Goal: Task Accomplishment & Management: Manage account settings

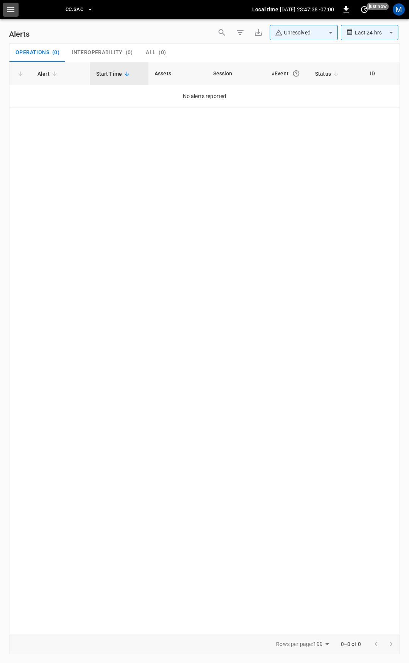
click at [3, 11] on button "button" at bounding box center [11, 10] width 16 height 14
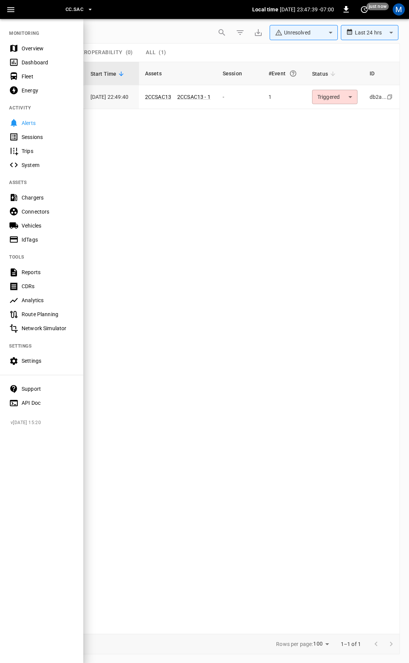
click at [39, 50] on div "Overview" at bounding box center [48, 49] width 53 height 8
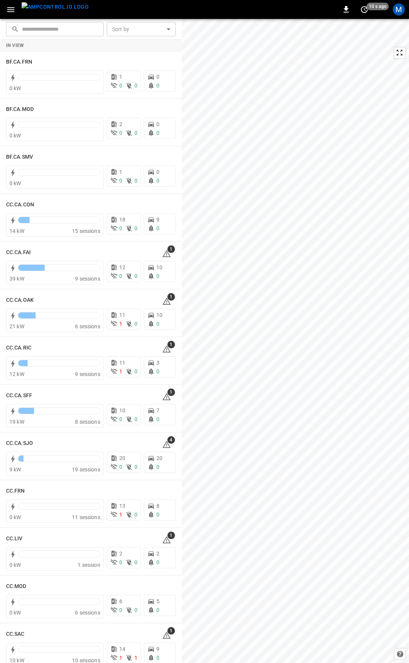
click at [6, 8] on icon "button" at bounding box center [10, 9] width 9 height 9
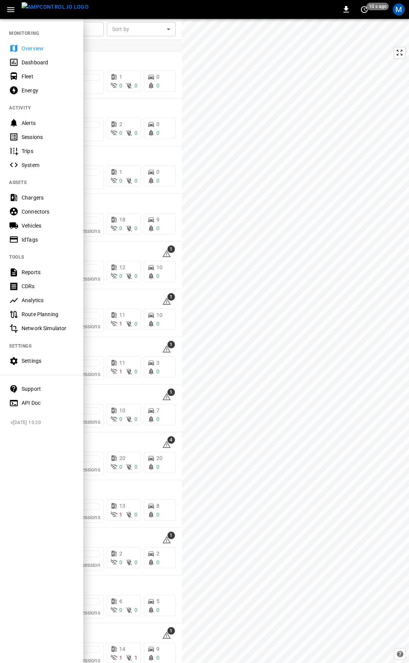
click at [21, 75] on div "Fleet" at bounding box center [41, 76] width 83 height 14
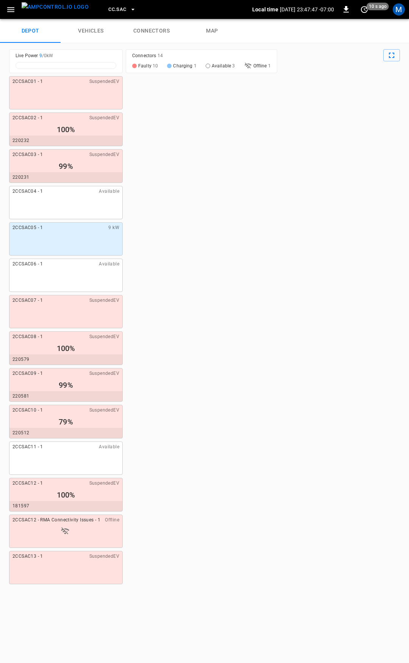
click at [112, 10] on button "CC.SAC" at bounding box center [122, 9] width 34 height 15
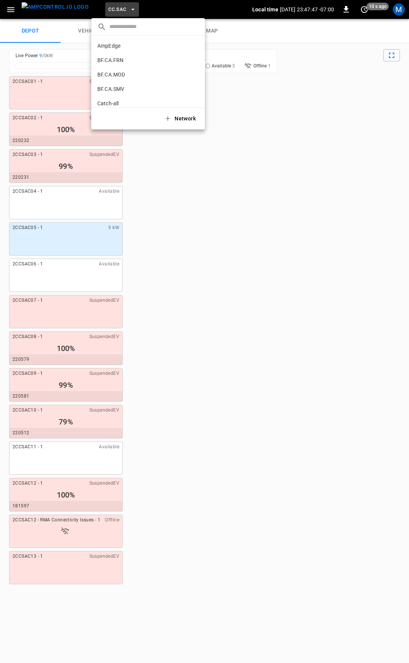
scroll to position [199, 0]
click at [336, 45] on div at bounding box center [204, 331] width 409 height 663
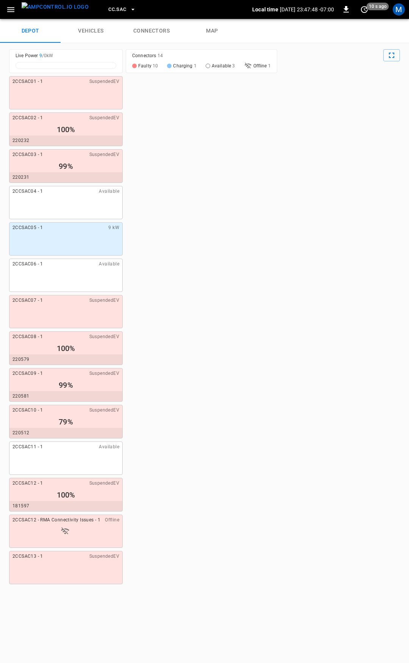
click at [149, 28] on link "connectors" at bounding box center [151, 31] width 61 height 24
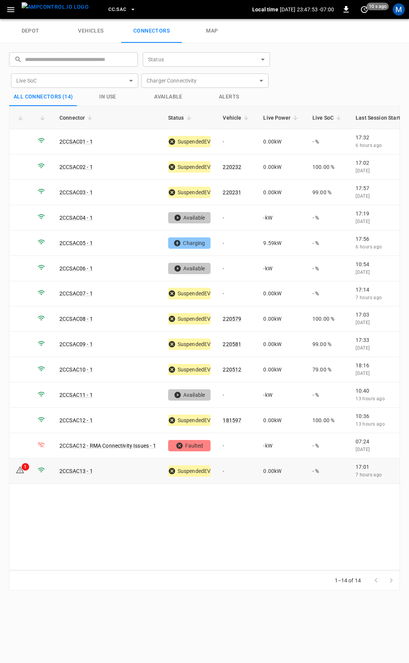
click at [25, 467] on td "1" at bounding box center [20, 471] width 22 height 25
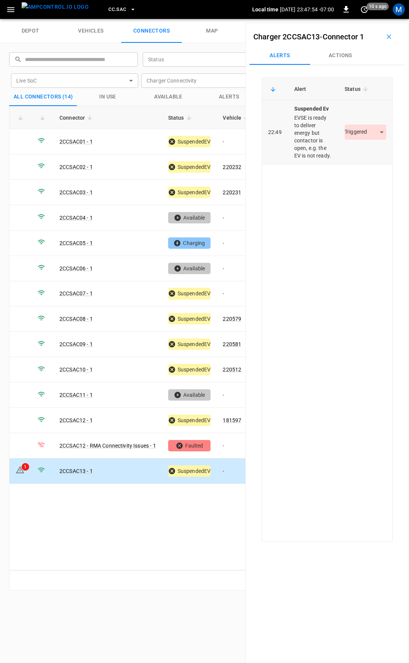
click at [349, 19] on body "CC.SAC Local time [DATE] 23:47:54 -07:00 0 10 s ago M depot vehicles connectors…" at bounding box center [204, 9] width 409 height 19
click at [353, 151] on li "Resolved" at bounding box center [361, 155] width 47 height 13
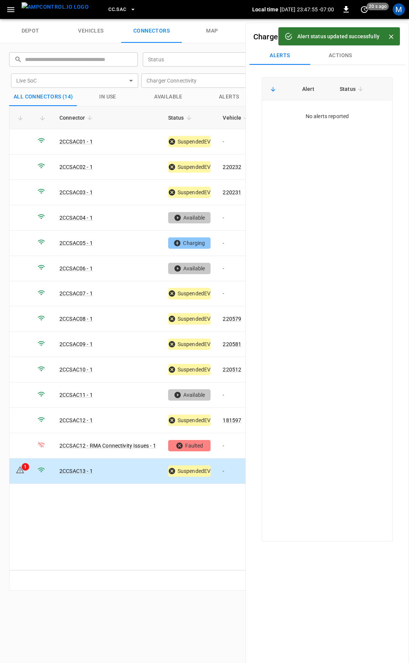
click at [129, 10] on icon "button" at bounding box center [133, 10] width 8 height 8
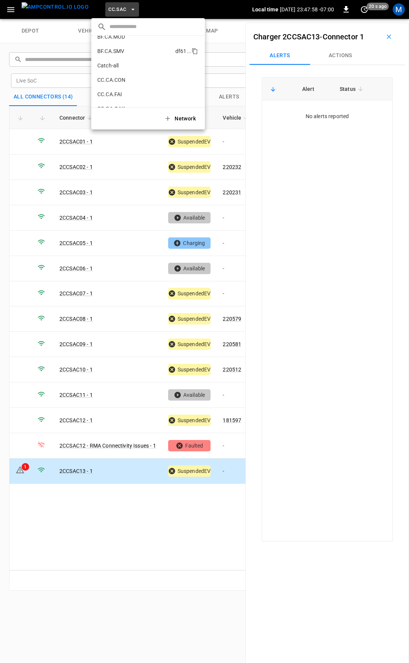
scroll to position [76, 0]
click at [119, 55] on p "CC.CA.FAI" at bounding box center [134, 57] width 74 height 8
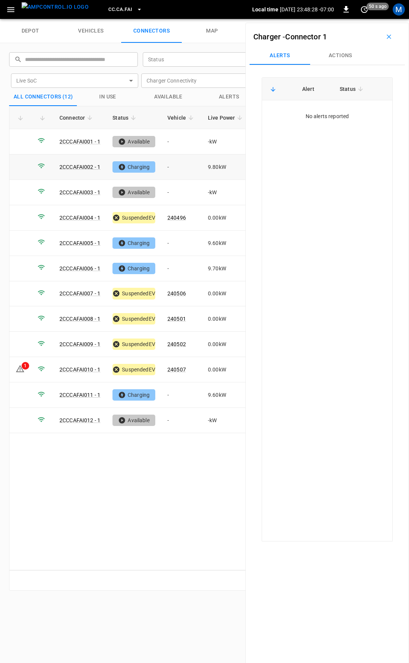
click at [186, 164] on td "-" at bounding box center [181, 167] width 41 height 25
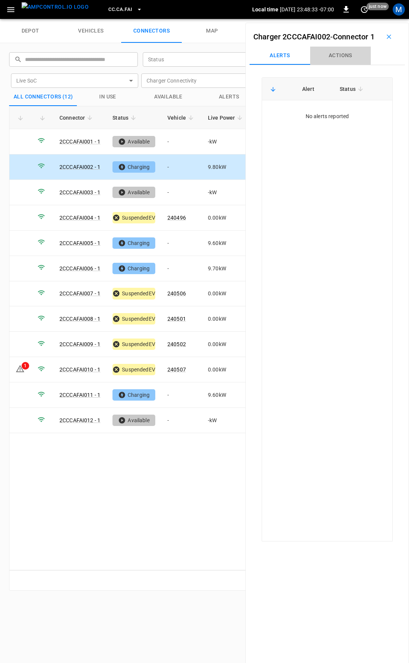
click at [351, 65] on button "Actions" at bounding box center [340, 56] width 61 height 18
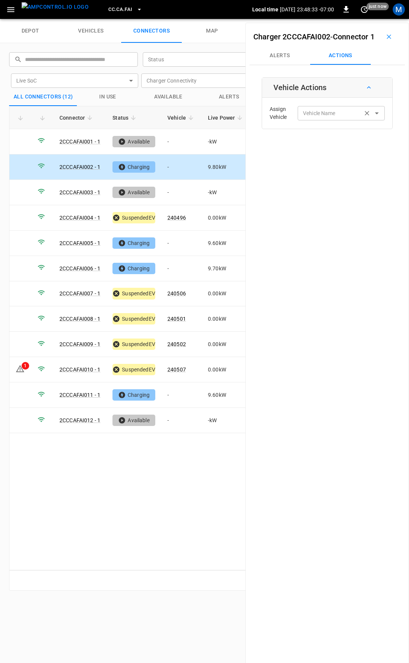
click at [333, 119] on div "Vehicle Name" at bounding box center [341, 113] width 87 height 14
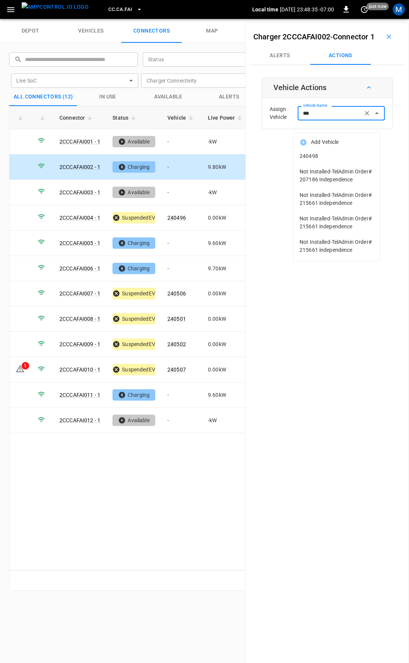
click at [332, 157] on span "240498" at bounding box center [337, 156] width 74 height 8
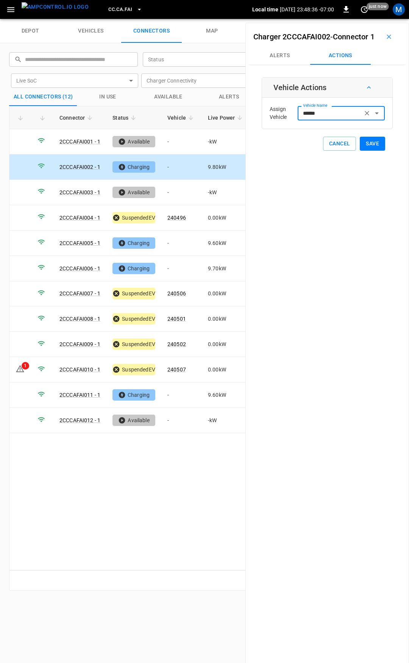
type input "******"
click at [362, 151] on button "Save" at bounding box center [372, 144] width 25 height 14
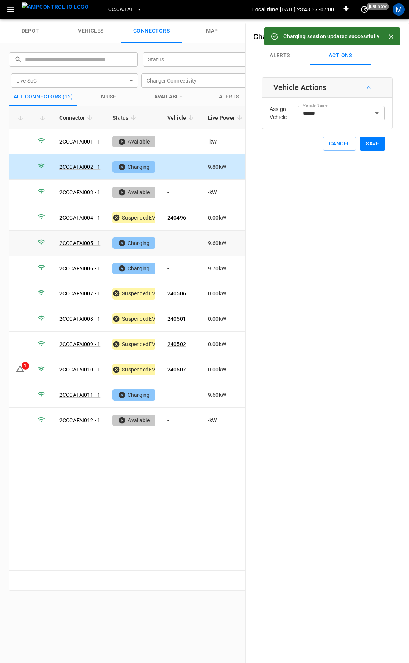
click at [192, 238] on td "-" at bounding box center [181, 243] width 41 height 25
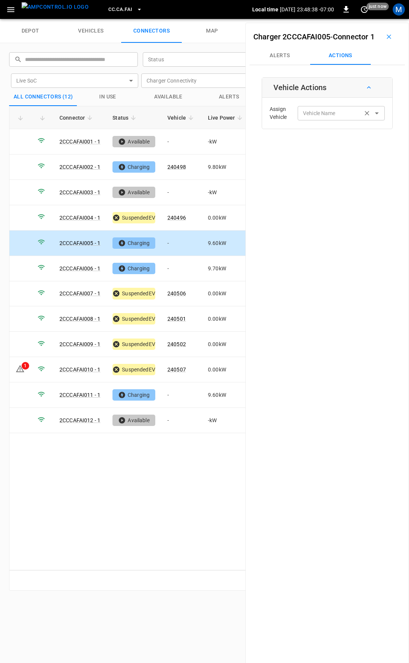
click at [324, 120] on div "Vehicle Name Vehicle Name" at bounding box center [341, 113] width 87 height 14
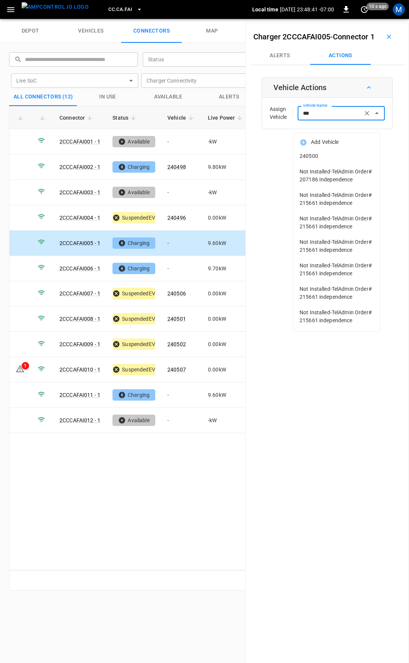
click at [343, 163] on li "240500" at bounding box center [337, 157] width 86 height 16
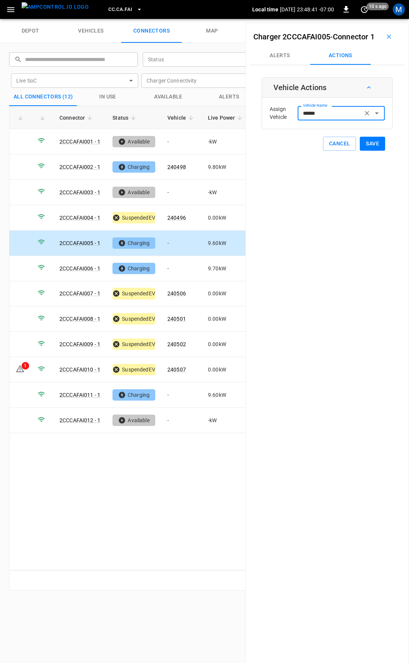
type input "******"
click at [369, 151] on button "Save" at bounding box center [372, 144] width 25 height 14
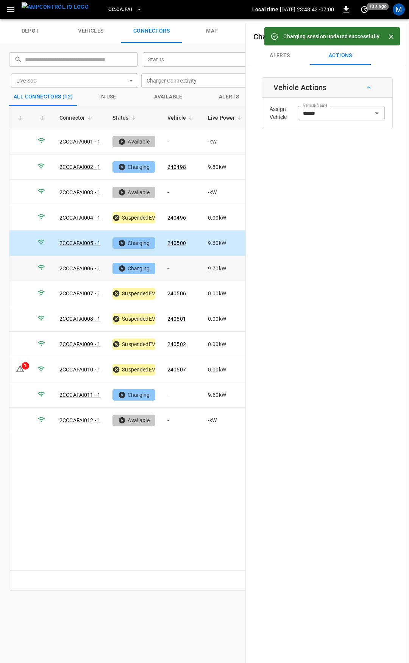
click at [185, 266] on td "-" at bounding box center [181, 268] width 41 height 25
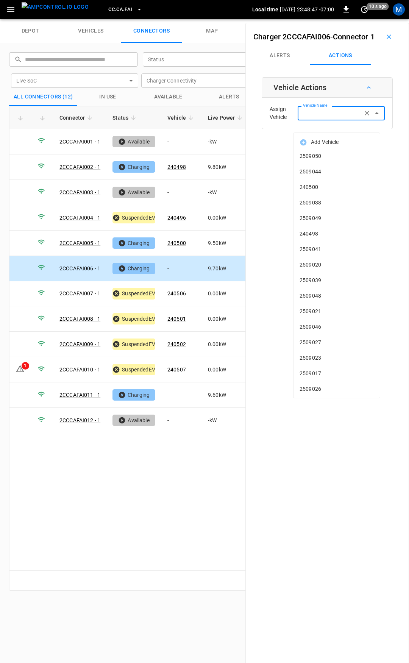
click at [339, 118] on input "Vehicle Name" at bounding box center [330, 112] width 60 height 9
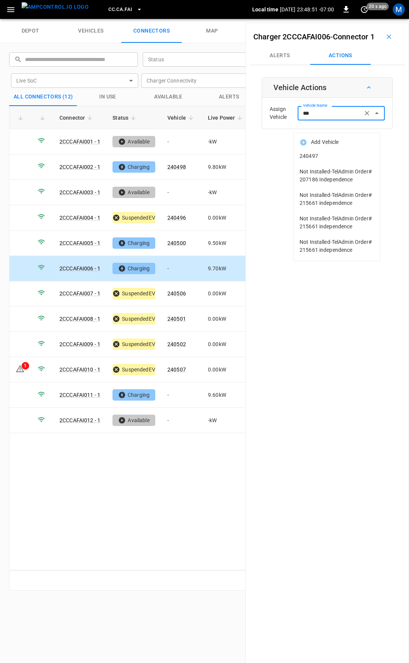
click at [353, 149] on li "240497" at bounding box center [337, 157] width 86 height 16
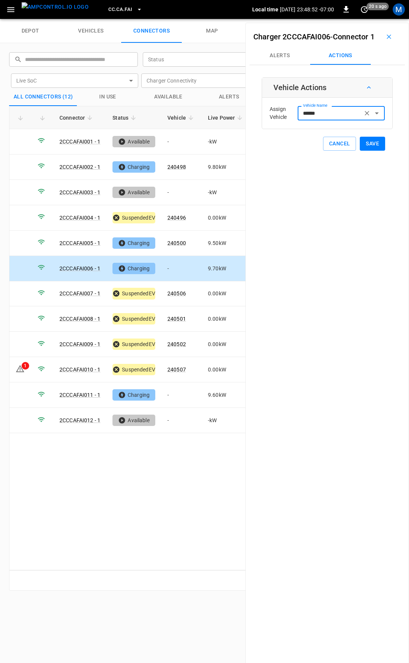
type input "******"
click at [367, 151] on button "Save" at bounding box center [372, 144] width 25 height 14
click at [178, 367] on link "240507" at bounding box center [177, 369] width 22 height 9
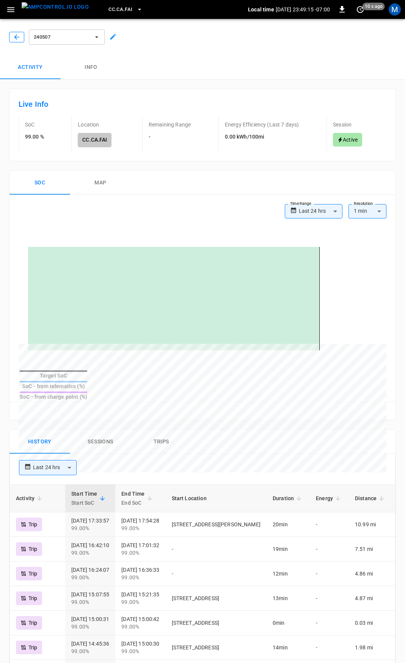
click at [13, 39] on icon "button" at bounding box center [17, 37] width 8 height 8
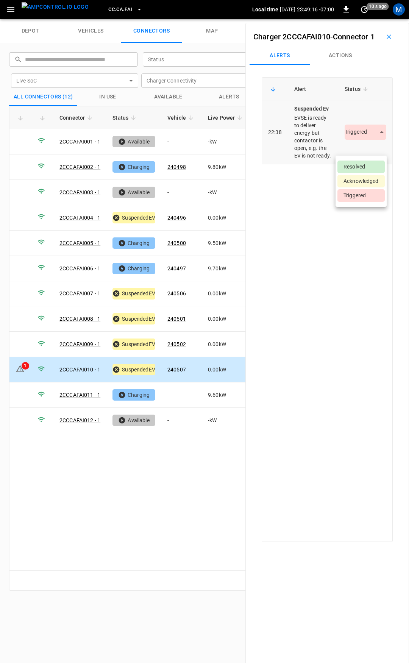
click at [354, 19] on body "CC.CA.FAI Local time [DATE] 23:49:16 -07:00 0 10 s ago M depot vehicles connect…" at bounding box center [204, 9] width 409 height 19
click at [359, 171] on li "Resolved" at bounding box center [361, 167] width 47 height 13
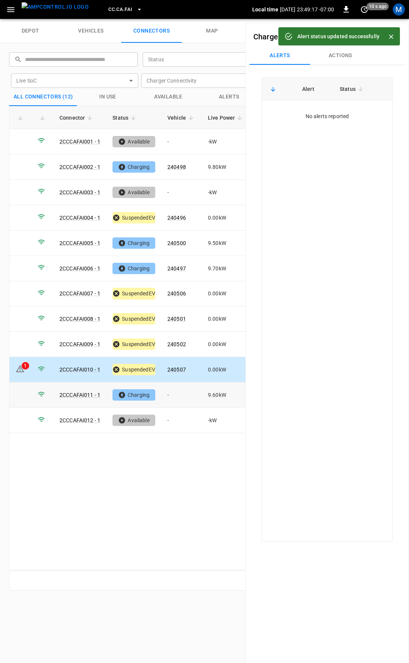
click at [173, 383] on td "-" at bounding box center [181, 395] width 41 height 25
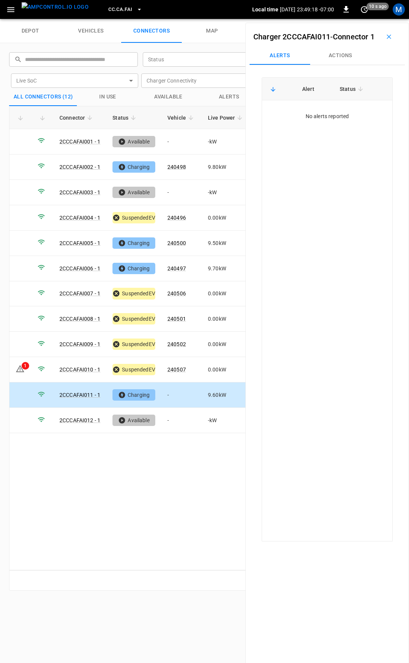
click at [345, 63] on button "Actions" at bounding box center [340, 56] width 61 height 18
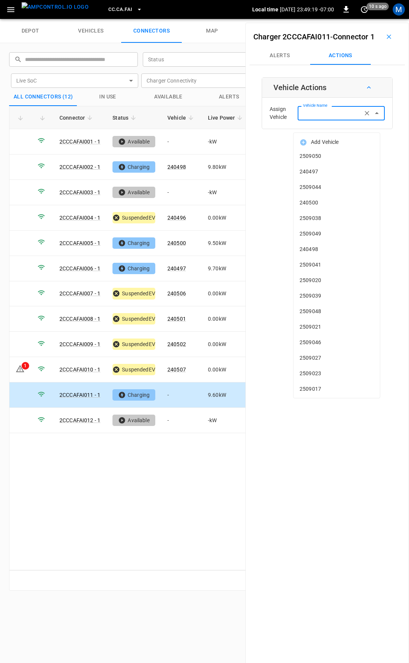
click at [336, 118] on input "Vehicle Name" at bounding box center [330, 112] width 60 height 9
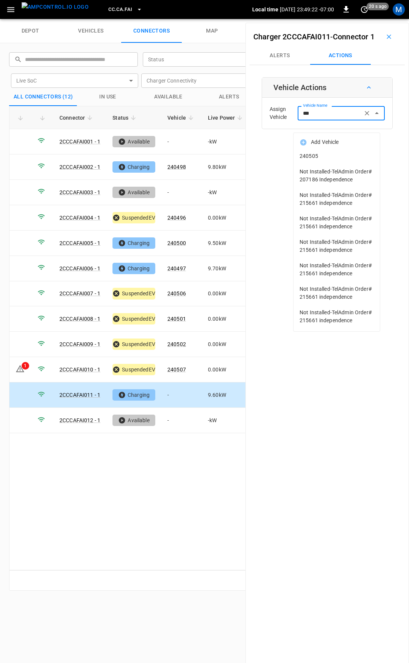
click at [340, 158] on span "240505" at bounding box center [337, 156] width 74 height 8
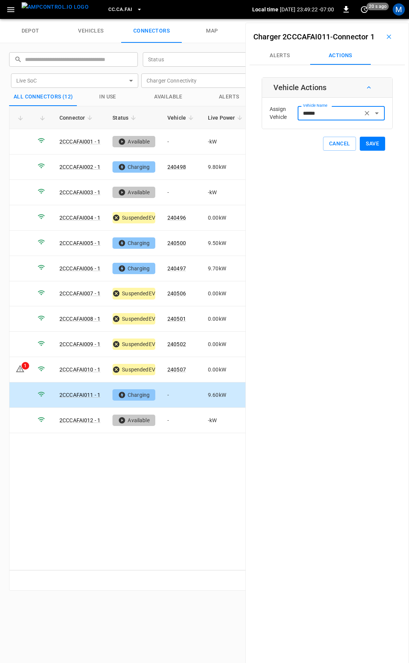
type input "******"
click at [374, 151] on button "Save" at bounding box center [372, 144] width 25 height 14
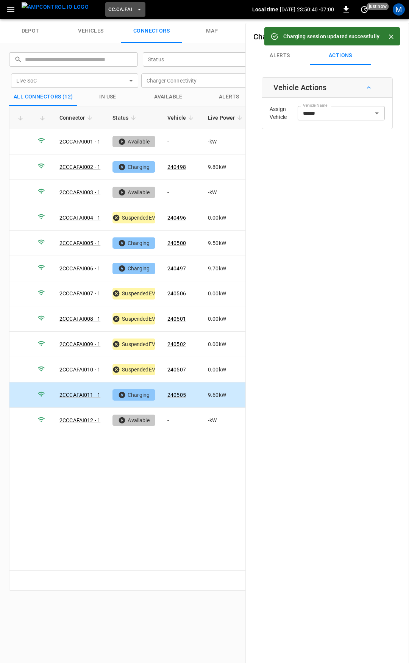
click at [116, 9] on span "CC.CA.FAI" at bounding box center [120, 9] width 24 height 9
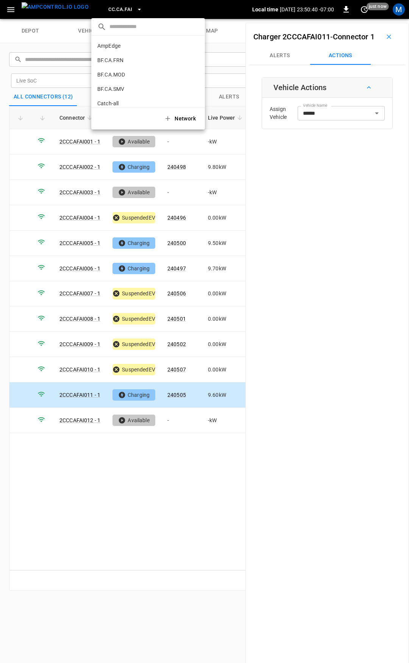
scroll to position [84, 0]
click at [122, 67] on li "CC.CA.OAK 0bd8 ..." at bounding box center [148, 62] width 114 height 14
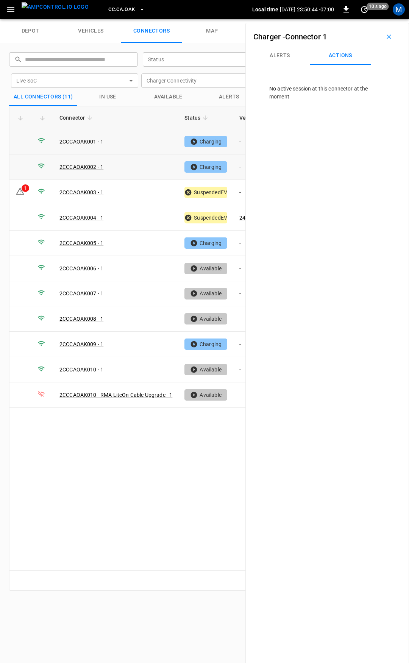
click at [241, 142] on td "-" at bounding box center [253, 141] width 41 height 25
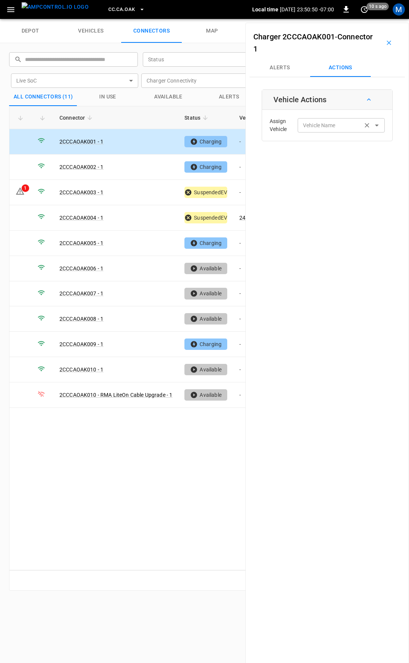
click at [324, 124] on div "Vehicle Name Vehicle Name" at bounding box center [341, 125] width 87 height 14
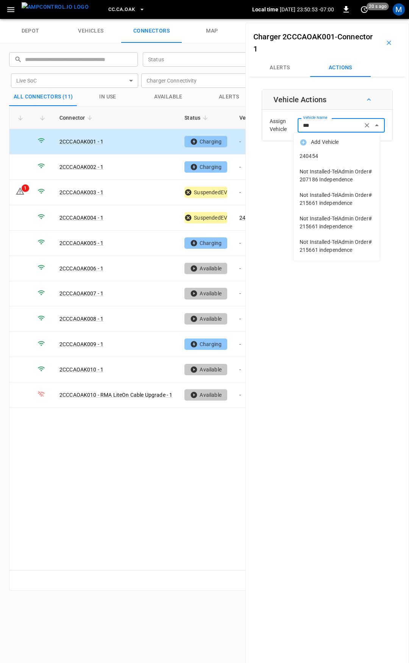
click at [338, 160] on li "240454" at bounding box center [337, 157] width 86 height 16
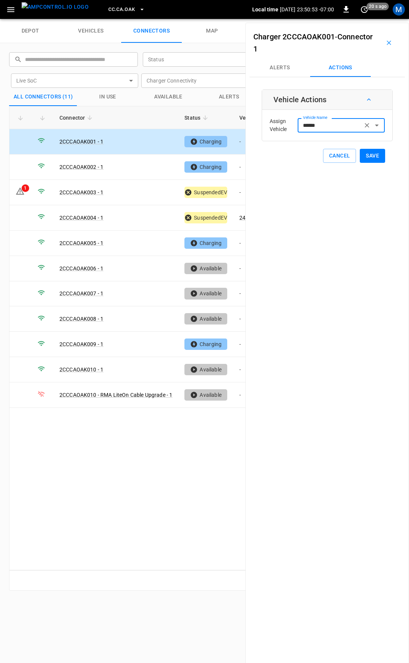
type input "******"
drag, startPoint x: 368, startPoint y: 155, endPoint x: 335, endPoint y: 162, distance: 33.7
click at [368, 155] on button "Save" at bounding box center [372, 156] width 25 height 14
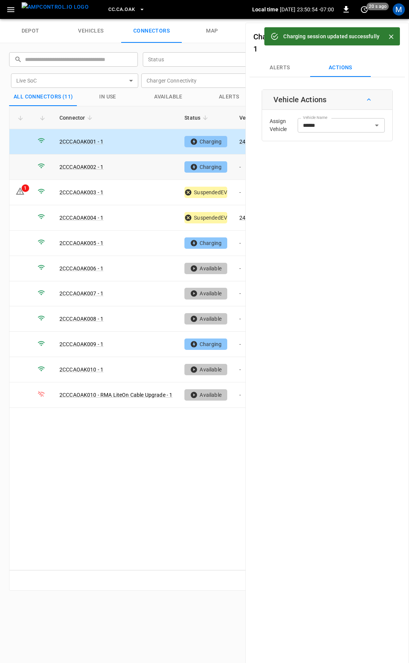
click at [241, 167] on td "-" at bounding box center [253, 167] width 41 height 25
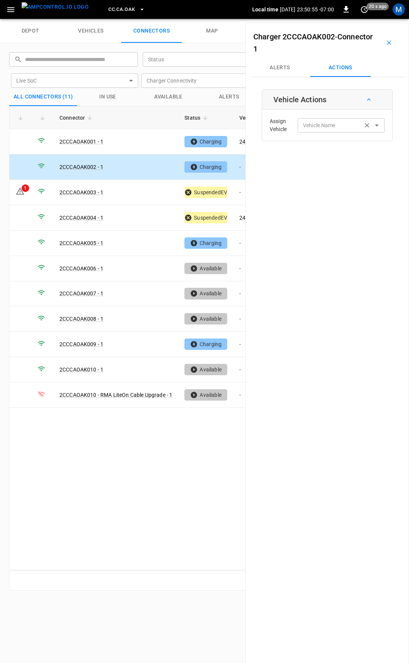
click at [328, 126] on input "Vehicle Name" at bounding box center [330, 124] width 60 height 9
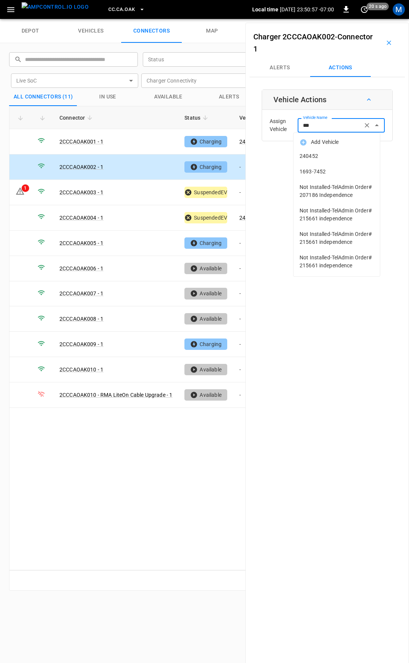
click at [333, 155] on span "240452" at bounding box center [337, 156] width 74 height 8
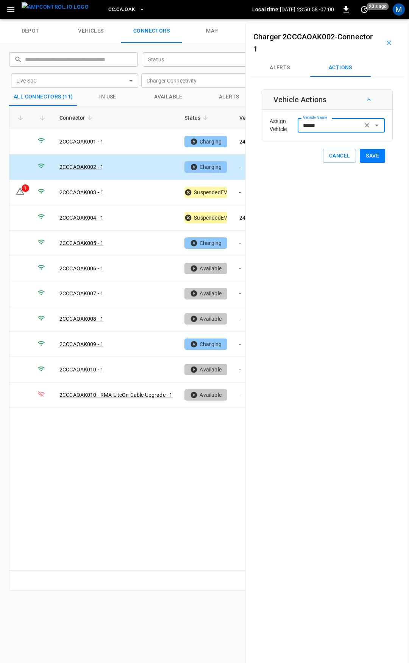
type input "******"
click at [373, 153] on button "Save" at bounding box center [372, 156] width 25 height 14
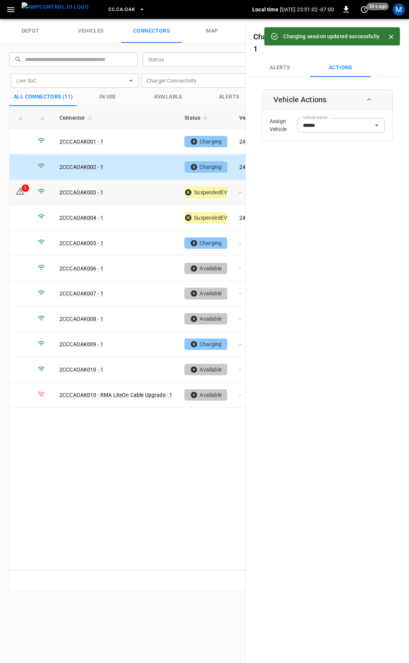
drag, startPoint x: 242, startPoint y: 191, endPoint x: 299, endPoint y: 153, distance: 67.5
click at [242, 191] on td "-" at bounding box center [253, 192] width 41 height 25
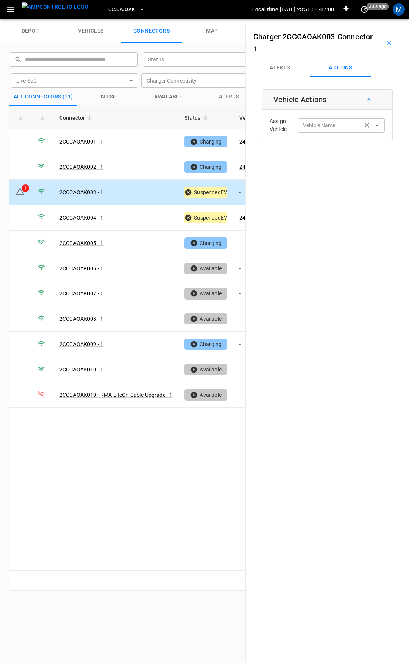
click at [315, 129] on input "Vehicle Name" at bounding box center [330, 124] width 60 height 9
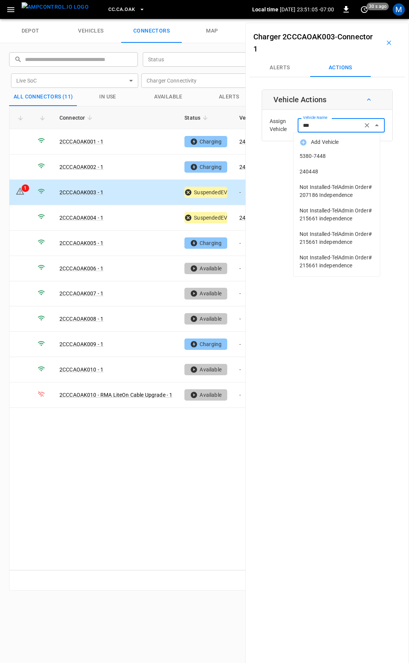
click at [333, 174] on span "240448" at bounding box center [337, 172] width 74 height 8
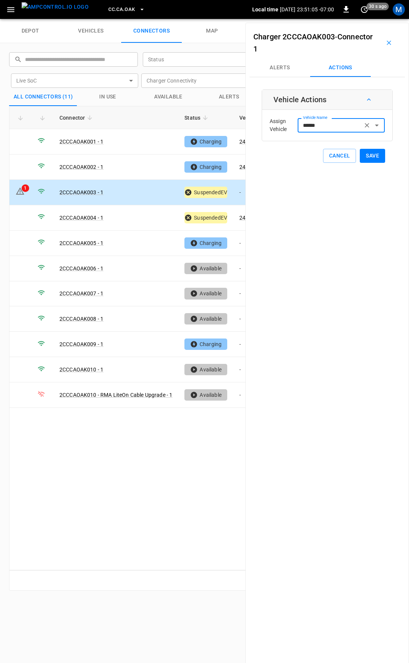
type input "******"
click at [371, 155] on button "Save" at bounding box center [372, 156] width 25 height 14
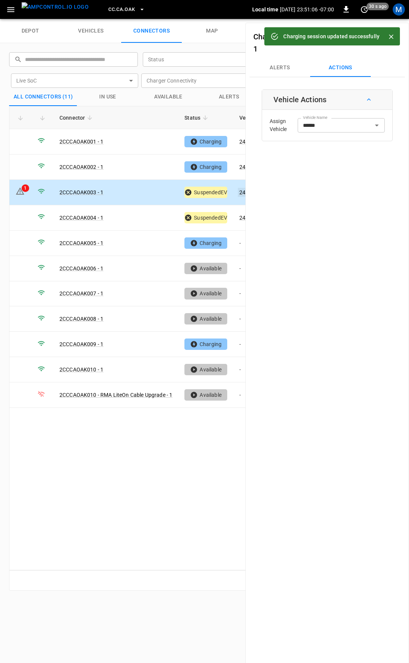
click at [241, 191] on link "240448" at bounding box center [249, 192] width 22 height 9
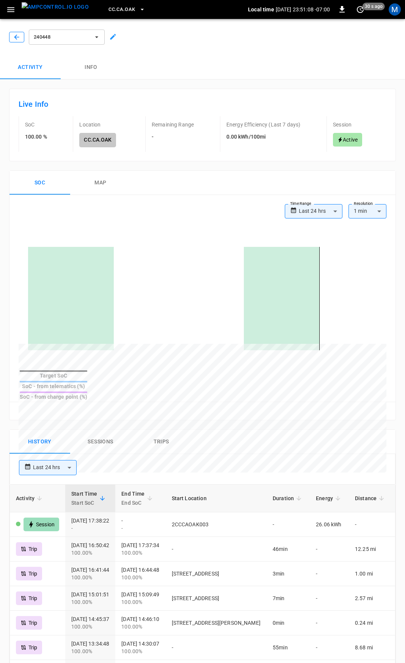
click at [16, 32] on button "button" at bounding box center [16, 37] width 15 height 11
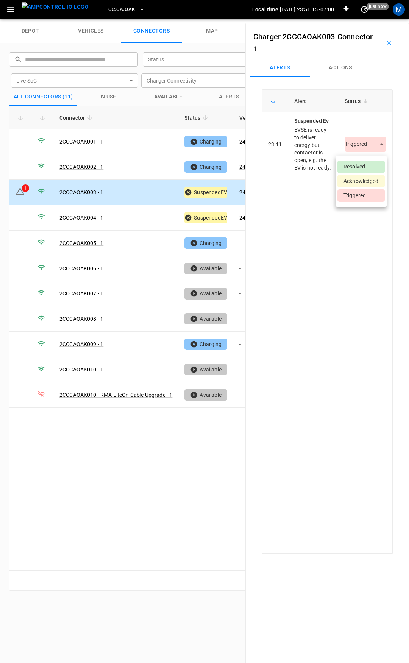
click at [357, 19] on body "CC.[GEOGRAPHIC_DATA]OAK Local time [DATE] 23:51:15 -07:00 0 just now M depot ve…" at bounding box center [204, 9] width 409 height 19
click at [363, 164] on li "Resolved" at bounding box center [361, 167] width 47 height 13
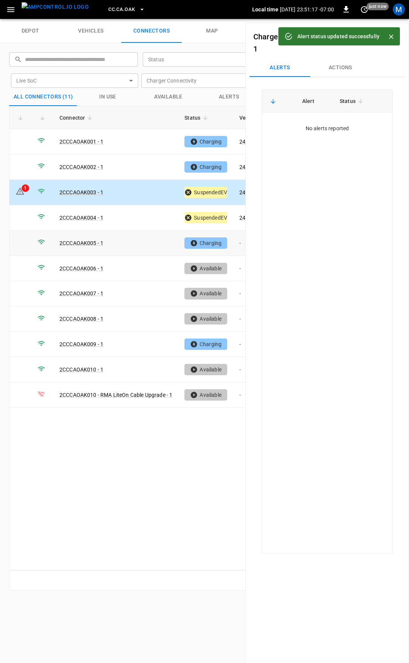
click at [240, 247] on td "-" at bounding box center [253, 243] width 41 height 25
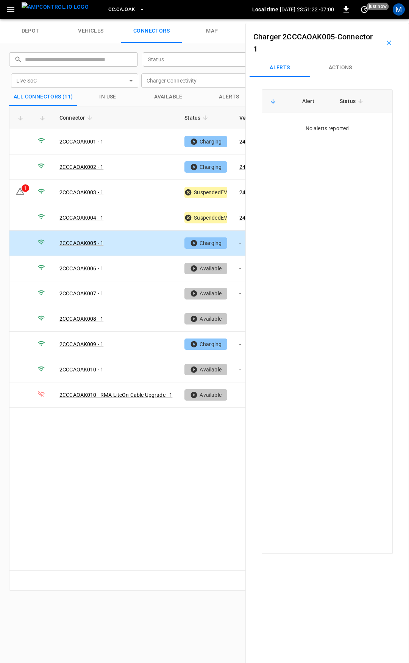
drag, startPoint x: 343, startPoint y: 70, endPoint x: 341, endPoint y: 88, distance: 17.3
click at [344, 71] on button "Actions" at bounding box center [340, 68] width 61 height 18
click at [326, 121] on div "Vehicle Name Vehicle Name" at bounding box center [341, 125] width 87 height 14
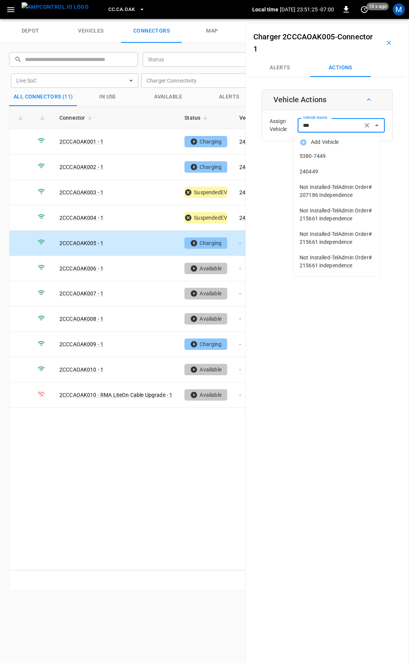
click at [327, 171] on span "240449" at bounding box center [337, 172] width 74 height 8
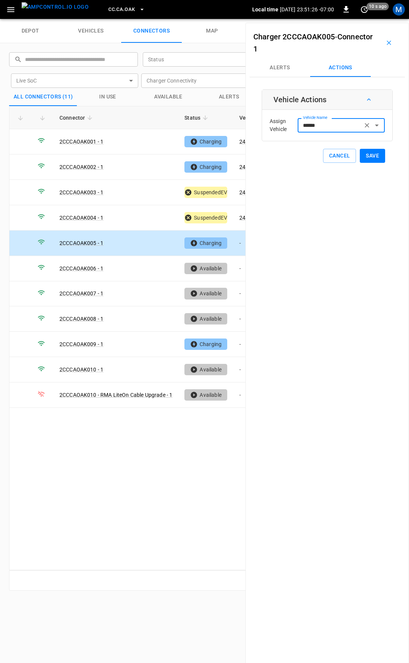
type input "******"
click at [375, 160] on button "Save" at bounding box center [372, 156] width 25 height 14
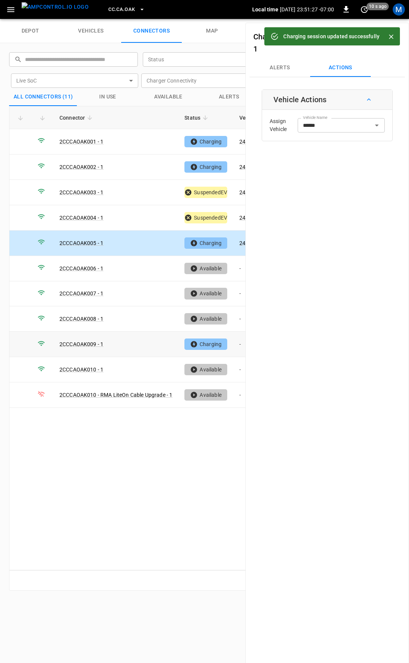
click at [232, 343] on td "Charging" at bounding box center [205, 344] width 55 height 25
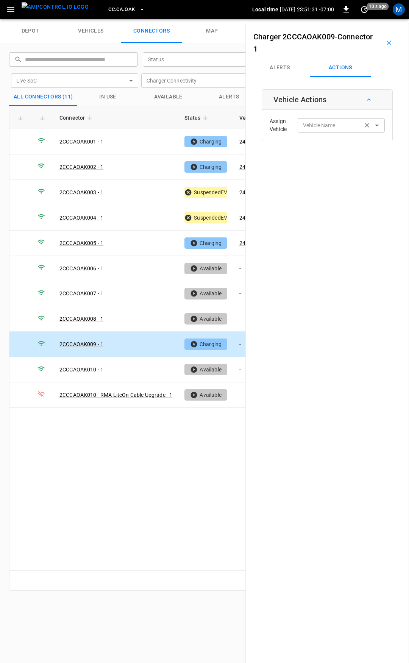
click at [342, 125] on input "Vehicle Name" at bounding box center [330, 124] width 60 height 9
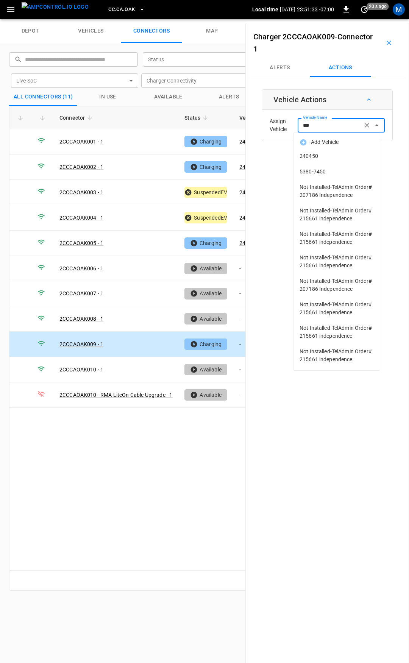
click at [338, 156] on span "240450" at bounding box center [337, 156] width 74 height 8
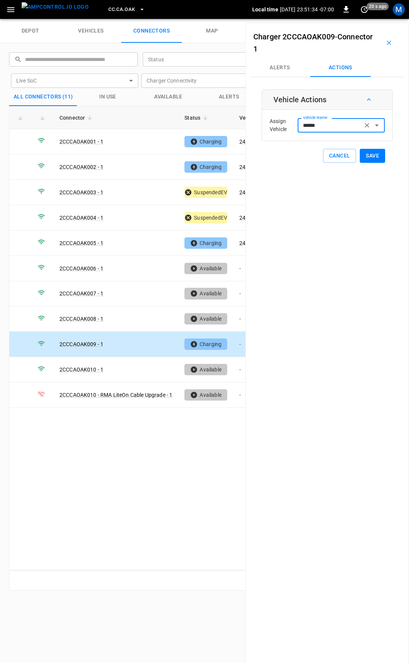
type input "******"
click at [367, 157] on button "Save" at bounding box center [372, 156] width 25 height 14
drag, startPoint x: 111, startPoint y: 0, endPoint x: 111, endPoint y: 13, distance: 12.5
click at [111, 5] on div "CC.CA.OAK" at bounding box center [174, 10] width 158 height 18
click at [113, 11] on span "CC.CA.OAK" at bounding box center [121, 9] width 27 height 9
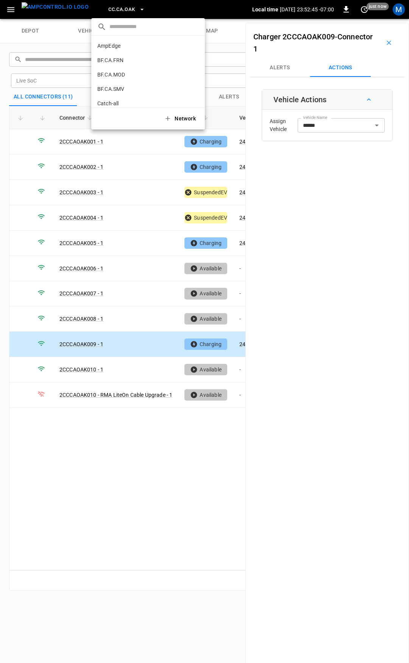
scroll to position [99, 0]
click at [126, 64] on p "CC.CA.RIC" at bounding box center [134, 63] width 74 height 8
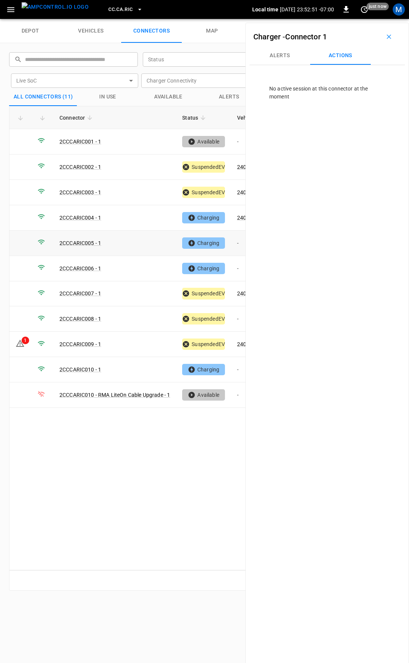
click at [240, 240] on td "-" at bounding box center [251, 243] width 41 height 25
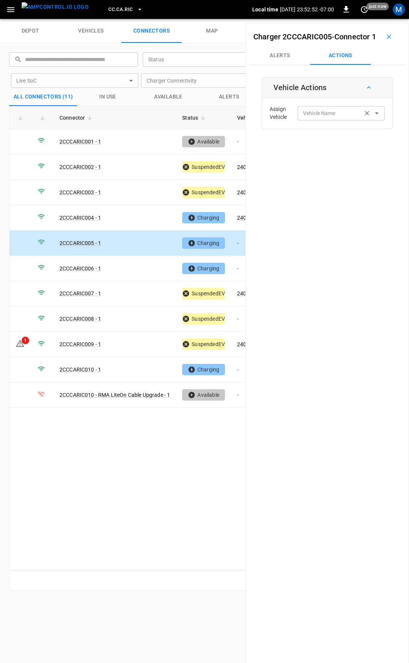
click at [330, 119] on div "Vehicle Name" at bounding box center [341, 113] width 87 height 14
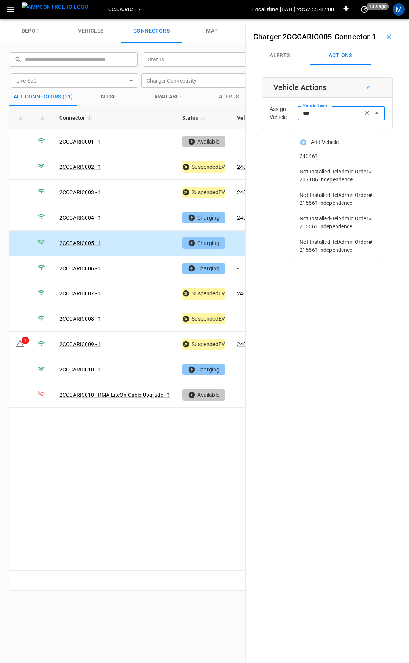
click at [337, 156] on span "240461" at bounding box center [337, 156] width 74 height 8
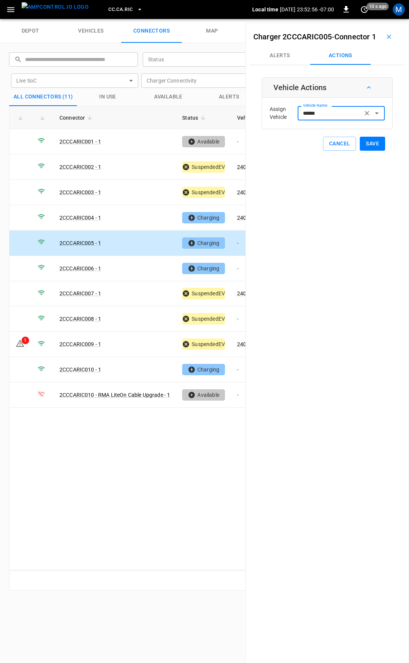
type input "******"
click at [371, 151] on button "Save" at bounding box center [372, 144] width 25 height 14
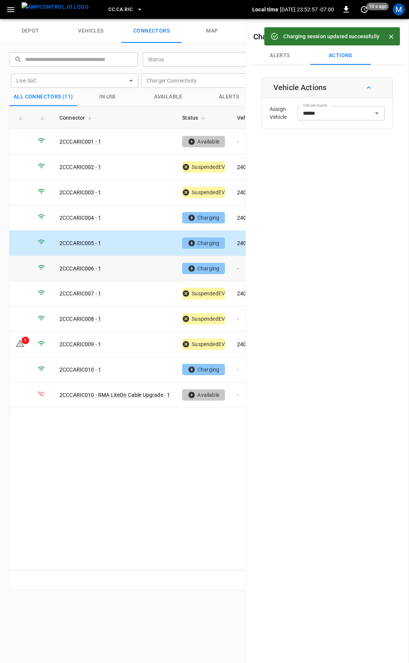
click at [236, 263] on td "-" at bounding box center [251, 268] width 41 height 25
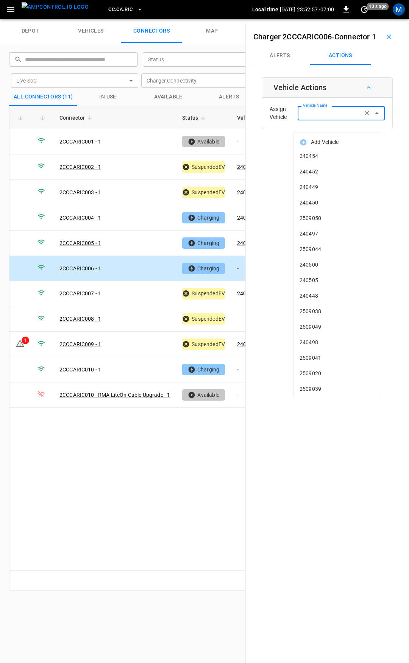
click at [310, 120] on div "Vehicle Name Vehicle Name" at bounding box center [341, 113] width 87 height 14
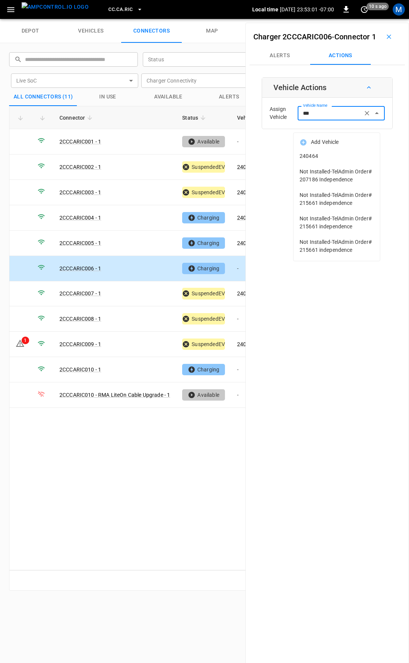
click at [321, 152] on li "240464" at bounding box center [337, 157] width 86 height 16
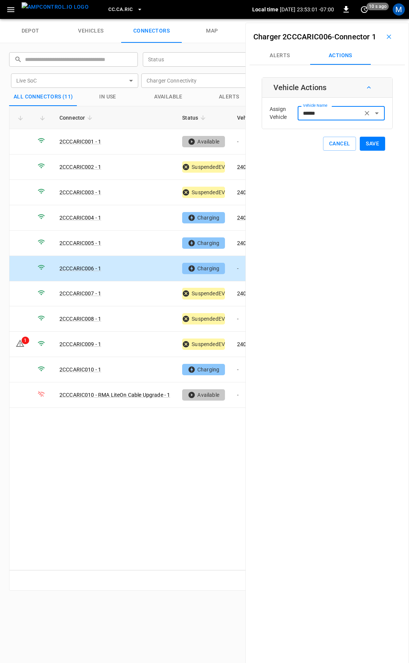
type input "******"
drag, startPoint x: 366, startPoint y: 154, endPoint x: 362, endPoint y: 165, distance: 11.8
click at [366, 151] on button "Save" at bounding box center [372, 144] width 25 height 14
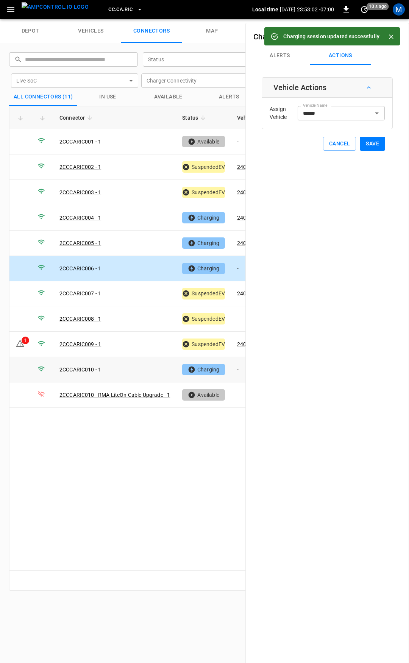
click at [237, 366] on td "-" at bounding box center [251, 369] width 41 height 25
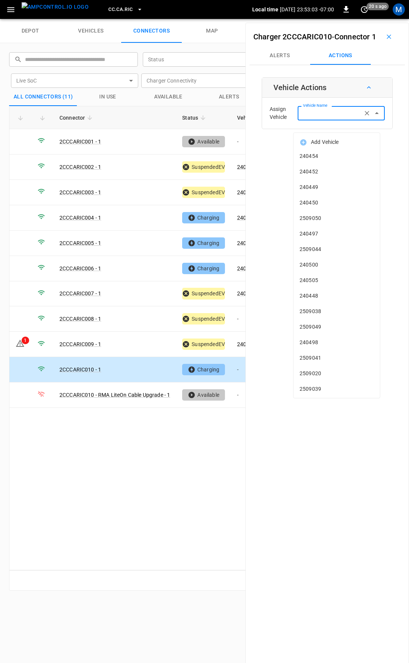
click at [311, 118] on input "Vehicle Name" at bounding box center [330, 112] width 60 height 9
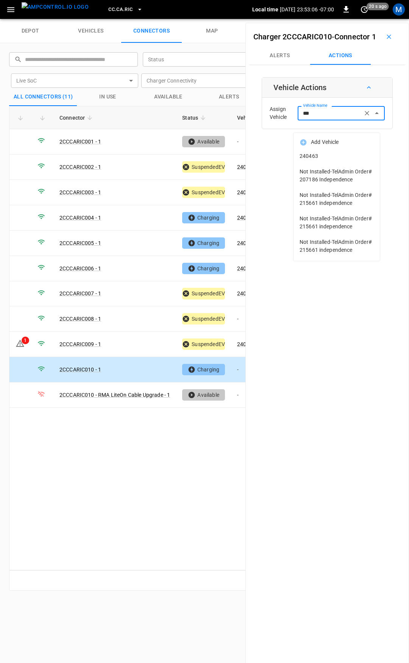
click at [327, 158] on span "240463" at bounding box center [337, 156] width 74 height 8
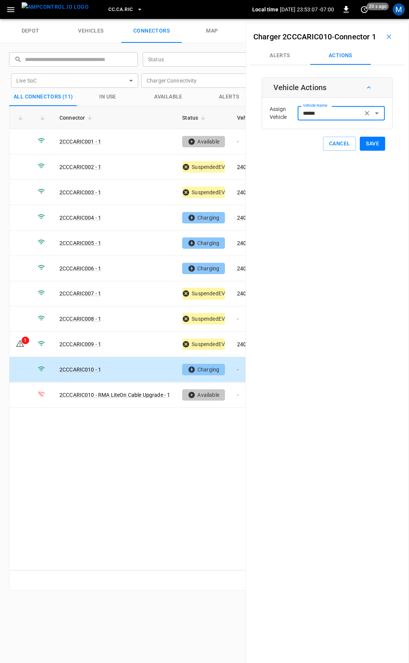
type input "******"
click at [367, 147] on div "Vehicle Actions Assign Vehicle Vehicle Name ****** Vehicle Name Cancel Save" at bounding box center [327, 114] width 131 height 74
click at [371, 151] on button "Save" at bounding box center [372, 144] width 25 height 14
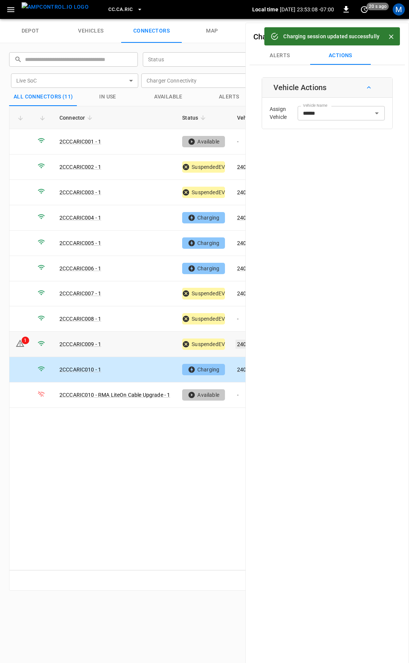
click at [241, 340] on link "240465" at bounding box center [247, 344] width 22 height 9
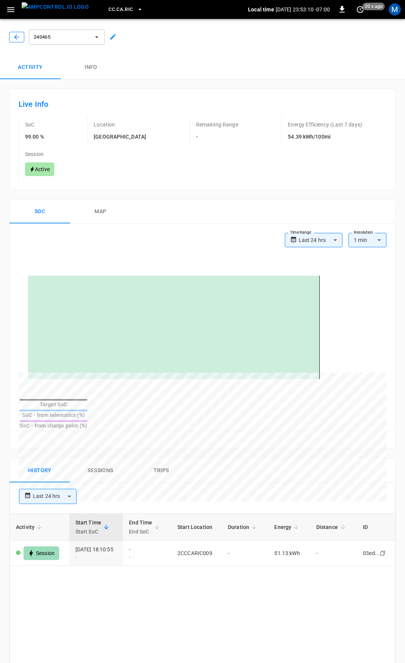
click at [14, 38] on icon "button" at bounding box center [17, 37] width 8 height 8
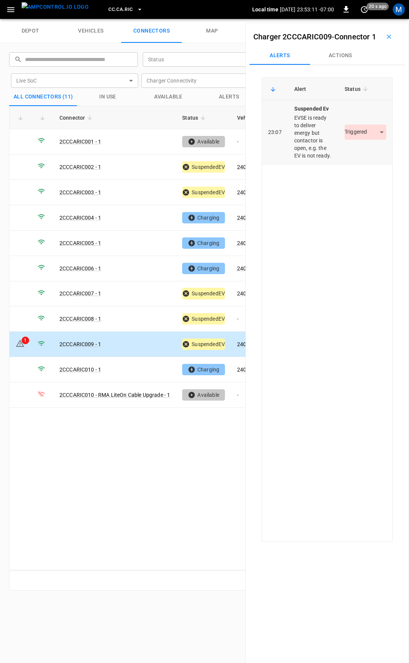
click at [369, 19] on body "CC.[GEOGRAPHIC_DATA]RIC Local time [DATE] 23:53:11 -07:00 0 20 s ago M depot ve…" at bounding box center [204, 9] width 409 height 19
click at [366, 166] on li "Resolved" at bounding box center [361, 167] width 47 height 13
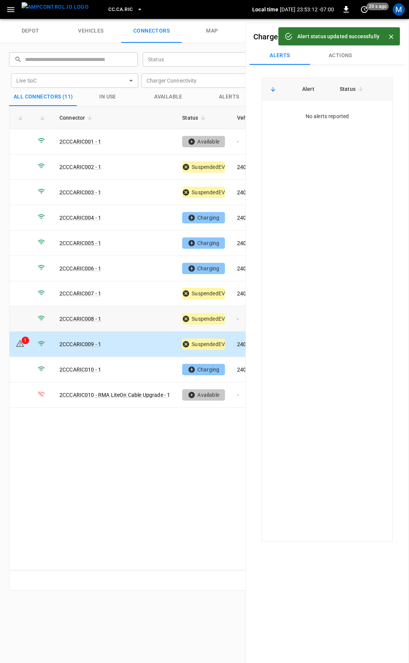
click at [239, 316] on td "-" at bounding box center [251, 319] width 41 height 25
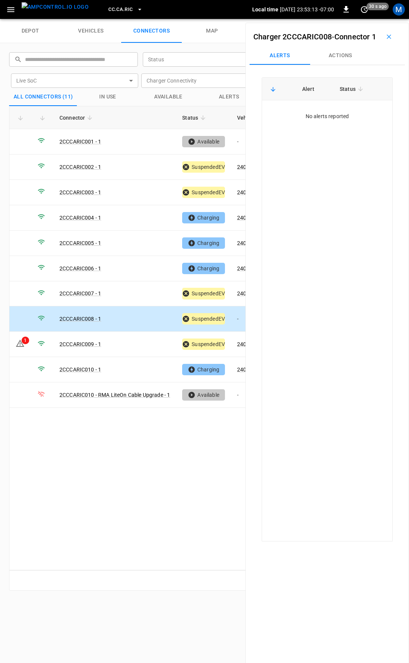
click at [336, 65] on button "Actions" at bounding box center [340, 56] width 61 height 18
click at [328, 119] on div "Vehicle Name" at bounding box center [341, 113] width 87 height 14
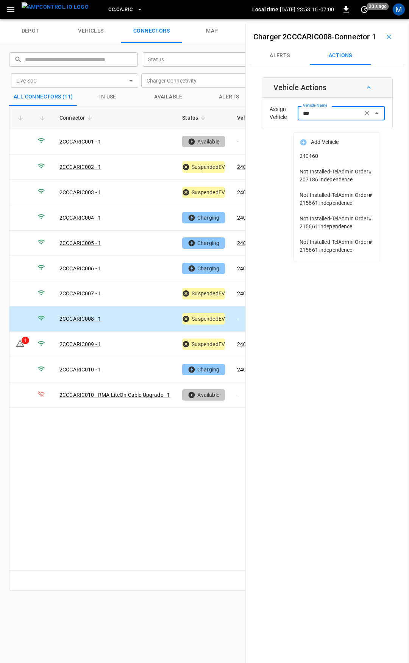
click at [331, 152] on li "240460" at bounding box center [337, 157] width 86 height 16
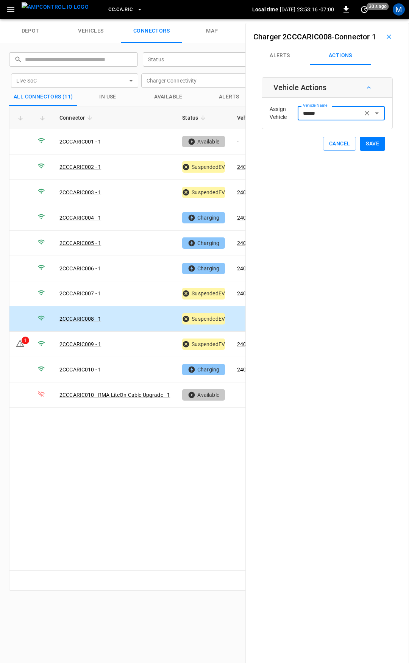
type input "******"
click at [376, 151] on button "Save" at bounding box center [372, 144] width 25 height 14
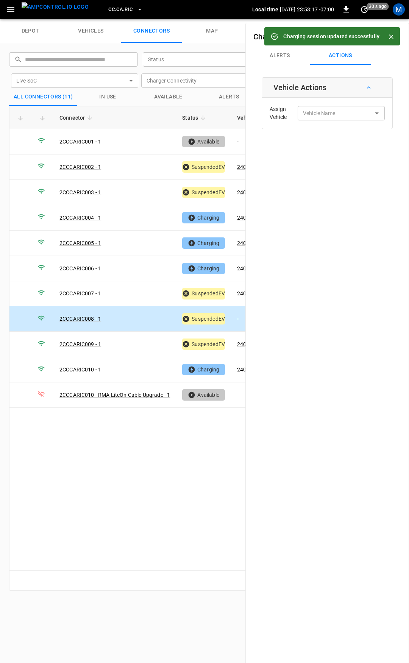
type input "******"
click at [108, 12] on span "CC.CA.RIC" at bounding box center [120, 9] width 24 height 9
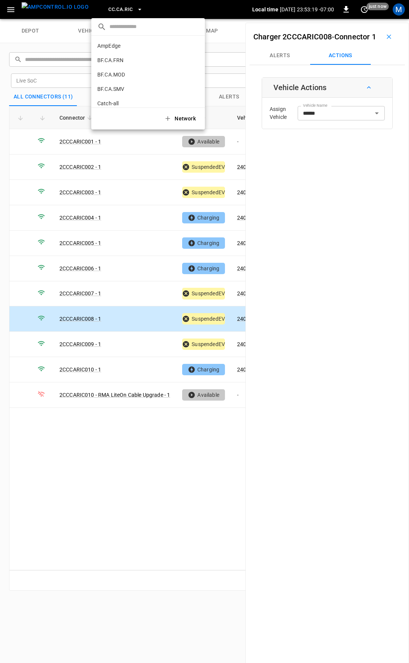
scroll to position [113, 0]
click at [133, 58] on li "CC.CA.SFF f655 ..." at bounding box center [148, 62] width 114 height 14
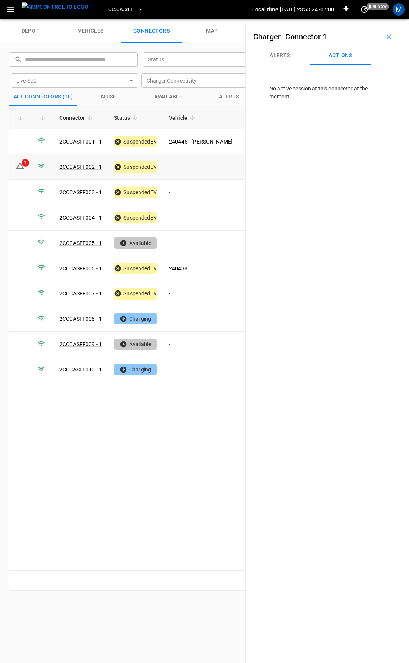
click at [206, 172] on td "-" at bounding box center [201, 167] width 76 height 25
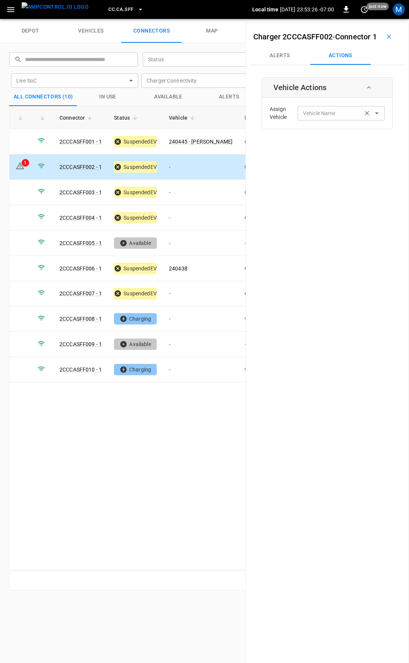
click at [321, 120] on div "Vehicle Name Vehicle Name" at bounding box center [341, 113] width 87 height 14
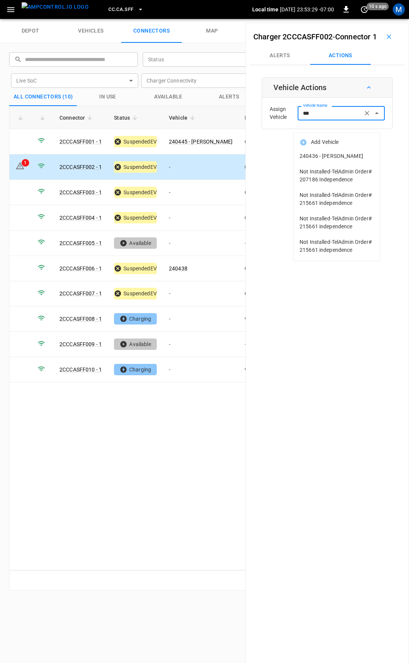
click at [354, 151] on li "240436 - [PERSON_NAME]" at bounding box center [337, 157] width 86 height 16
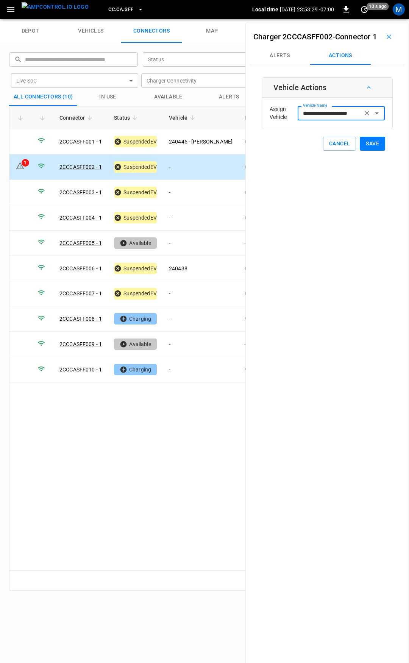
type input "**********"
click at [377, 151] on button "Save" at bounding box center [372, 144] width 25 height 14
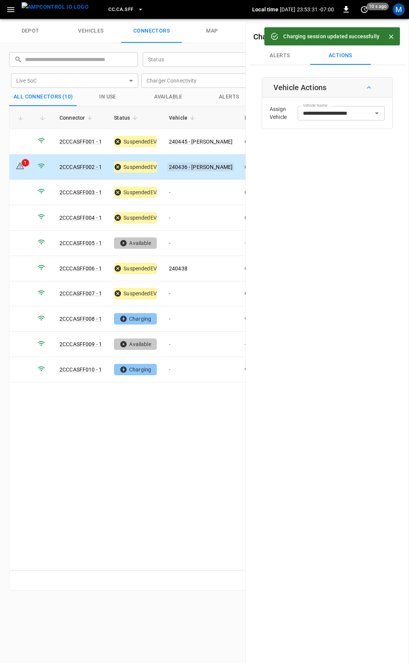
click at [191, 166] on link "240436 - [PERSON_NAME]" at bounding box center [200, 167] width 67 height 9
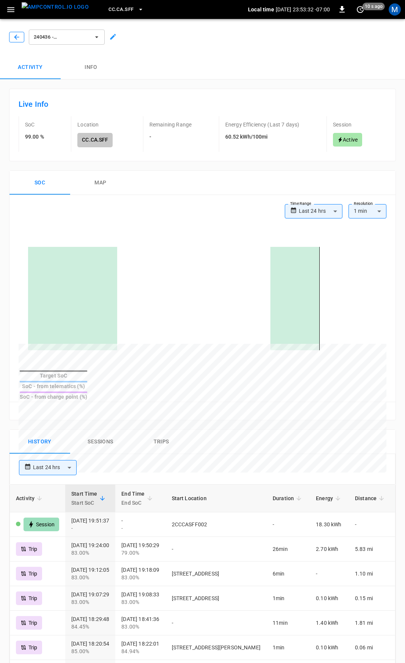
click at [18, 38] on icon "button" at bounding box center [17, 37] width 8 height 8
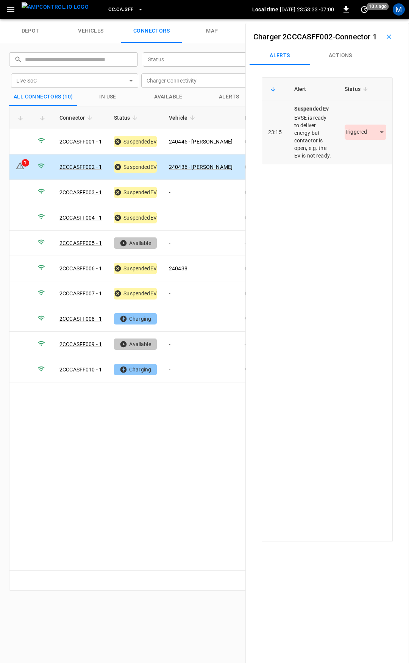
click at [372, 19] on body "CC.CA.SFF Local time [DATE] 23:53:33 -07:00 0 10 s ago M depot vehicles connect…" at bounding box center [204, 9] width 409 height 19
click at [366, 160] on ul "Resolved Acknowledged Triggered" at bounding box center [361, 181] width 51 height 51
click at [362, 166] on li "Resolved" at bounding box center [361, 167] width 47 height 13
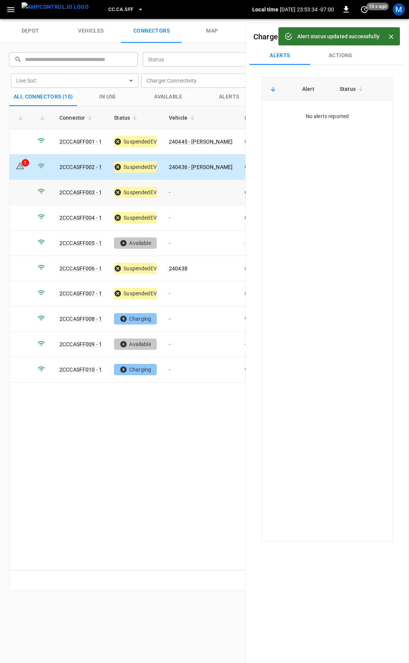
click at [211, 194] on td "-" at bounding box center [201, 192] width 76 height 25
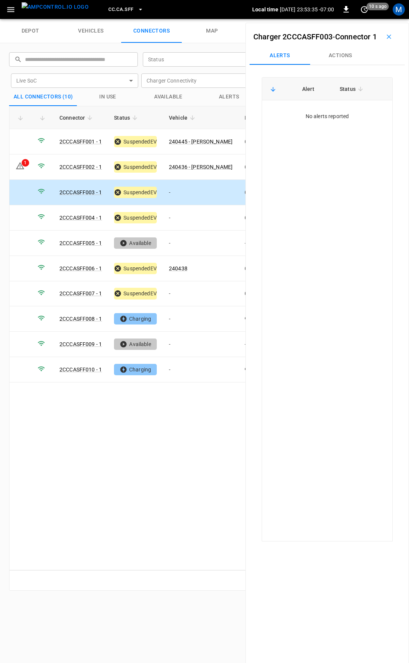
click at [339, 65] on button "Actions" at bounding box center [340, 56] width 61 height 18
click at [325, 120] on div "Vehicle Name Vehicle Name" at bounding box center [341, 113] width 87 height 14
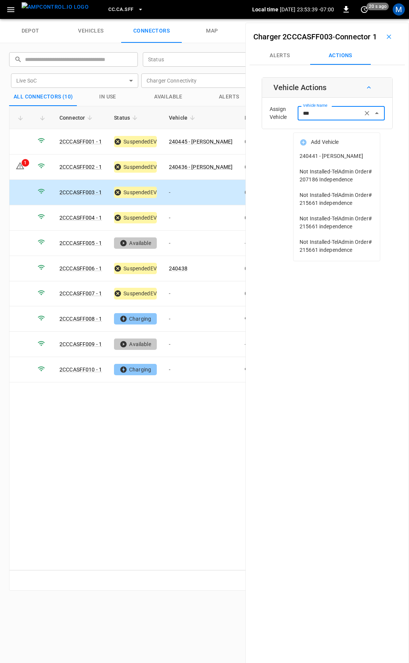
click at [328, 160] on span "240441 - [PERSON_NAME]" at bounding box center [337, 156] width 74 height 8
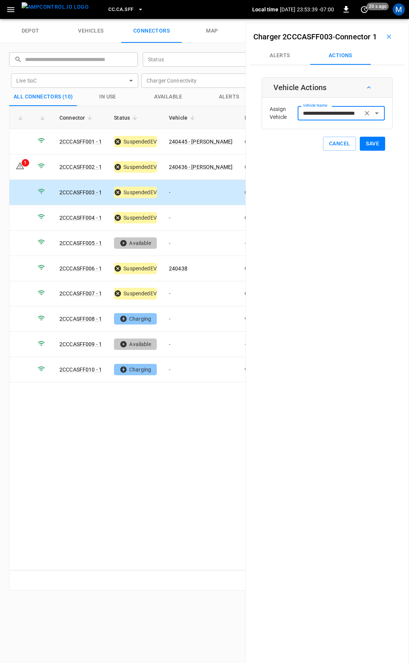
type input "**********"
click at [366, 151] on button "Save" at bounding box center [372, 144] width 25 height 14
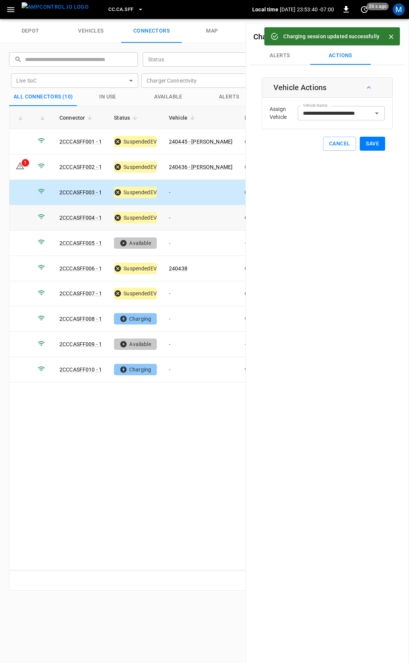
click at [196, 222] on td "-" at bounding box center [201, 217] width 76 height 25
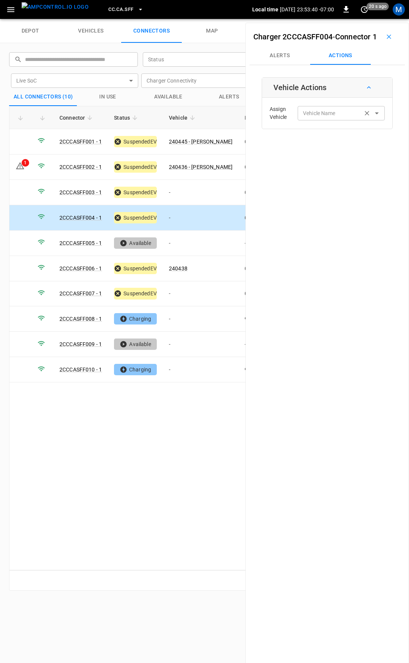
click at [306, 120] on div "Vehicle Name" at bounding box center [341, 113] width 87 height 14
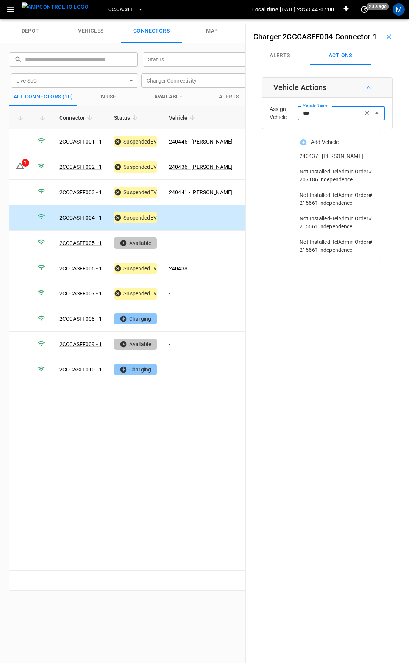
click at [340, 156] on span "240437 - [PERSON_NAME]" at bounding box center [337, 156] width 74 height 8
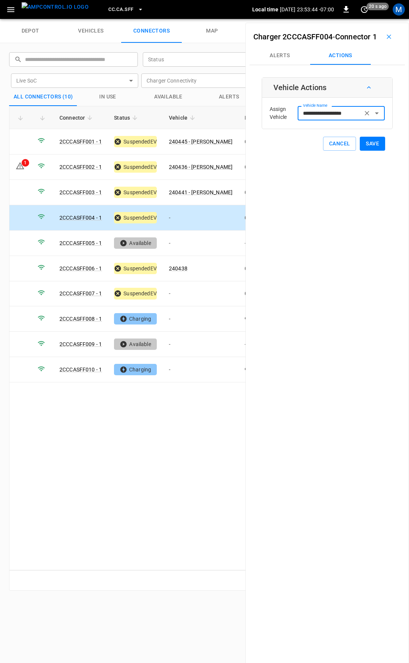
type input "**********"
click at [369, 151] on button "Save" at bounding box center [372, 144] width 25 height 14
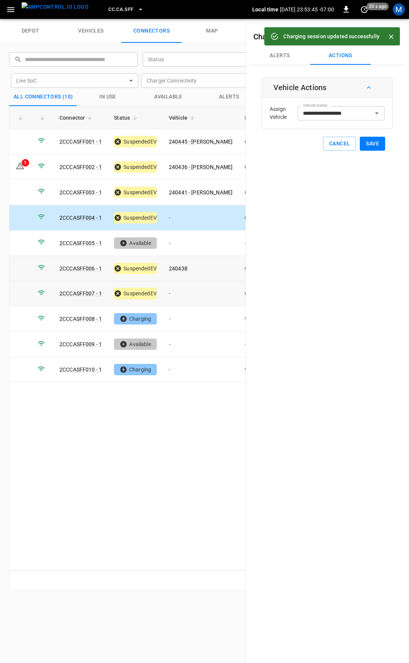
drag, startPoint x: 177, startPoint y: 297, endPoint x: 206, endPoint y: 267, distance: 42.3
click at [177, 296] on td "-" at bounding box center [201, 294] width 76 height 25
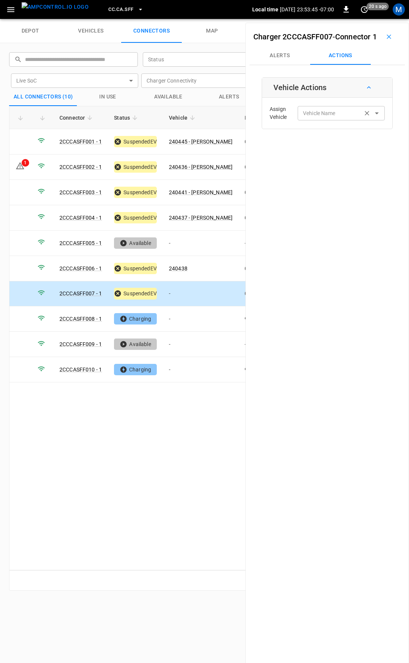
click at [321, 120] on div "Vehicle Name Vehicle Name" at bounding box center [341, 113] width 87 height 14
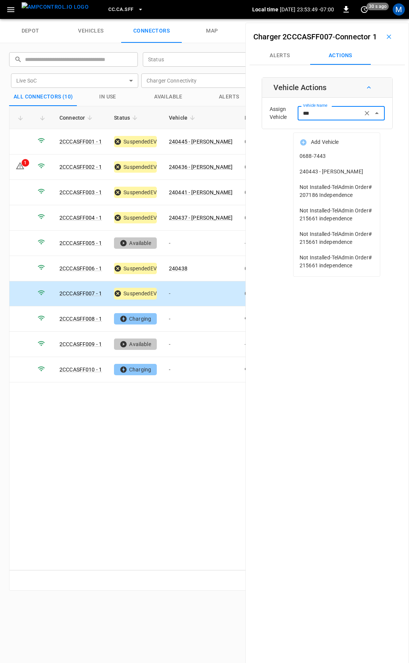
click at [345, 171] on span "240443 - [PERSON_NAME]" at bounding box center [337, 172] width 74 height 8
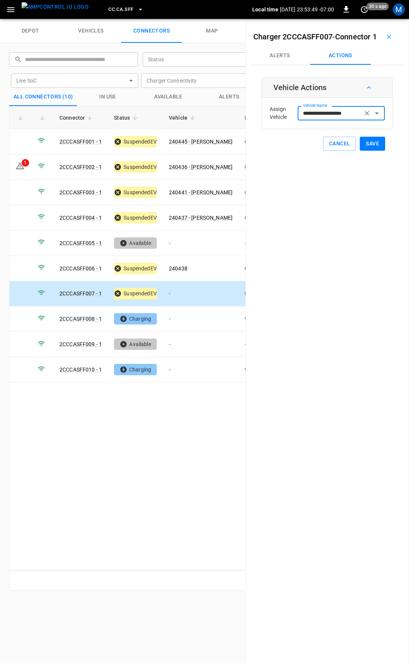
type input "**********"
click at [372, 151] on button "Save" at bounding box center [372, 144] width 25 height 14
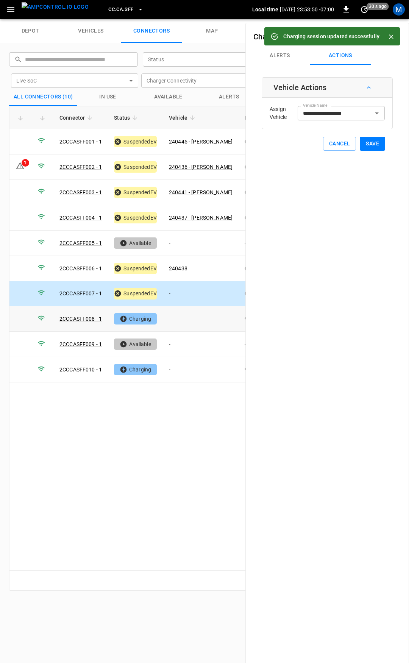
click at [189, 311] on td "-" at bounding box center [201, 319] width 76 height 25
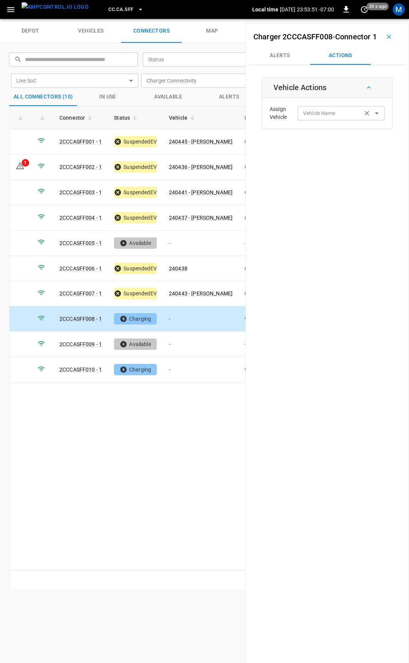
click at [322, 120] on div "Vehicle Name Vehicle Name" at bounding box center [341, 113] width 87 height 14
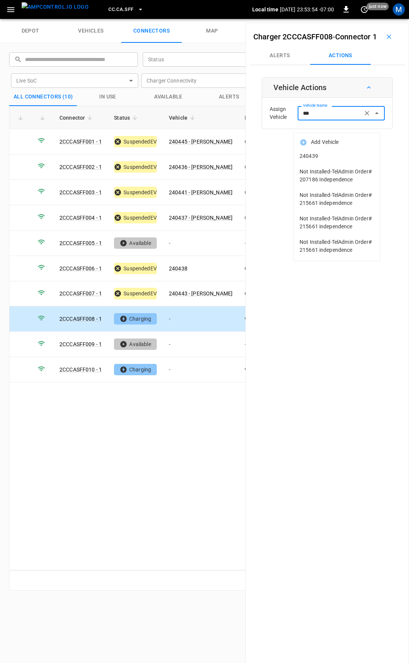
click at [346, 156] on span "240439" at bounding box center [337, 156] width 74 height 8
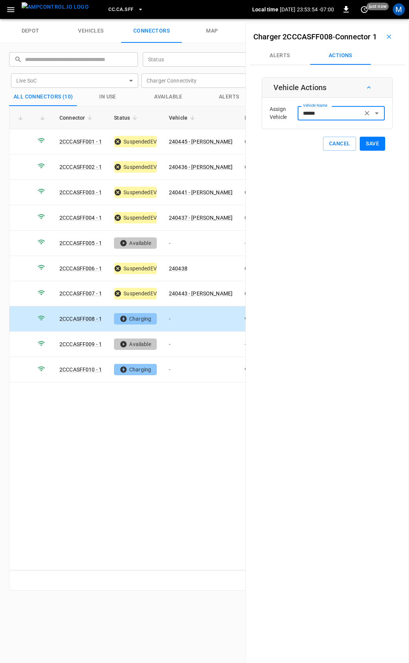
type input "******"
click at [368, 151] on button "Save" at bounding box center [372, 144] width 25 height 14
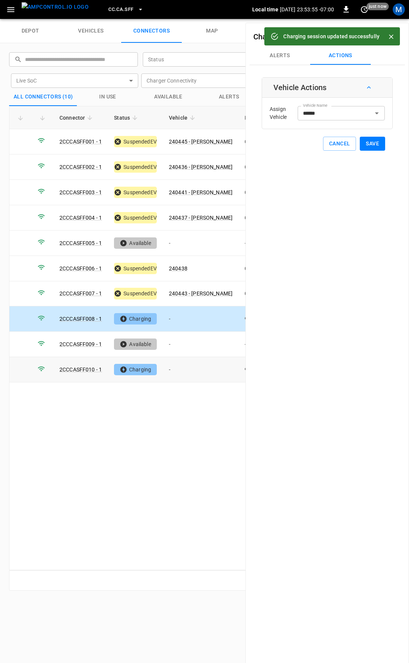
click at [189, 364] on td "-" at bounding box center [201, 369] width 76 height 25
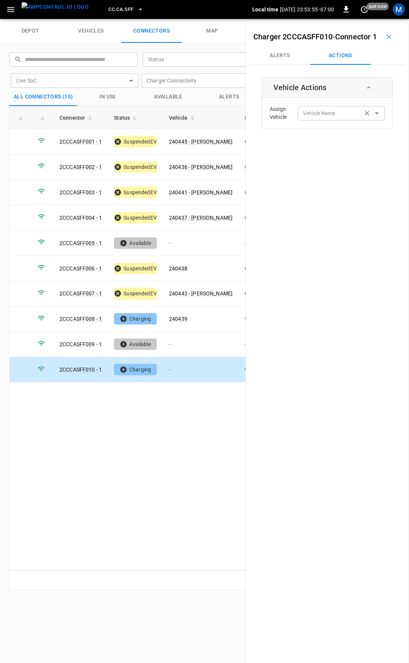
click at [332, 118] on input "Vehicle Name" at bounding box center [330, 112] width 60 height 9
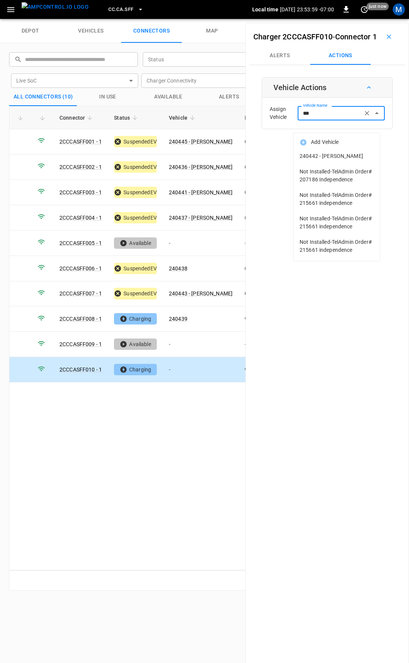
click at [365, 155] on span "240442 - [PERSON_NAME]" at bounding box center [337, 156] width 74 height 8
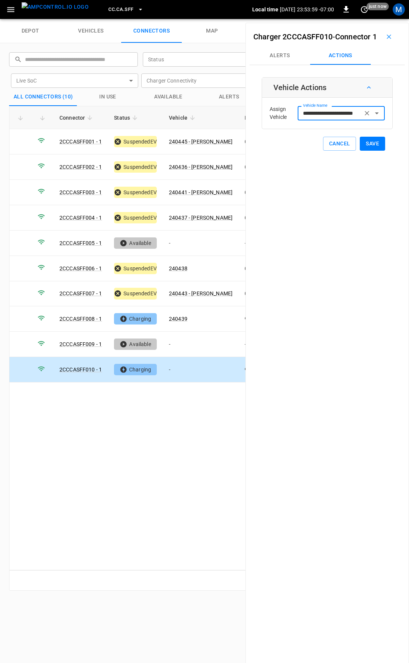
type input "**********"
click at [374, 151] on button "Save" at bounding box center [372, 144] width 25 height 14
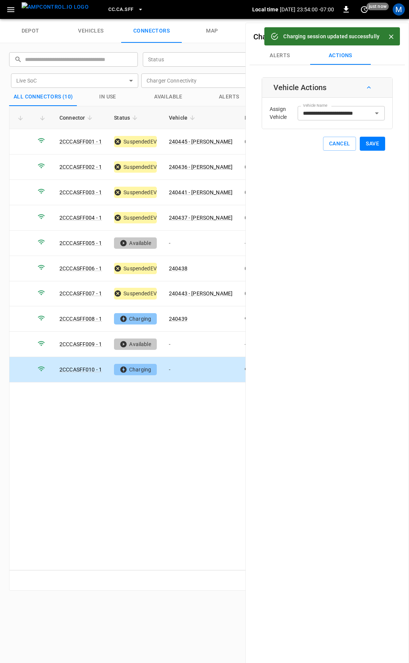
click at [108, 8] on span "CC.CA.SFF" at bounding box center [120, 9] width 25 height 9
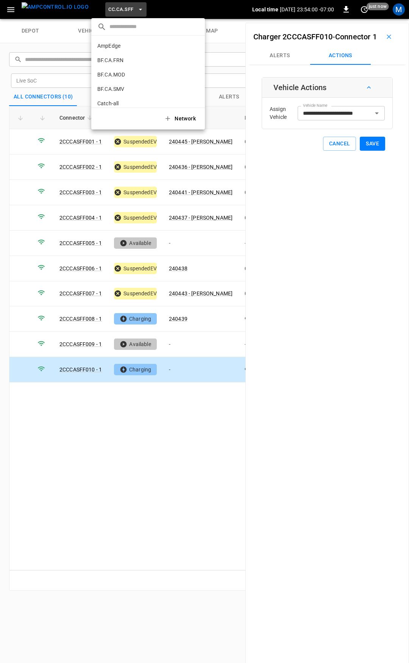
scroll to position [127, 0]
click at [117, 59] on p "CC.CA.SJO" at bounding box center [134, 63] width 74 height 8
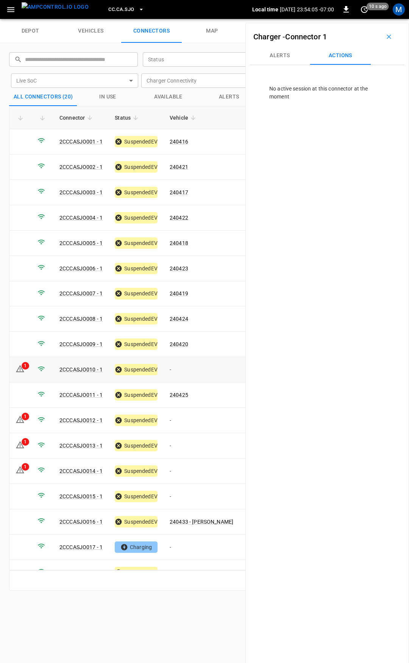
click at [183, 370] on td "-" at bounding box center [202, 369] width 76 height 25
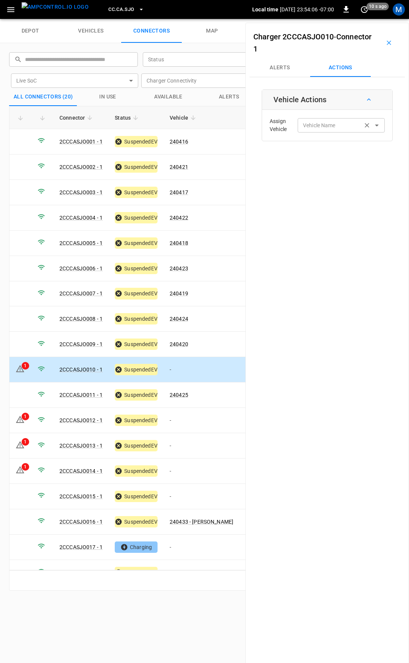
click at [343, 131] on div "Vehicle Name" at bounding box center [341, 125] width 87 height 14
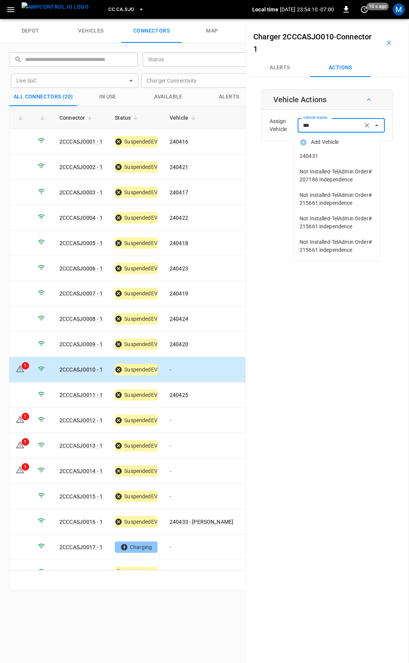
click at [339, 153] on span "240431" at bounding box center [337, 156] width 74 height 8
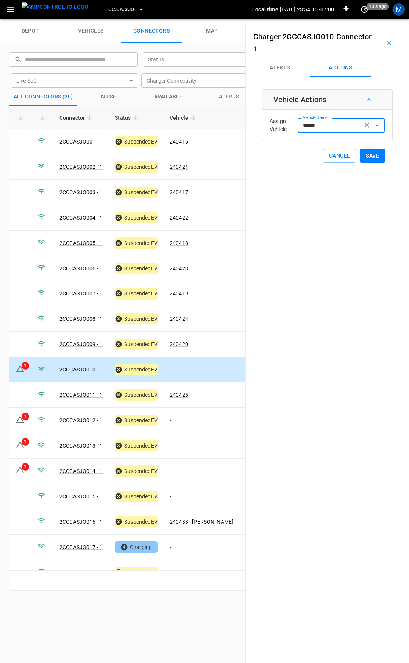
type input "******"
click at [375, 155] on button "Save" at bounding box center [372, 156] width 25 height 14
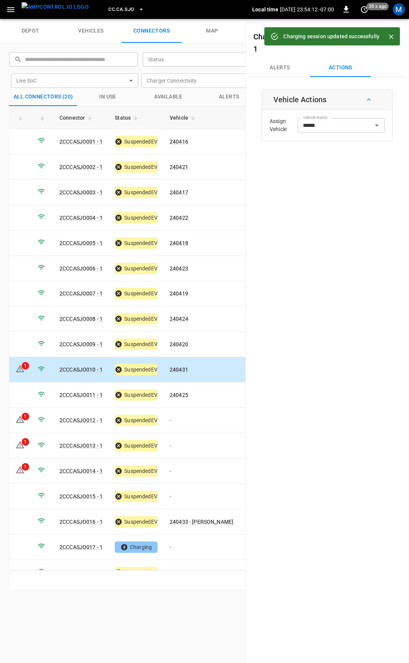
click at [177, 367] on link "240431" at bounding box center [179, 370] width 19 height 6
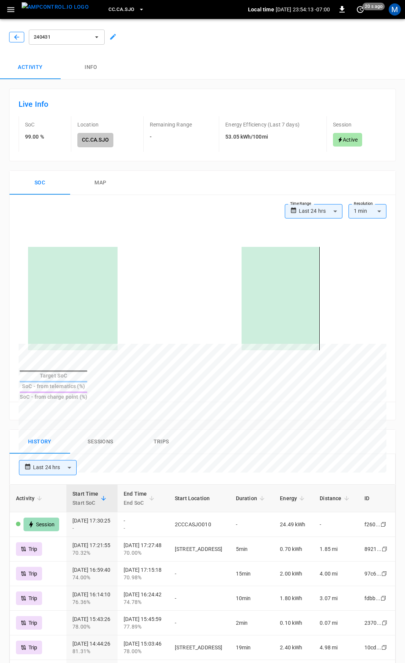
click at [15, 32] on button "button" at bounding box center [16, 37] width 15 height 11
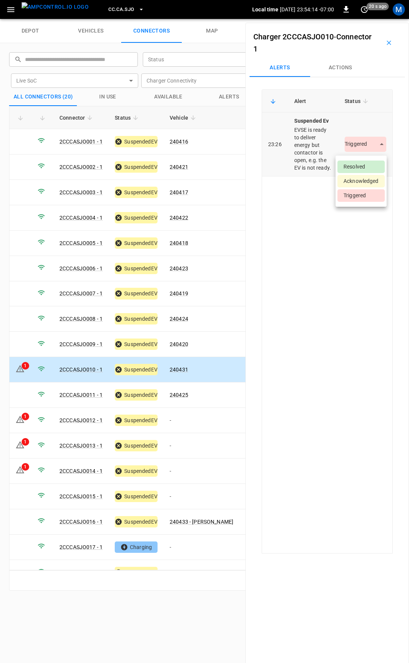
click at [359, 19] on body "CC.CA.SJO Local time [DATE] 23:54:14 -07:00 0 20 s ago M depot vehicles connect…" at bounding box center [204, 9] width 409 height 19
click at [365, 167] on li "Resolved" at bounding box center [361, 167] width 47 height 13
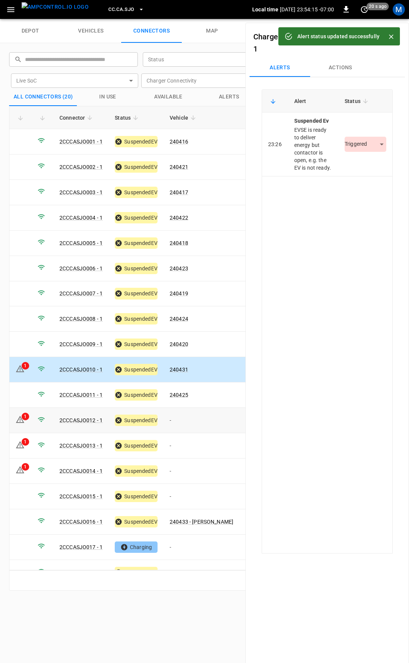
click at [189, 419] on td "-" at bounding box center [202, 420] width 76 height 25
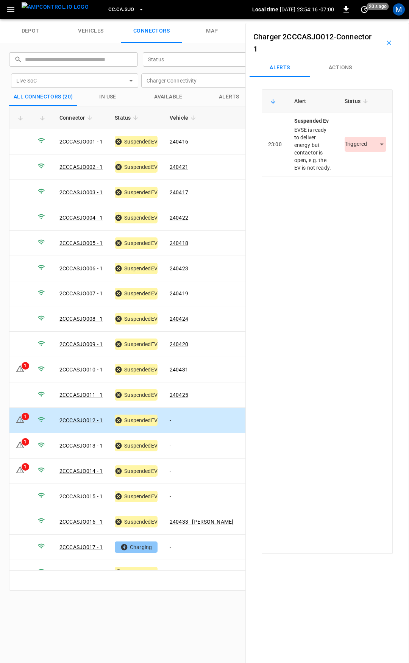
click at [339, 70] on button "Actions" at bounding box center [340, 68] width 61 height 18
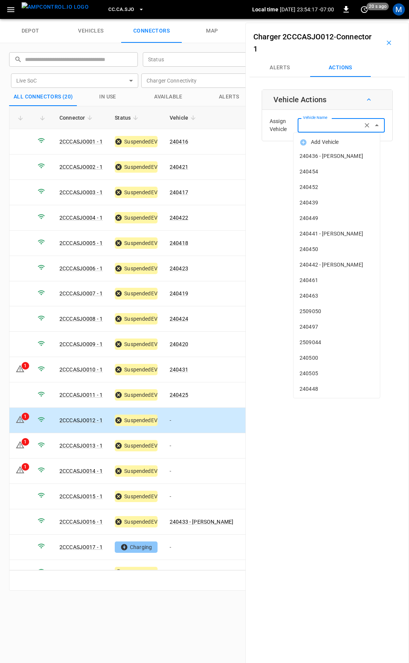
click at [321, 126] on input "Vehicle Name" at bounding box center [330, 124] width 60 height 9
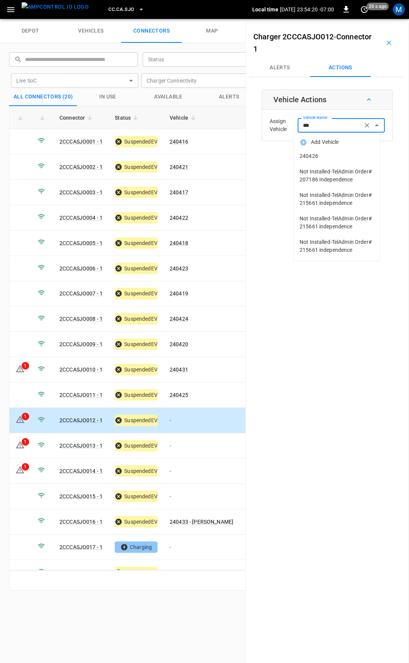
click at [326, 151] on li "240426" at bounding box center [337, 157] width 86 height 16
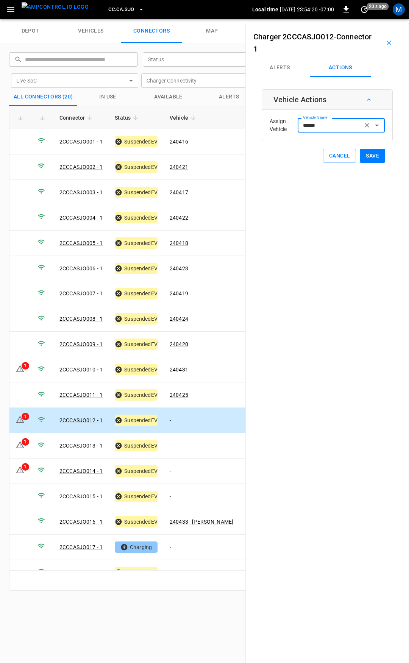
type input "******"
drag, startPoint x: 372, startPoint y: 157, endPoint x: 357, endPoint y: 170, distance: 19.9
click at [372, 156] on button "Save" at bounding box center [372, 156] width 25 height 14
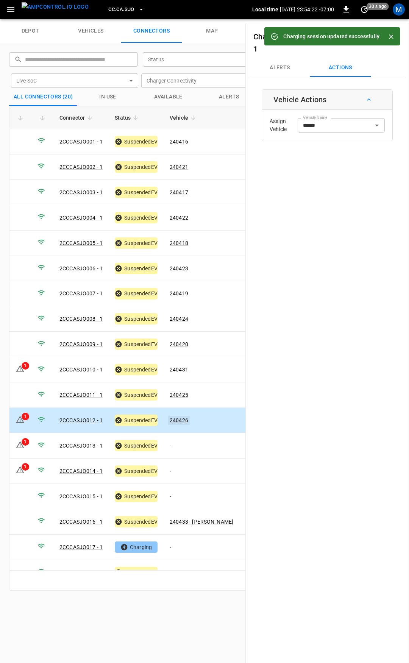
click at [177, 416] on link "240426" at bounding box center [179, 420] width 22 height 9
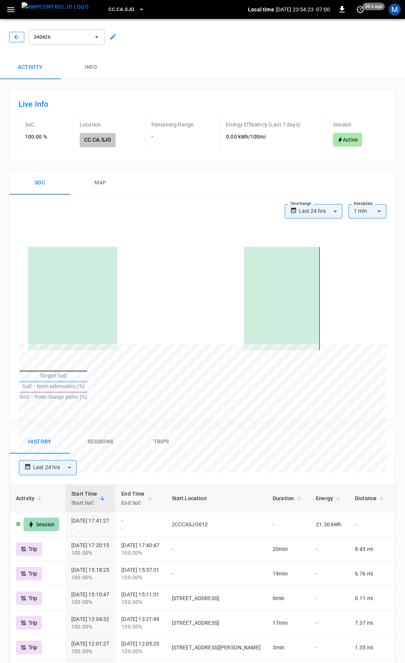
click at [18, 32] on button "button" at bounding box center [16, 37] width 15 height 11
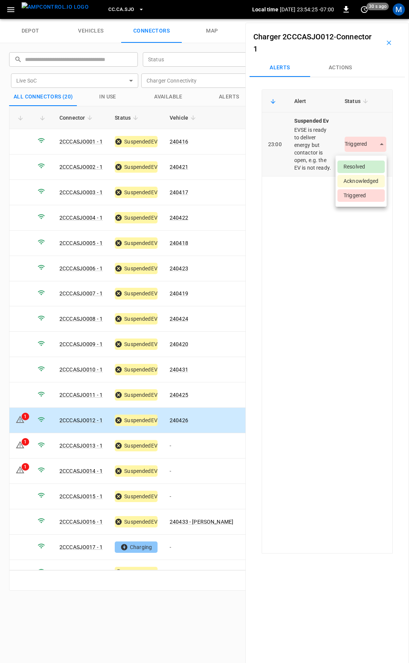
drag, startPoint x: 362, startPoint y: 148, endPoint x: 362, endPoint y: 153, distance: 5.3
click at [362, 19] on body "CC.CA.SJO Local time [DATE] 23:54:25 -07:00 0 30 s ago M depot vehicles connect…" at bounding box center [204, 9] width 409 height 19
click at [361, 166] on li "Resolved" at bounding box center [361, 167] width 47 height 13
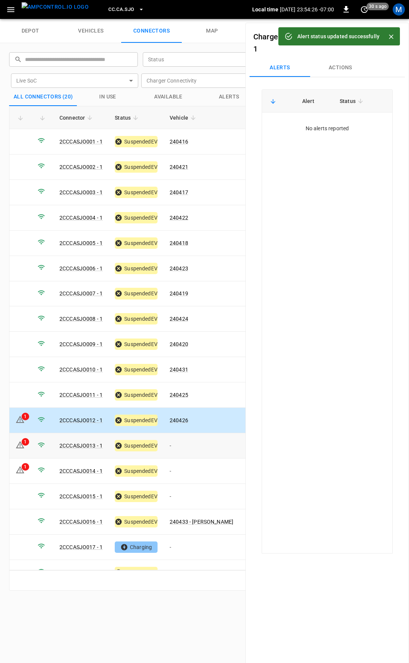
click at [187, 442] on td "-" at bounding box center [202, 445] width 76 height 25
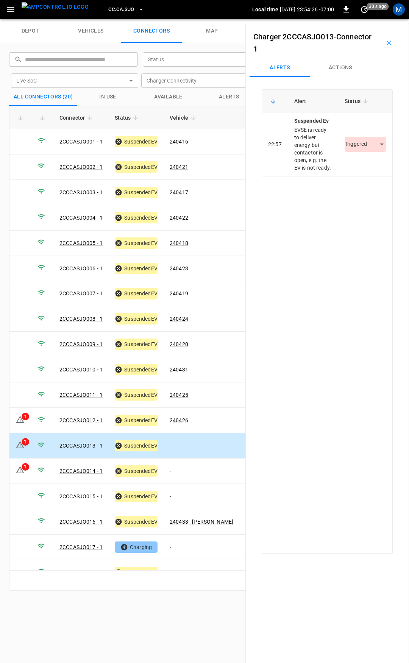
click at [349, 72] on button "Actions" at bounding box center [340, 68] width 61 height 18
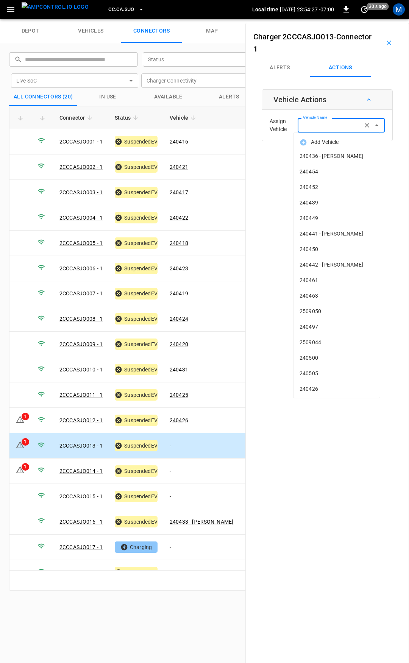
click at [336, 126] on input "Vehicle Name" at bounding box center [330, 124] width 60 height 9
type input "***"
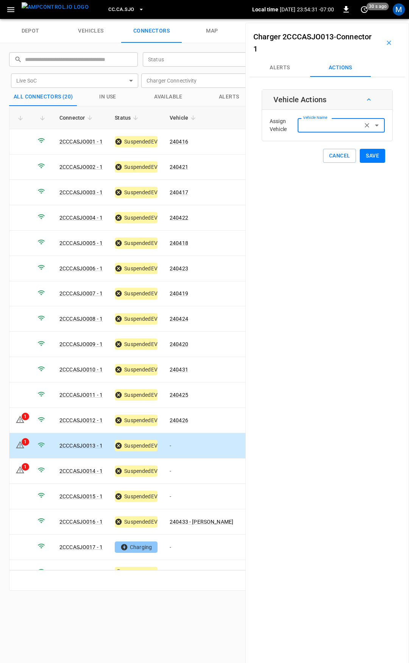
type input "**********"
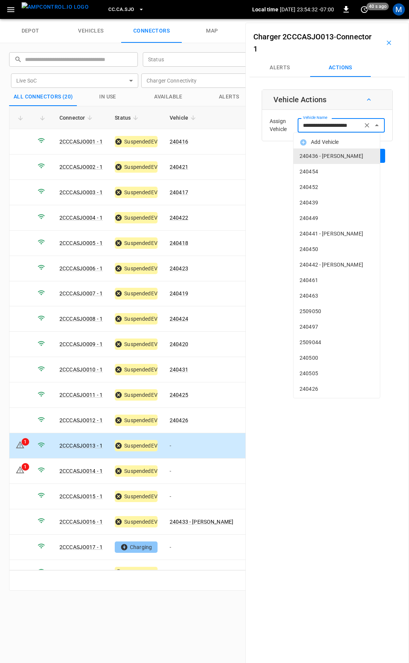
click at [332, 129] on input "**********" at bounding box center [330, 124] width 60 height 9
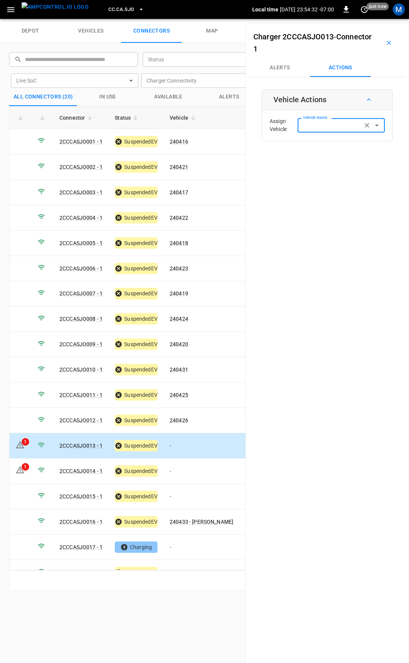
click at [332, 129] on input "Vehicle Name" at bounding box center [330, 124] width 60 height 9
click at [329, 160] on span "240427" at bounding box center [337, 156] width 74 height 8
type input "******"
click at [366, 152] on button "Save" at bounding box center [372, 156] width 25 height 14
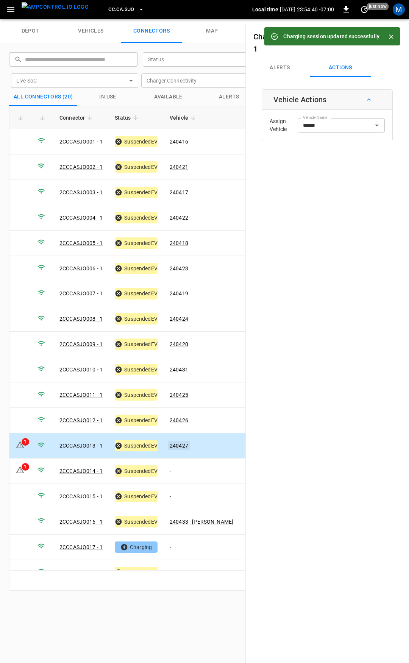
click at [184, 441] on link "240427" at bounding box center [179, 445] width 22 height 9
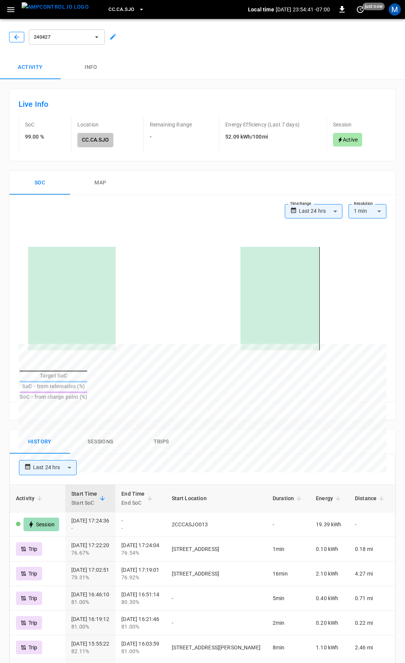
click at [12, 38] on button "button" at bounding box center [16, 37] width 15 height 11
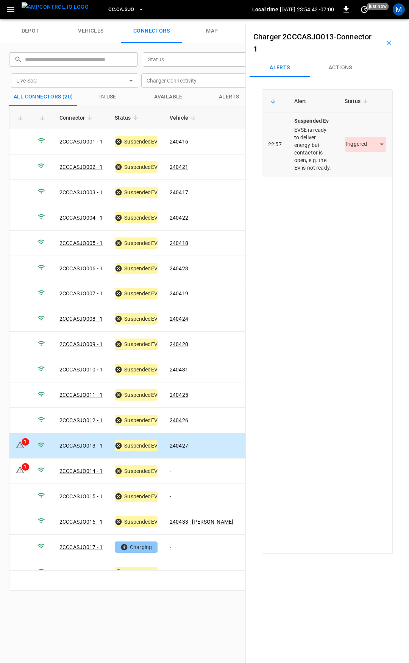
click at [370, 19] on body "CC.CA.SJO Local time [DATE] 23:54:42 -07:00 0 just now M depot vehicles connect…" at bounding box center [204, 9] width 409 height 19
click at [364, 167] on li "Resolved" at bounding box center [361, 167] width 47 height 13
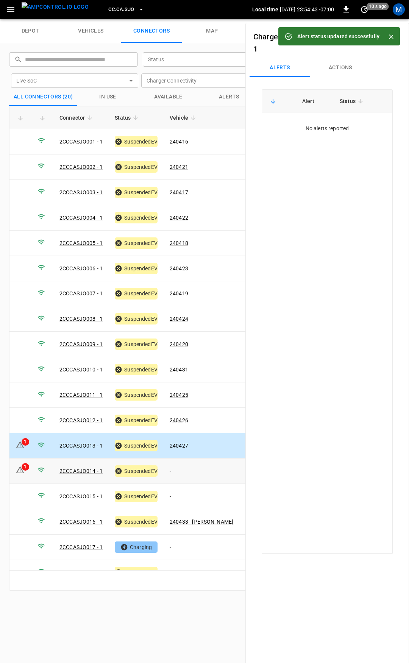
click at [181, 469] on td "-" at bounding box center [202, 471] width 76 height 25
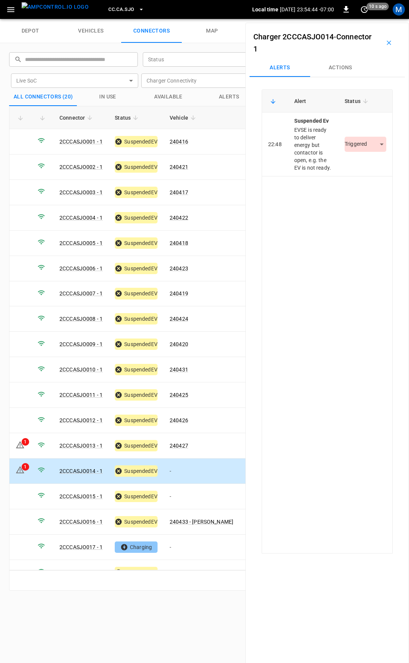
click at [343, 75] on button "Actions" at bounding box center [340, 68] width 61 height 18
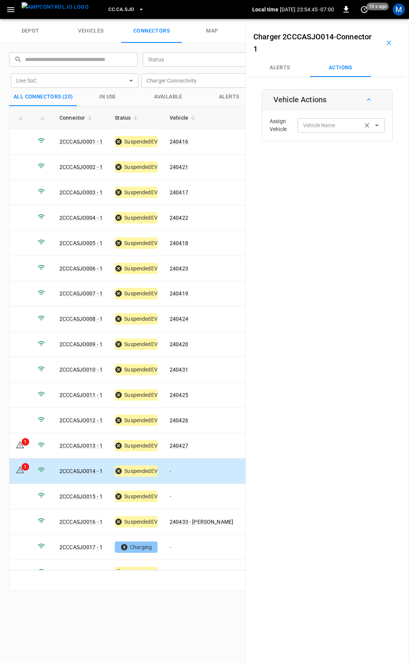
click at [333, 132] on div "Vehicle Name" at bounding box center [341, 125] width 87 height 14
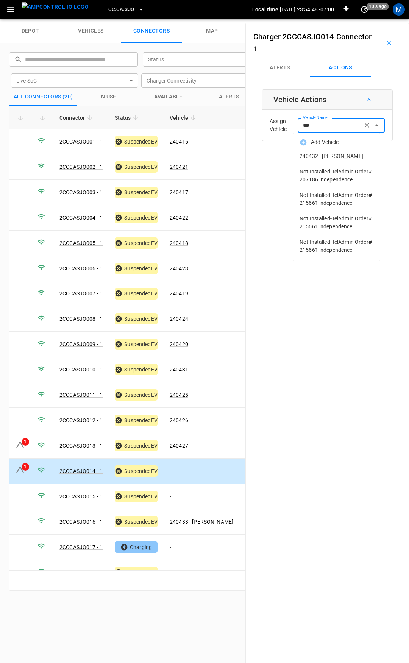
click at [336, 155] on span "240432 - [PERSON_NAME]" at bounding box center [337, 156] width 74 height 8
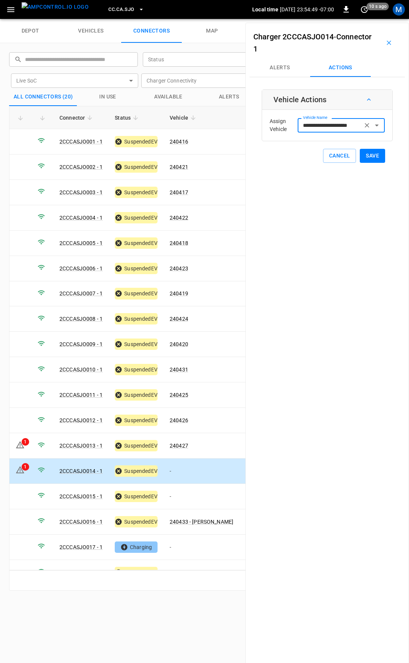
type input "**********"
click at [367, 157] on button "Save" at bounding box center [372, 156] width 25 height 14
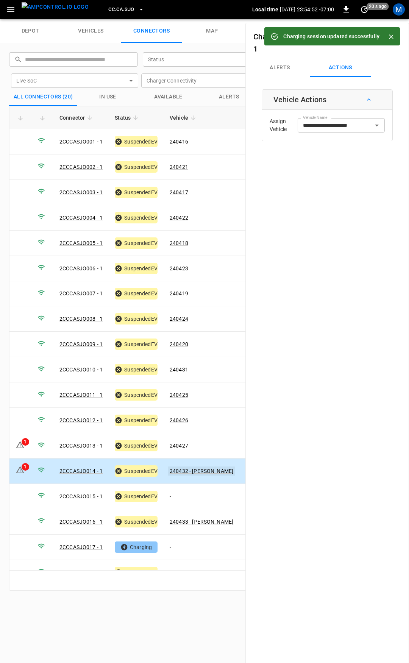
click at [182, 468] on link "240432 - [PERSON_NAME]" at bounding box center [201, 471] width 67 height 9
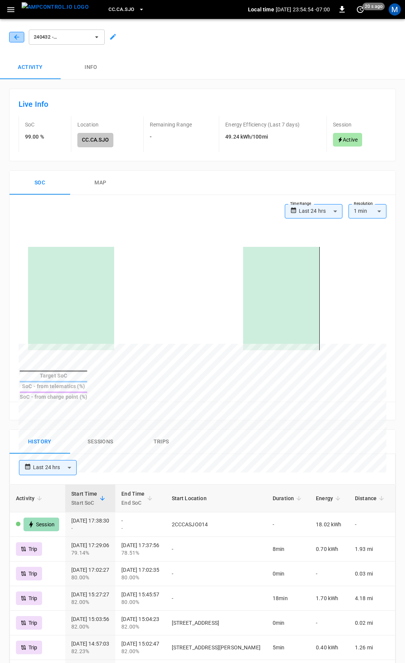
click at [17, 34] on icon "button" at bounding box center [17, 37] width 8 height 8
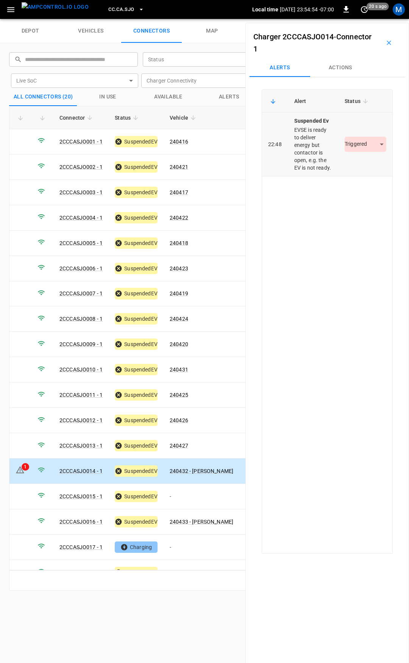
click at [363, 19] on body "CC.CA.SJO Local time [DATE] 23:54:54 -07:00 0 20 s ago M depot vehicles connect…" at bounding box center [204, 9] width 409 height 19
click at [365, 166] on li "Resolved" at bounding box center [361, 167] width 47 height 13
click at [198, 494] on td "-" at bounding box center [202, 496] width 76 height 25
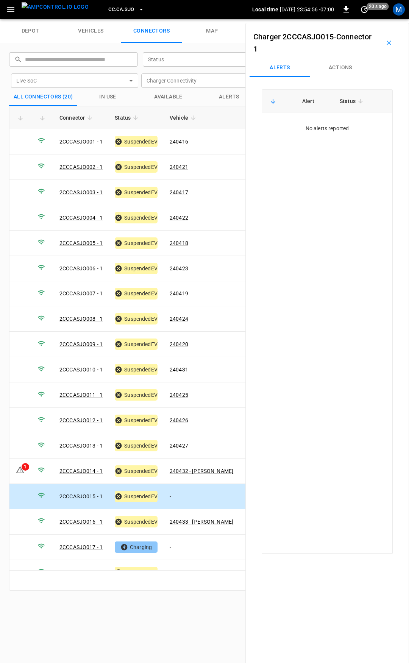
drag, startPoint x: 340, startPoint y: 68, endPoint x: 338, endPoint y: 87, distance: 18.7
click at [340, 69] on button "Actions" at bounding box center [340, 68] width 61 height 18
drag, startPoint x: 329, startPoint y: 125, endPoint x: 327, endPoint y: 120, distance: 5.6
click at [328, 121] on input "Vehicle Name" at bounding box center [330, 124] width 60 height 9
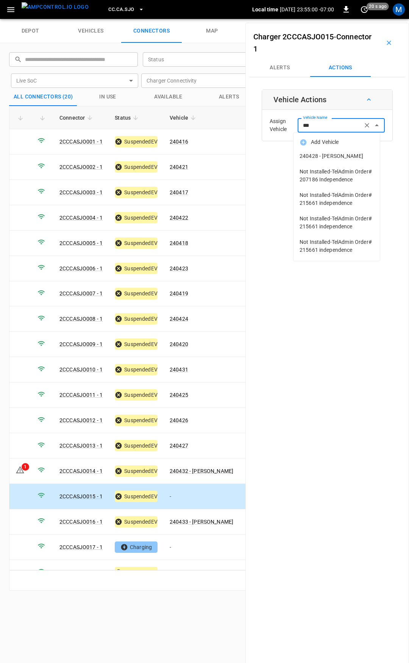
click at [344, 152] on li "240428 - [PERSON_NAME]" at bounding box center [337, 157] width 86 height 16
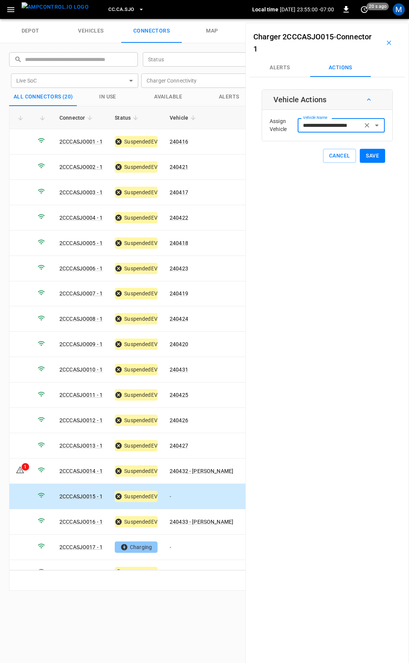
type input "**********"
click at [368, 157] on button "Save" at bounding box center [372, 156] width 25 height 14
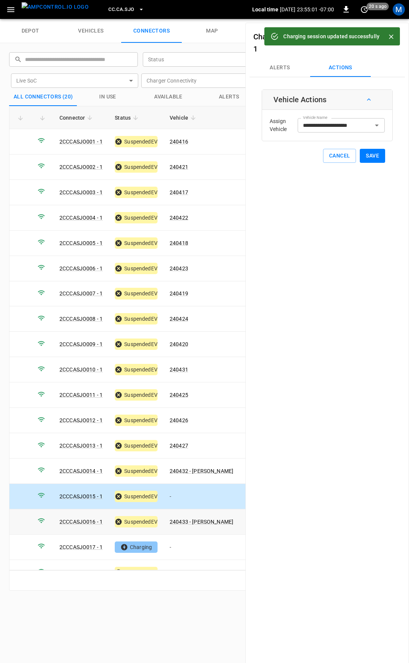
scroll to position [38, 0]
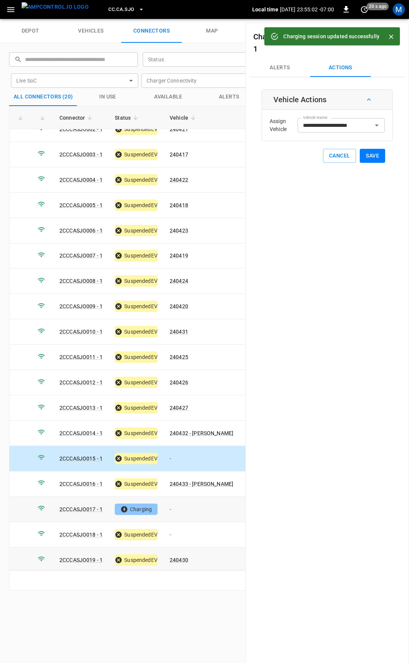
drag, startPoint x: 188, startPoint y: 505, endPoint x: 10, endPoint y: 543, distance: 182.1
click at [188, 504] on td "-" at bounding box center [202, 509] width 76 height 25
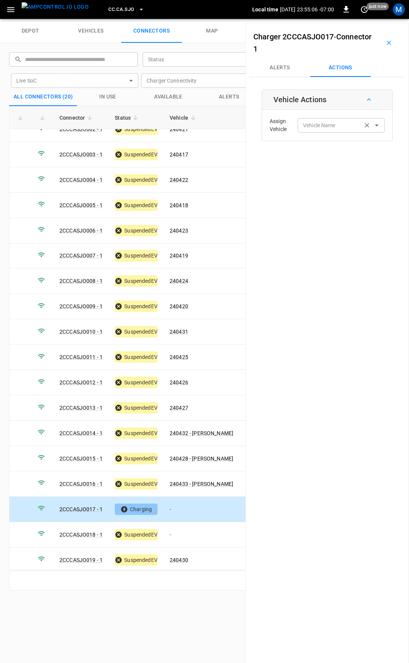
click at [317, 125] on div "Vehicle Name Vehicle Name" at bounding box center [341, 125] width 87 height 14
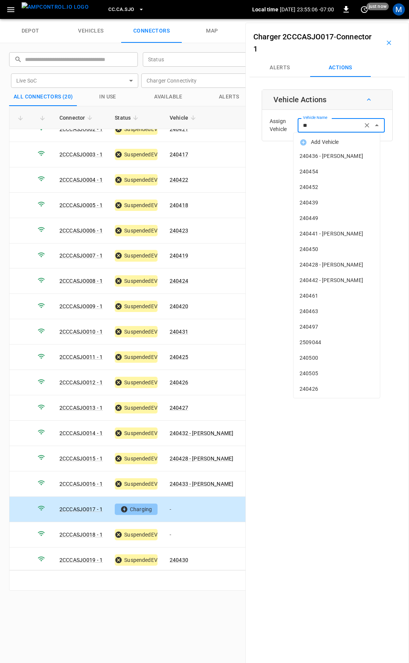
type input "***"
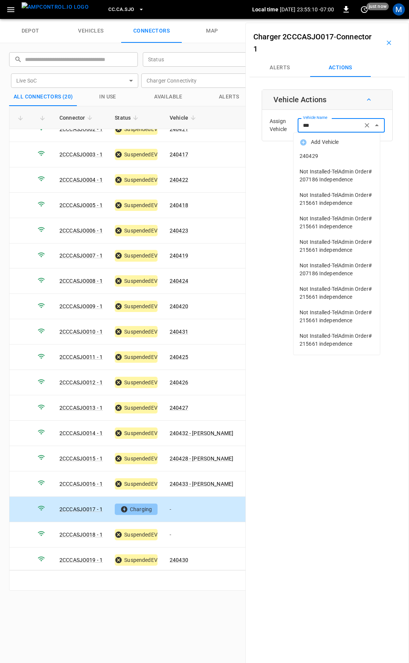
click at [325, 159] on span "240429" at bounding box center [337, 156] width 74 height 8
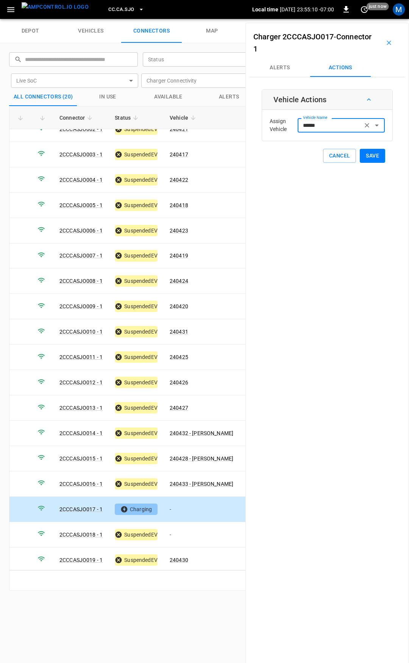
type input "******"
drag, startPoint x: 370, startPoint y: 159, endPoint x: 368, endPoint y: 167, distance: 8.6
click at [371, 159] on button "Save" at bounding box center [372, 156] width 25 height 14
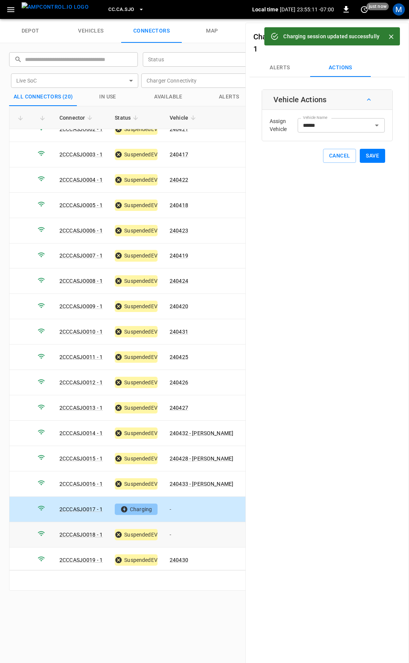
click at [196, 523] on td "-" at bounding box center [202, 534] width 76 height 25
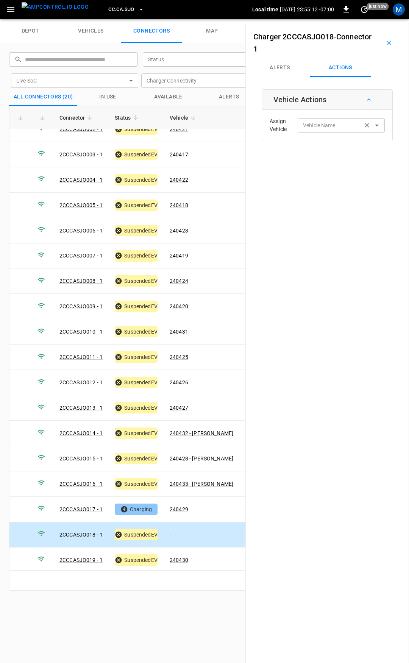
click at [333, 124] on input "Vehicle Name" at bounding box center [330, 124] width 60 height 9
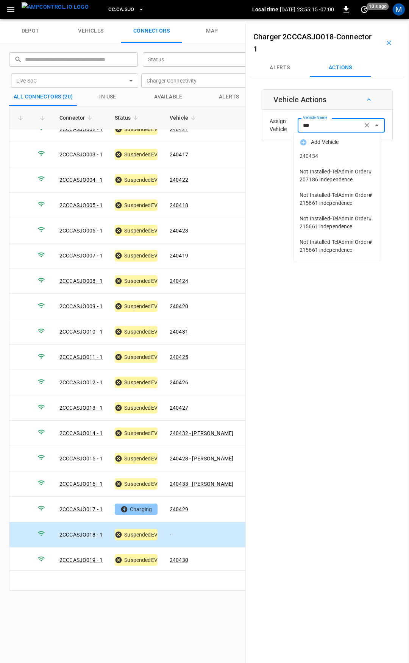
click at [336, 155] on span "240434" at bounding box center [337, 156] width 74 height 8
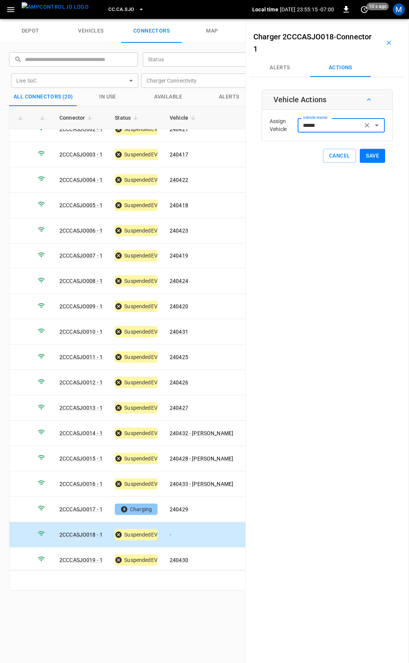
type input "******"
click at [371, 153] on button "Save" at bounding box center [372, 156] width 25 height 14
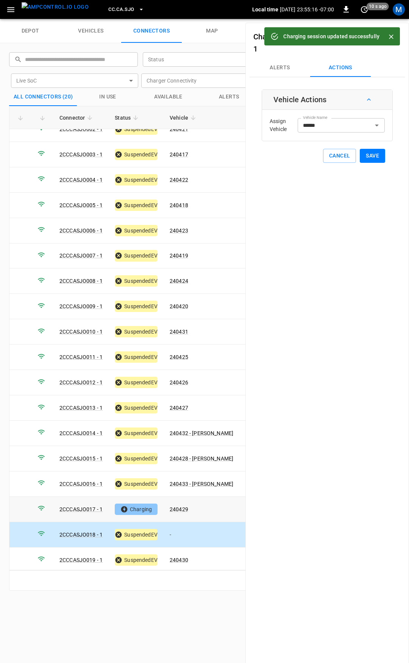
scroll to position [63, 0]
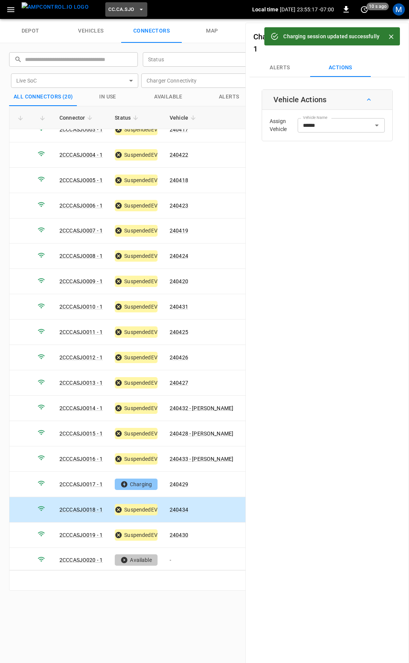
click at [108, 14] on span "CC.CA.SJO" at bounding box center [121, 9] width 26 height 9
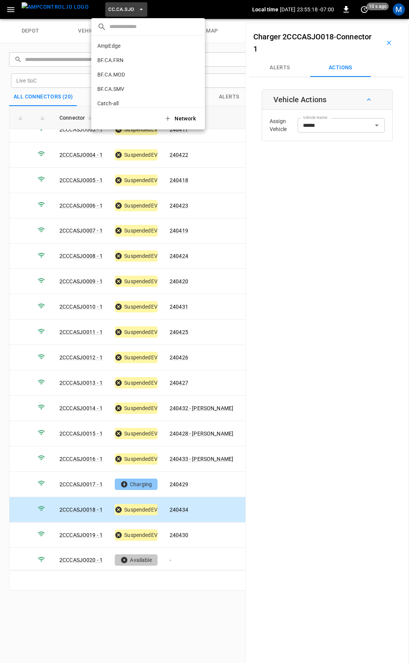
scroll to position [142, 0]
click at [122, 62] on p "CC.FRN" at bounding box center [134, 63] width 75 height 8
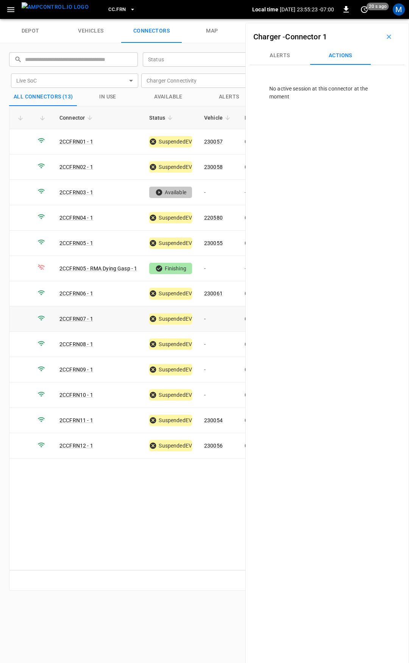
click at [218, 319] on td "-" at bounding box center [218, 319] width 41 height 25
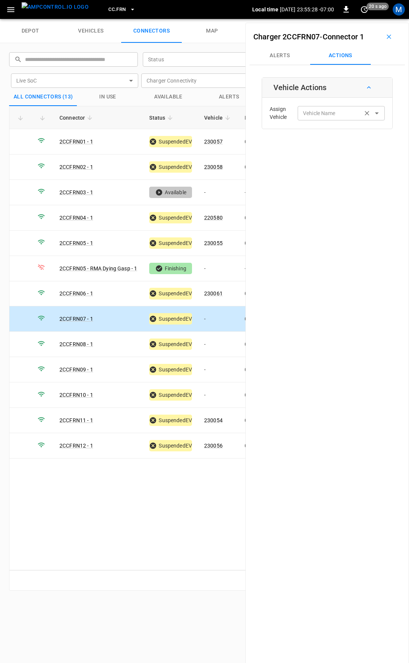
click at [313, 117] on input "Vehicle Name" at bounding box center [330, 112] width 60 height 9
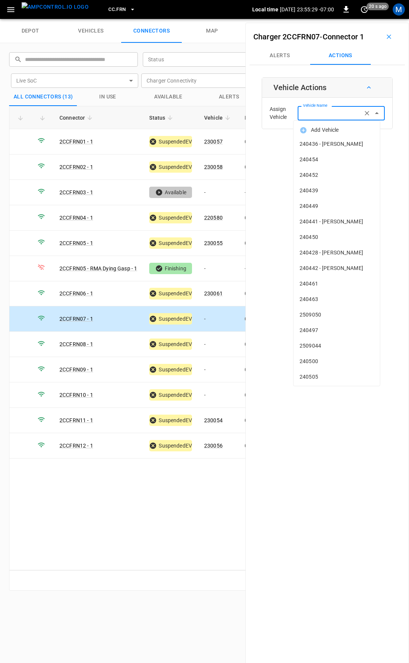
type input "*"
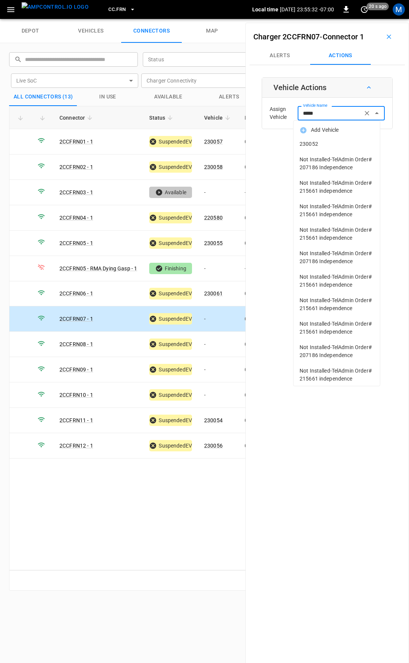
click at [322, 143] on span "230052" at bounding box center [337, 144] width 74 height 8
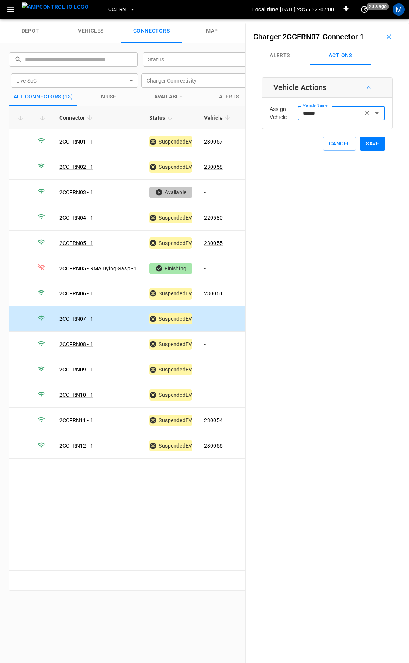
type input "******"
click at [361, 143] on button "Save" at bounding box center [372, 144] width 25 height 14
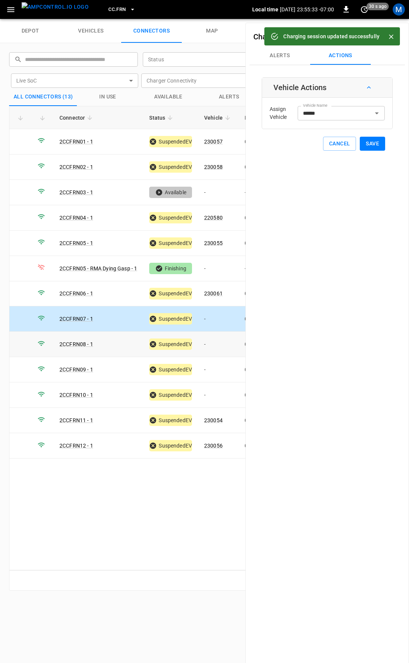
drag, startPoint x: 221, startPoint y: 335, endPoint x: 280, endPoint y: 147, distance: 196.4
click at [221, 334] on td "-" at bounding box center [218, 344] width 41 height 25
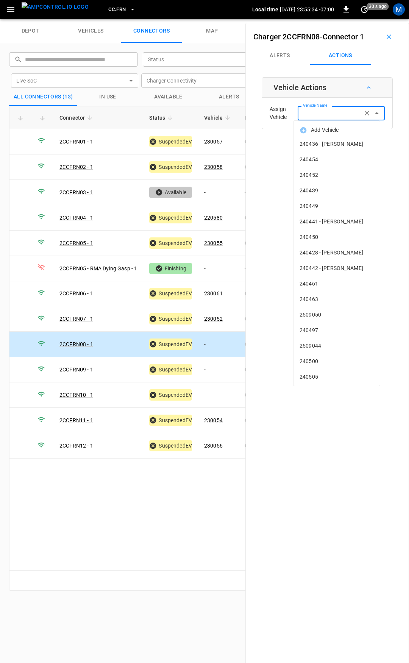
click at [324, 116] on input "Vehicle Name" at bounding box center [330, 112] width 60 height 9
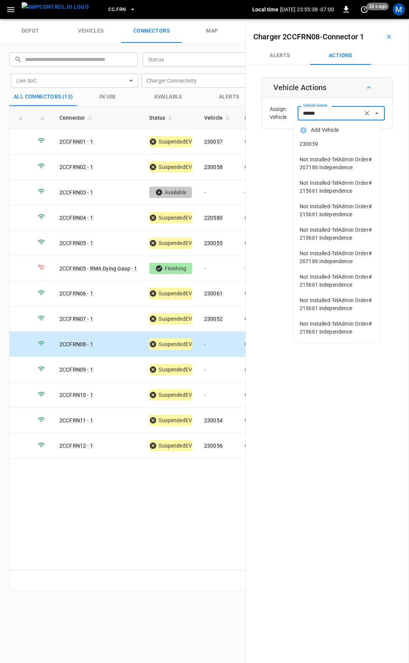
click at [314, 143] on span "230059" at bounding box center [337, 144] width 74 height 8
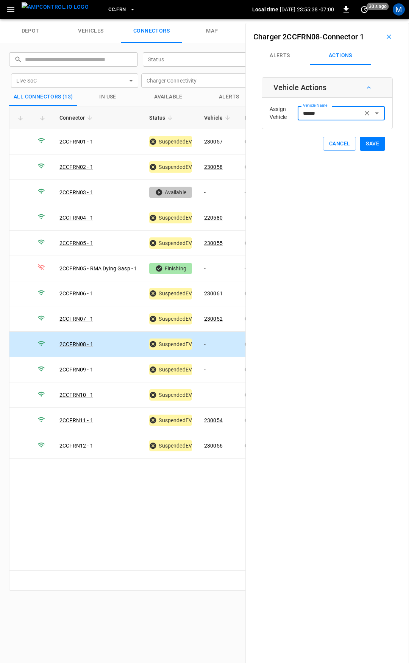
type input "******"
drag, startPoint x: 373, startPoint y: 143, endPoint x: 369, endPoint y: 143, distance: 4.5
click at [373, 143] on button "Save" at bounding box center [372, 144] width 25 height 14
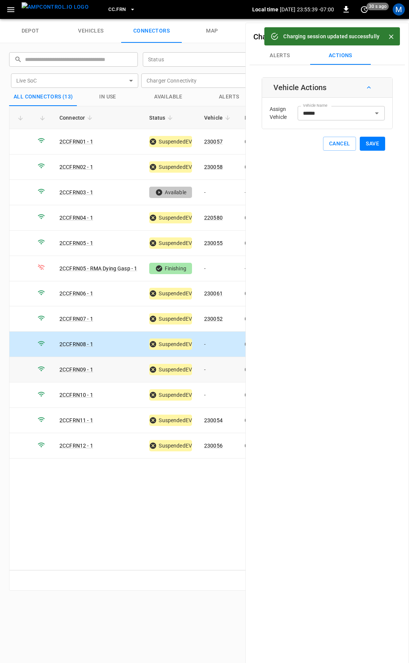
drag, startPoint x: 207, startPoint y: 369, endPoint x: 307, endPoint y: 224, distance: 175.9
click at [207, 368] on td "-" at bounding box center [218, 369] width 41 height 25
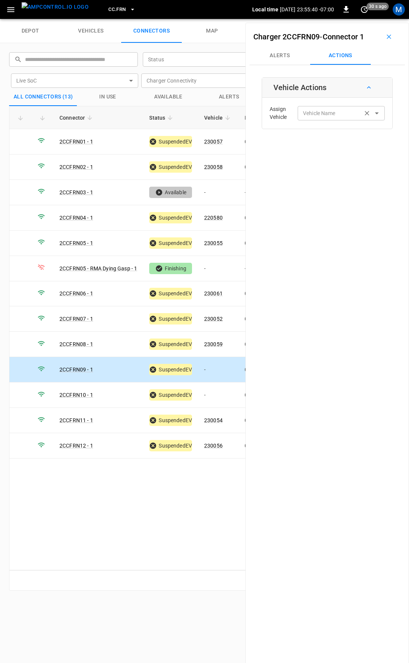
click at [325, 114] on input "Vehicle Name" at bounding box center [330, 112] width 60 height 9
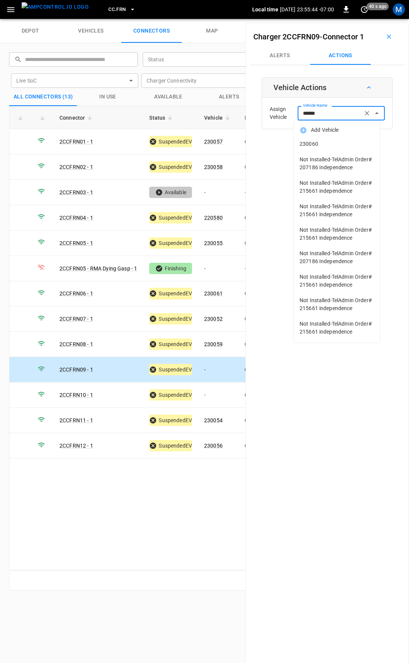
click at [339, 146] on span "230060" at bounding box center [337, 144] width 74 height 8
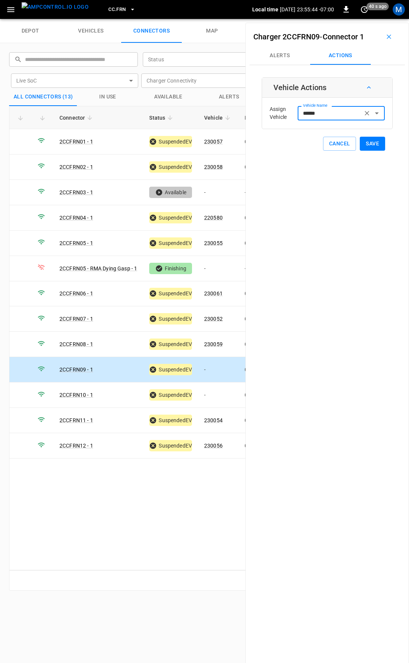
type input "******"
click at [370, 145] on button "Save" at bounding box center [372, 144] width 25 height 14
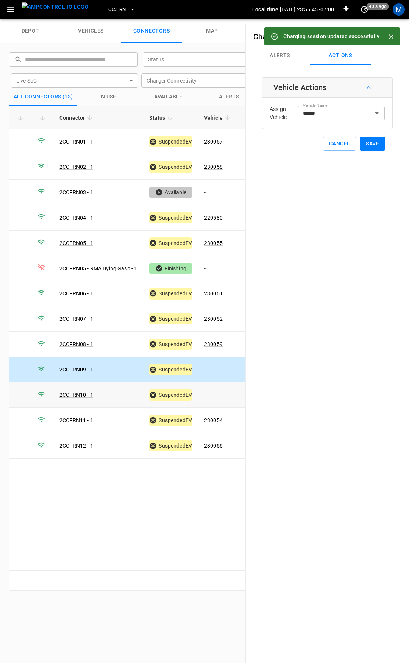
click at [213, 390] on td "-" at bounding box center [218, 395] width 41 height 25
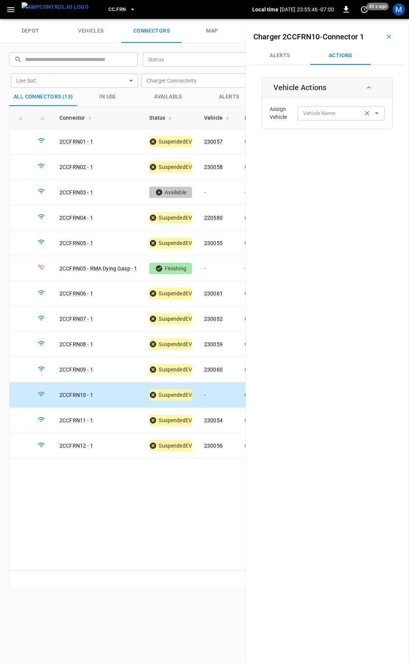
click at [329, 107] on div "Vehicle Name" at bounding box center [341, 113] width 87 height 14
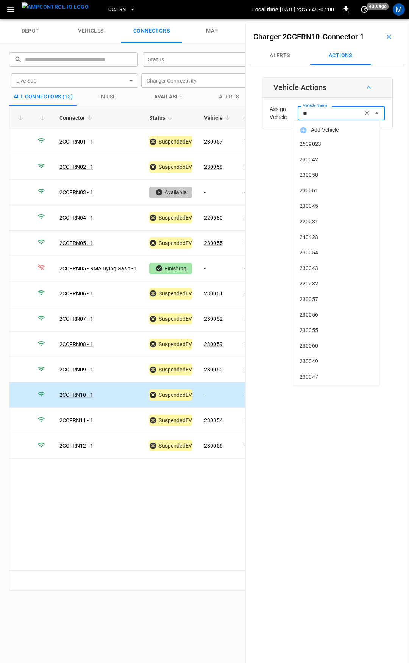
type input "***"
type input "*"
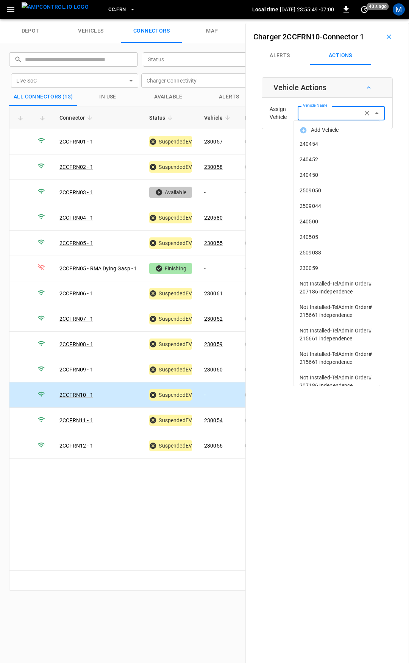
type input "*"
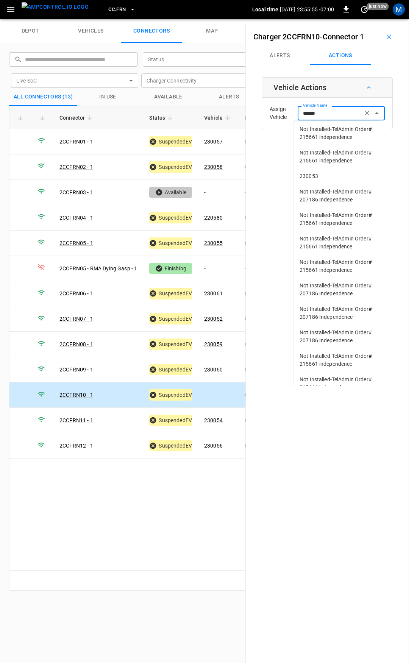
scroll to position [124, 0]
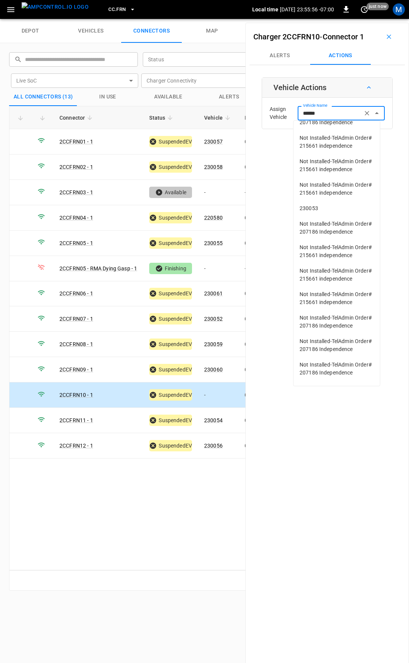
click at [326, 213] on span "230053" at bounding box center [337, 209] width 74 height 8
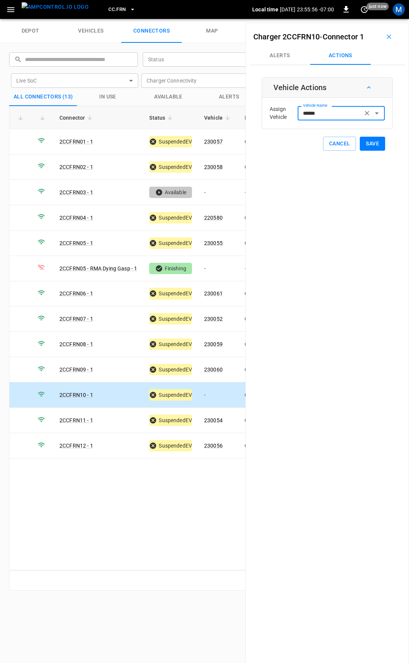
type input "******"
click at [363, 141] on button "Save" at bounding box center [372, 144] width 25 height 14
click at [108, 10] on span "CC.FRN" at bounding box center [116, 9] width 17 height 9
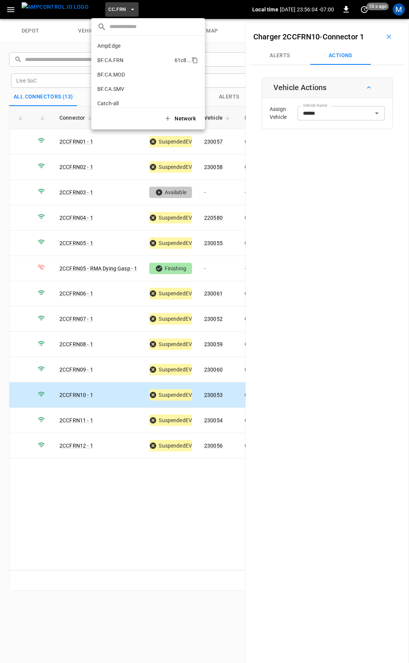
scroll to position [156, 0]
click at [128, 74] on p "CC.MOD" at bounding box center [134, 77] width 75 height 8
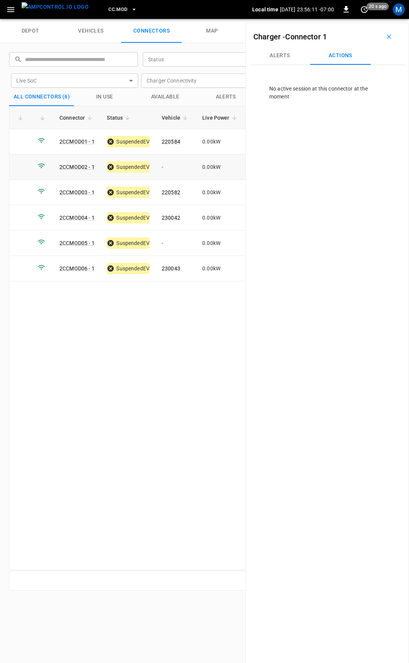
drag, startPoint x: 174, startPoint y: 168, endPoint x: 219, endPoint y: 164, distance: 44.9
click at [174, 168] on td "-" at bounding box center [176, 167] width 41 height 25
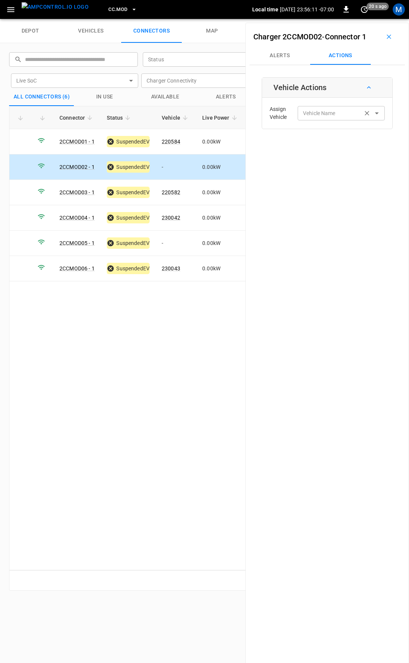
click at [327, 112] on div "Vehicle Name Vehicle Name" at bounding box center [341, 113] width 87 height 14
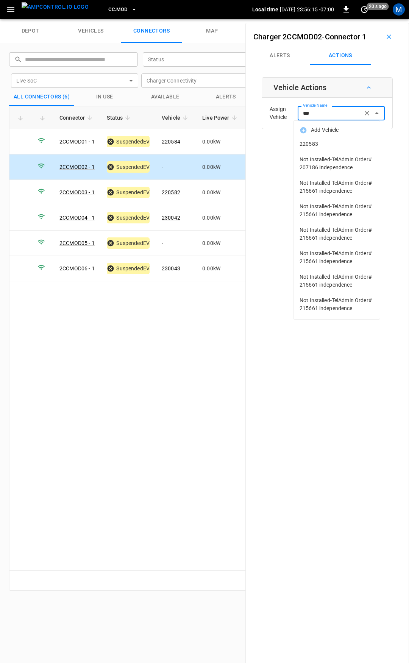
click at [335, 144] on span "220583" at bounding box center [337, 144] width 74 height 8
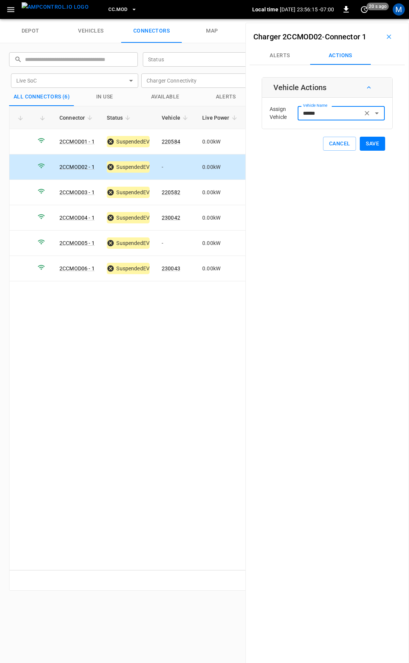
type input "******"
click at [369, 145] on button "Save" at bounding box center [372, 144] width 25 height 14
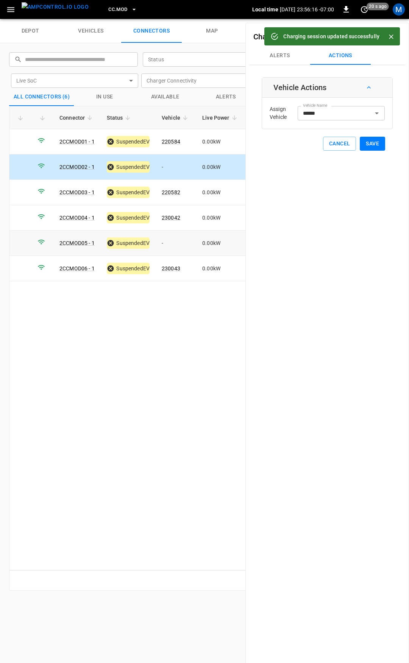
click at [181, 244] on td "-" at bounding box center [176, 243] width 41 height 25
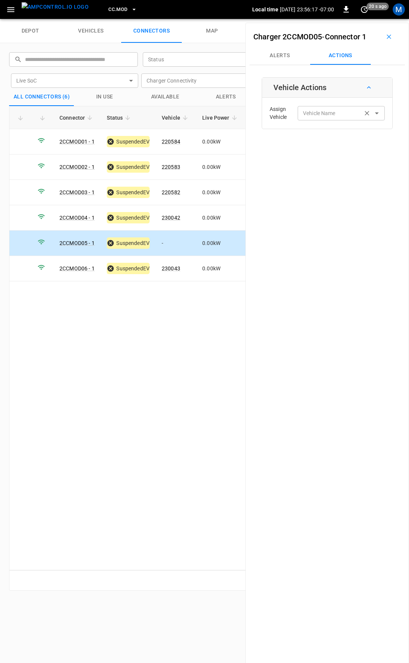
click at [334, 114] on input "Vehicle Name" at bounding box center [330, 112] width 60 height 9
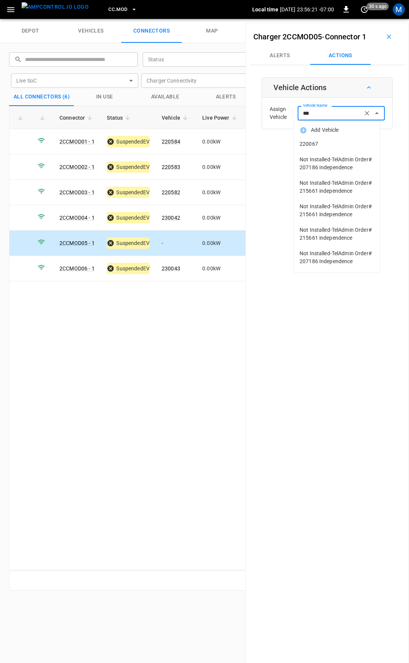
click at [353, 142] on span "220067" at bounding box center [337, 144] width 74 height 8
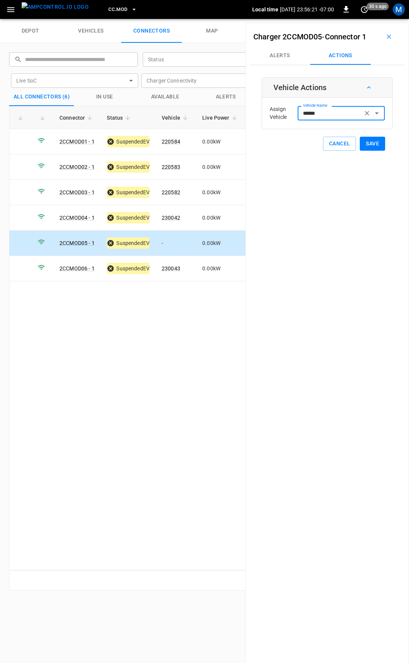
type input "******"
click at [364, 141] on button "Save" at bounding box center [372, 144] width 25 height 14
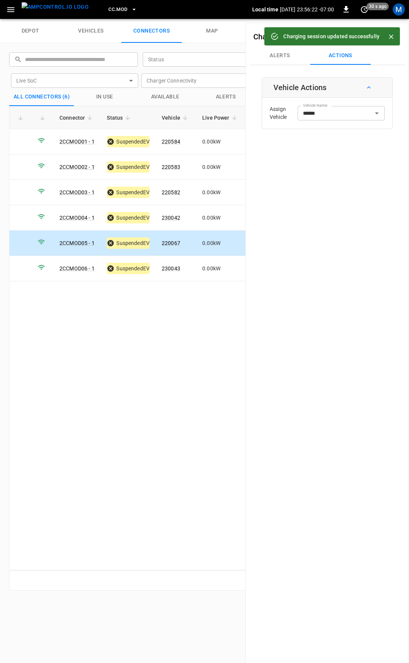
click at [108, 12] on span "CC.MOD" at bounding box center [117, 9] width 19 height 9
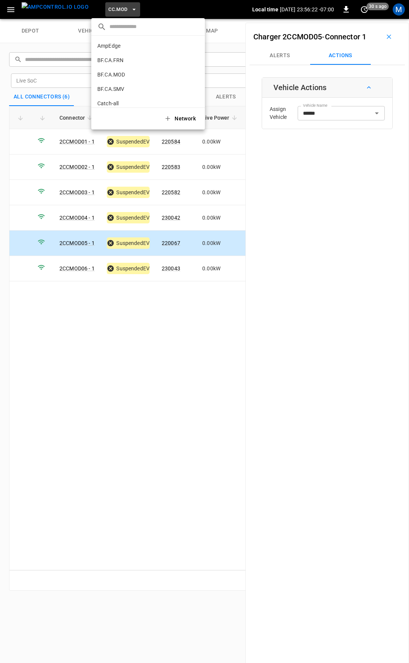
scroll to position [185, 0]
click at [116, 62] on p "CC.SAC" at bounding box center [134, 63] width 74 height 8
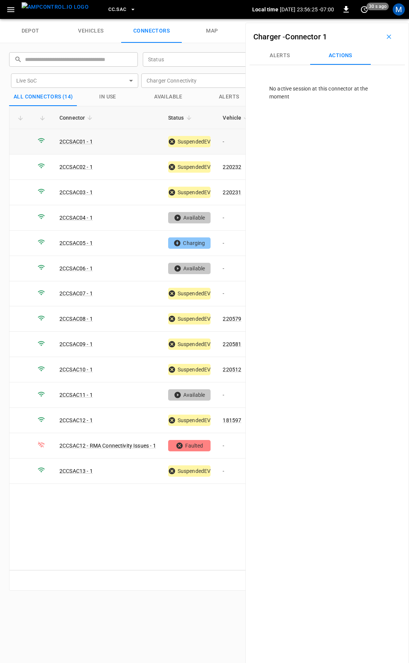
click at [239, 140] on td "-" at bounding box center [237, 141] width 41 height 25
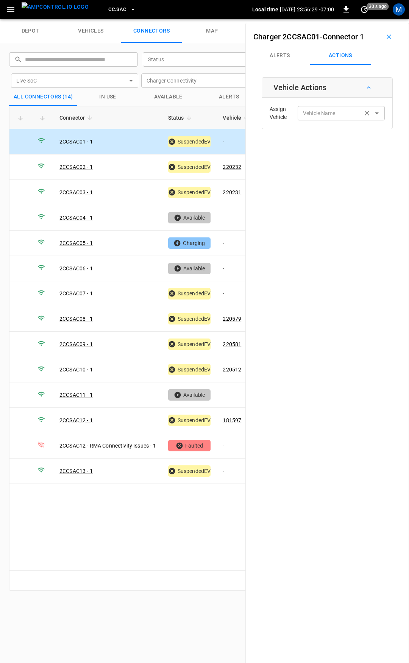
click at [339, 114] on input "Vehicle Name" at bounding box center [330, 112] width 60 height 9
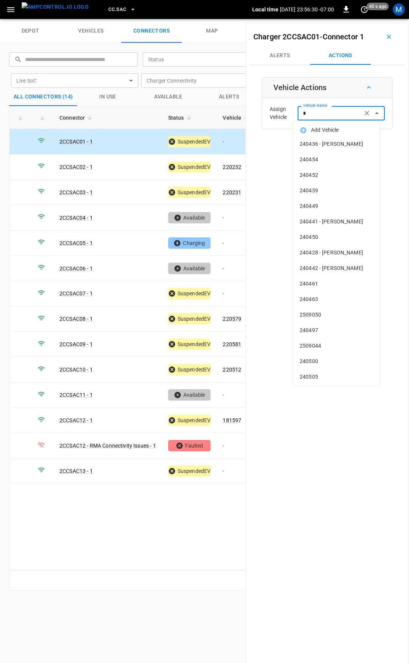
type input "**"
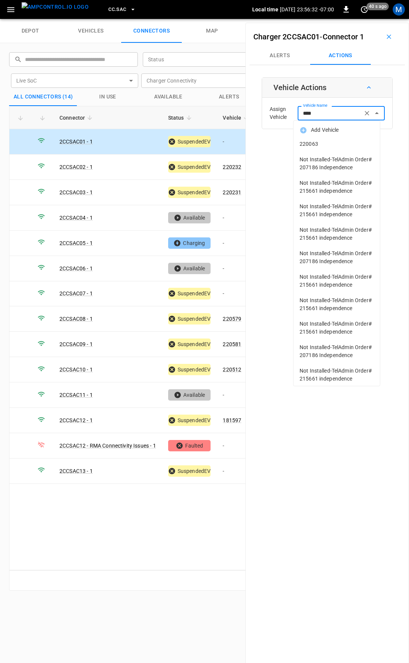
click at [335, 140] on span "220063" at bounding box center [337, 144] width 74 height 8
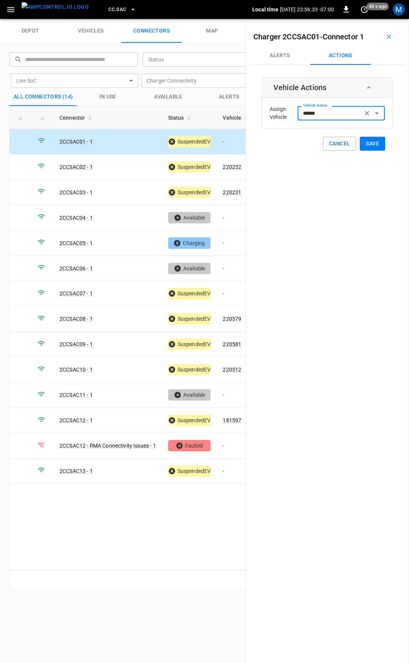
type input "******"
click at [369, 144] on button "Save" at bounding box center [372, 144] width 25 height 14
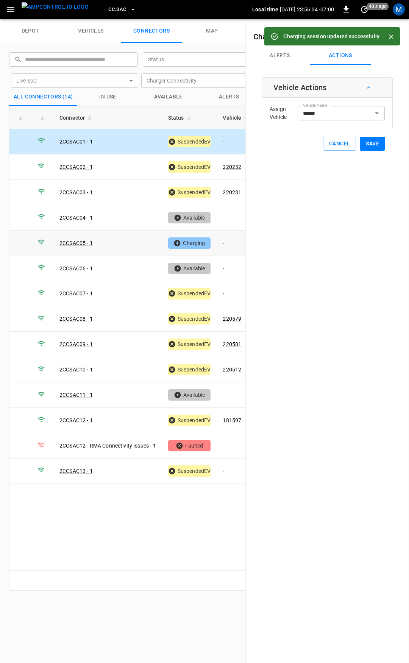
click at [229, 243] on td "-" at bounding box center [237, 243] width 41 height 25
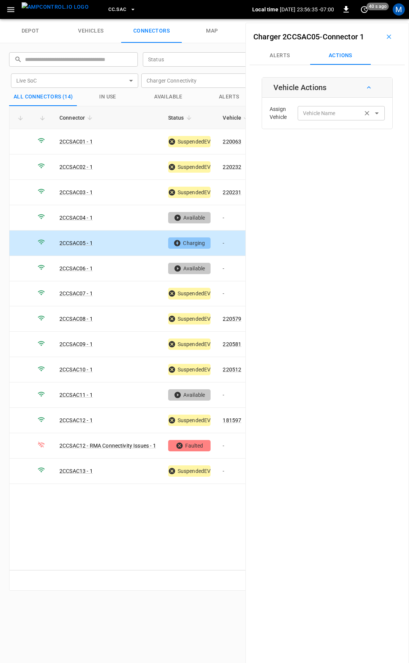
click at [336, 107] on div "Vehicle Name" at bounding box center [341, 113] width 87 height 14
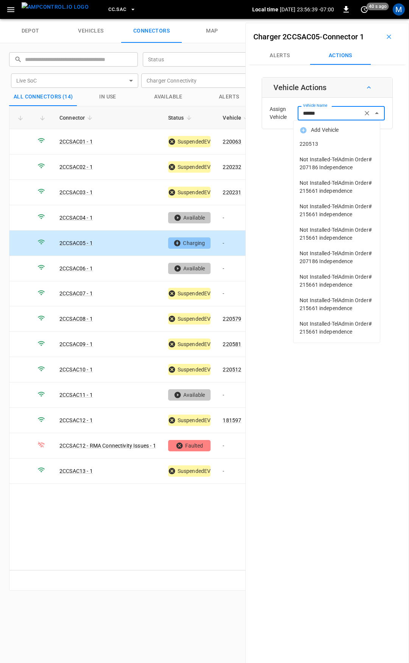
click at [343, 150] on li "220513" at bounding box center [337, 144] width 86 height 16
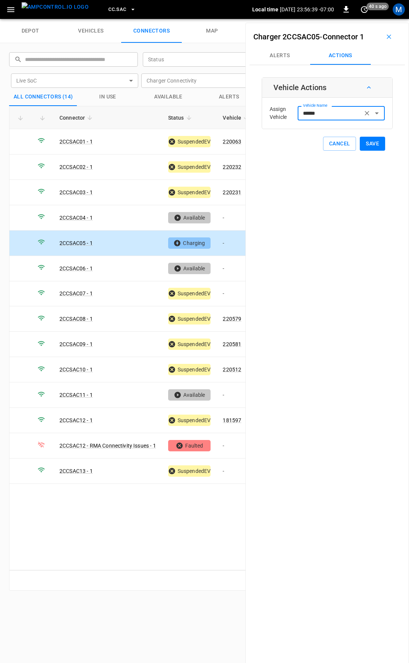
type input "******"
click at [365, 145] on button "Save" at bounding box center [372, 144] width 25 height 14
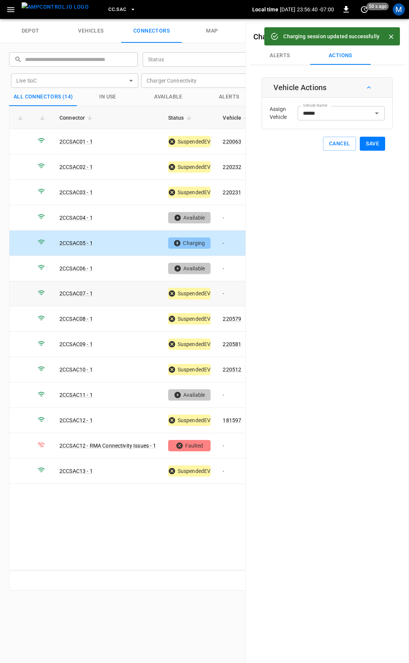
drag, startPoint x: 233, startPoint y: 298, endPoint x: 310, endPoint y: 192, distance: 130.7
click at [233, 298] on td "-" at bounding box center [237, 294] width 41 height 25
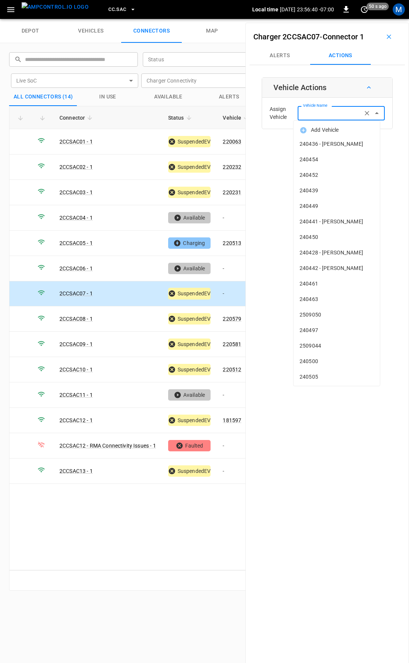
click at [335, 112] on input "Vehicle Name" at bounding box center [330, 112] width 60 height 9
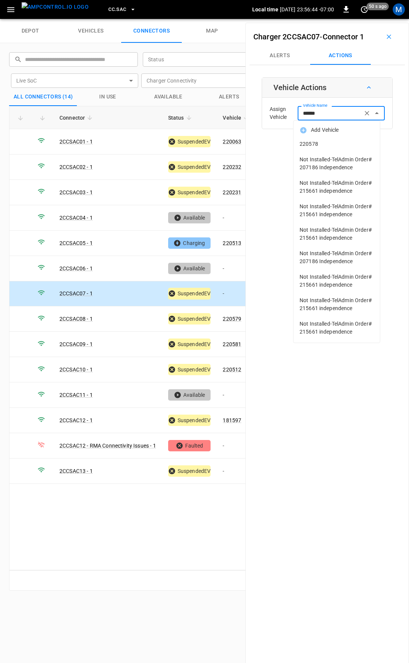
click at [338, 142] on span "220578" at bounding box center [337, 144] width 74 height 8
type input "******"
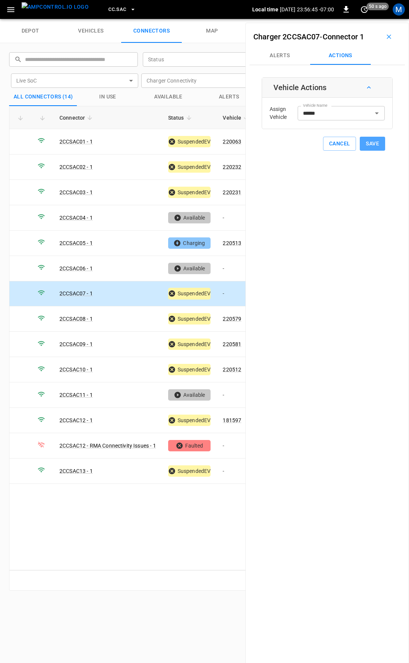
click at [374, 144] on button "Save" at bounding box center [372, 144] width 25 height 14
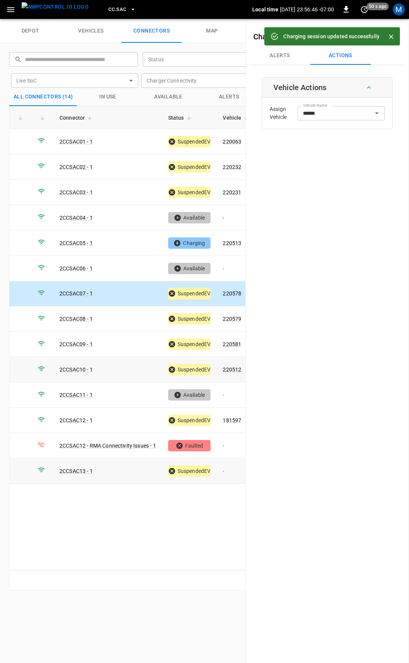
drag, startPoint x: 234, startPoint y: 467, endPoint x: 238, endPoint y: 376, distance: 91.0
click at [234, 467] on td "-" at bounding box center [237, 471] width 41 height 25
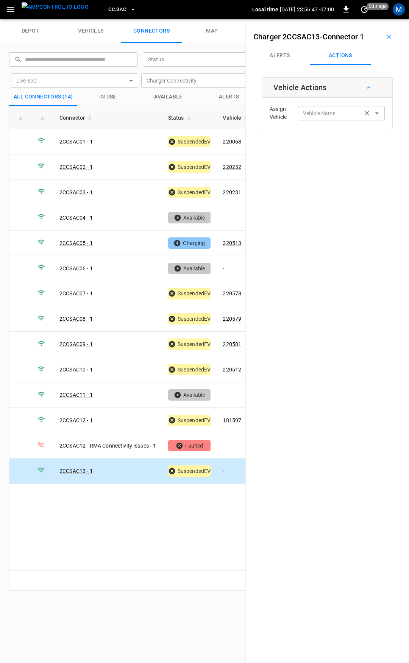
click at [322, 119] on div "Vehicle Name" at bounding box center [341, 113] width 87 height 14
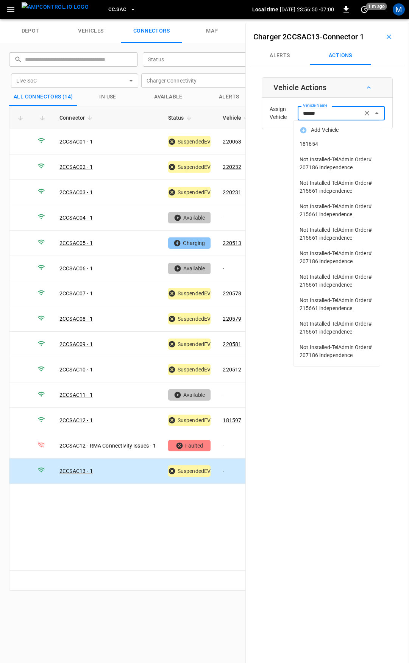
click at [318, 147] on span "181654" at bounding box center [337, 144] width 74 height 8
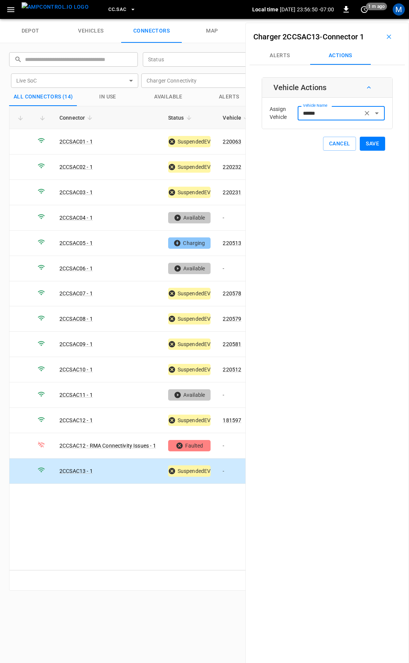
type input "******"
click at [363, 142] on button "Save" at bounding box center [372, 144] width 25 height 14
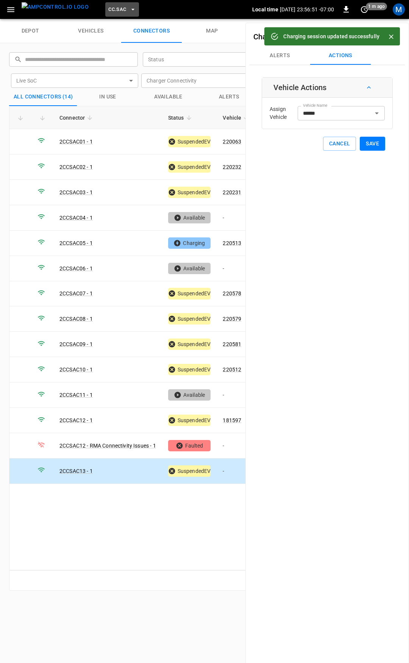
click at [108, 9] on span "CC.SAC" at bounding box center [117, 9] width 18 height 9
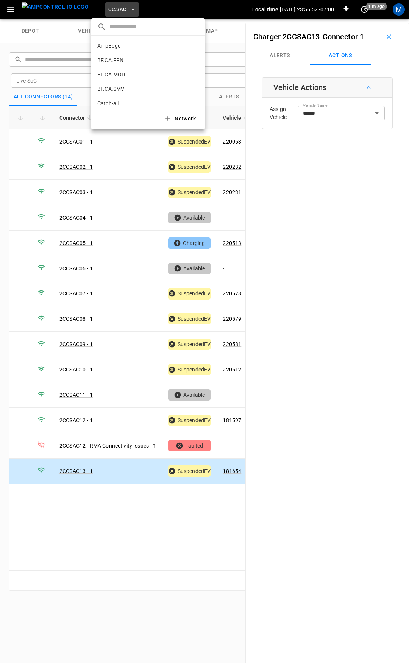
scroll to position [199, 0]
click at [122, 58] on li "CC.STK 8e6d ..." at bounding box center [148, 62] width 114 height 14
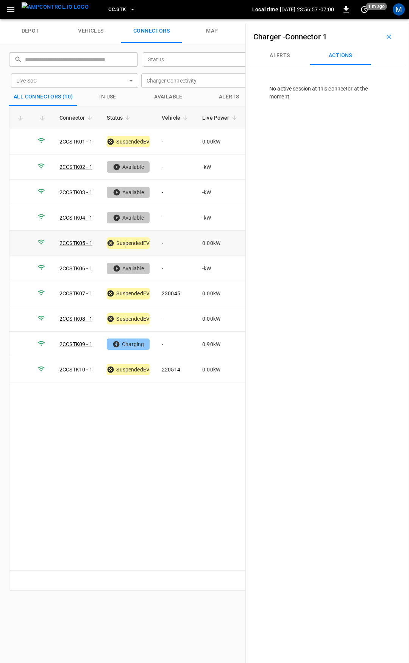
click at [177, 245] on td "-" at bounding box center [176, 243] width 41 height 25
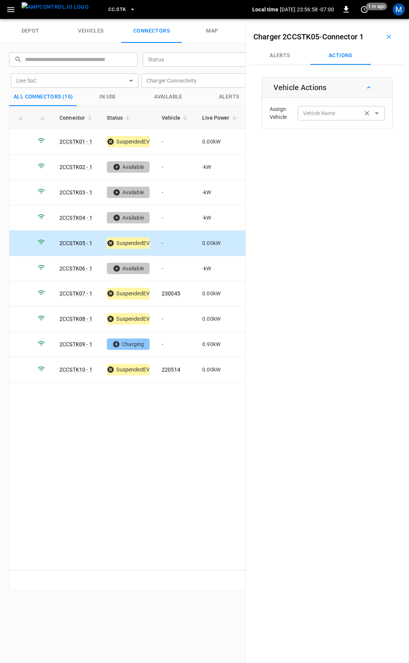
click at [319, 117] on input "Vehicle Name" at bounding box center [330, 112] width 60 height 9
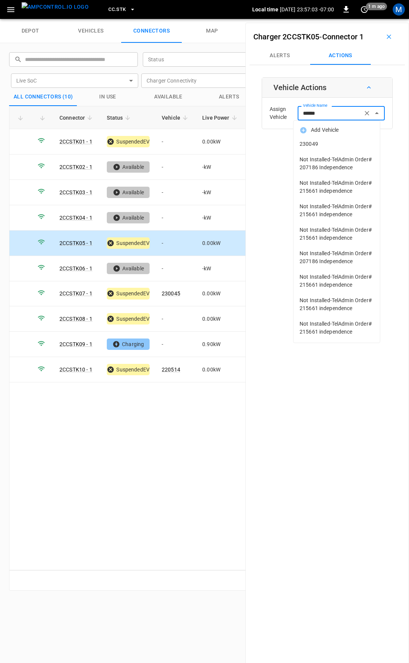
click at [354, 144] on span "230049" at bounding box center [337, 144] width 74 height 8
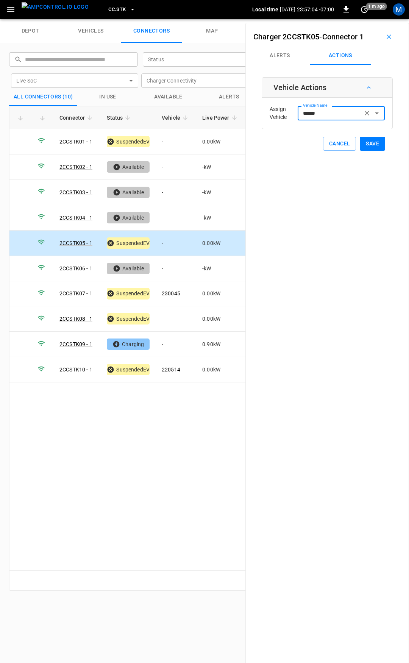
type input "******"
click at [365, 144] on button "Save" at bounding box center [372, 144] width 25 height 14
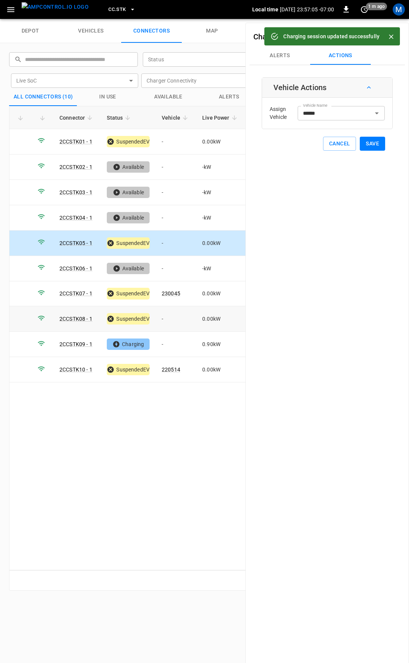
click at [169, 318] on td "-" at bounding box center [176, 319] width 41 height 25
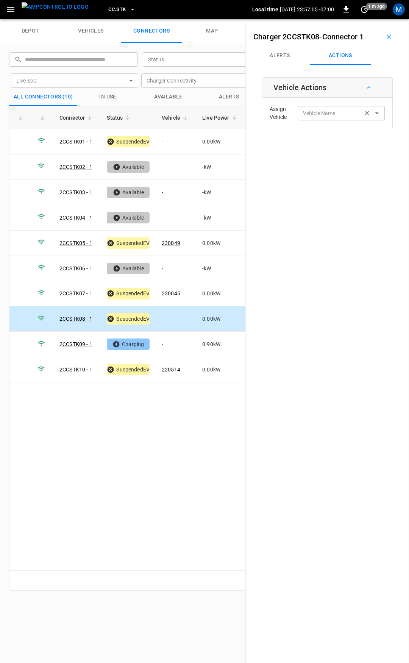
click at [325, 119] on div "Vehicle Name" at bounding box center [341, 113] width 87 height 14
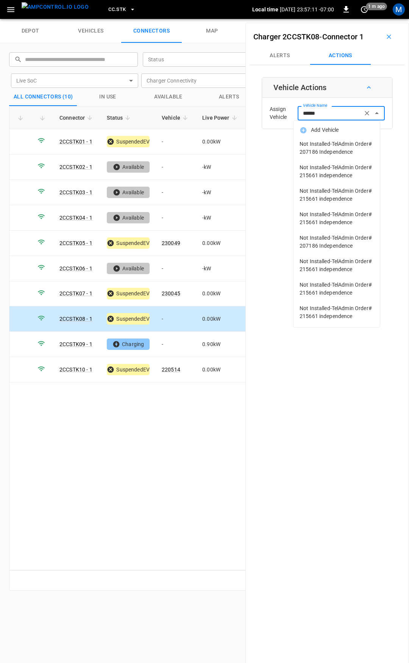
scroll to position [5, 0]
type input "******"
click at [181, 336] on td "-" at bounding box center [176, 344] width 41 height 25
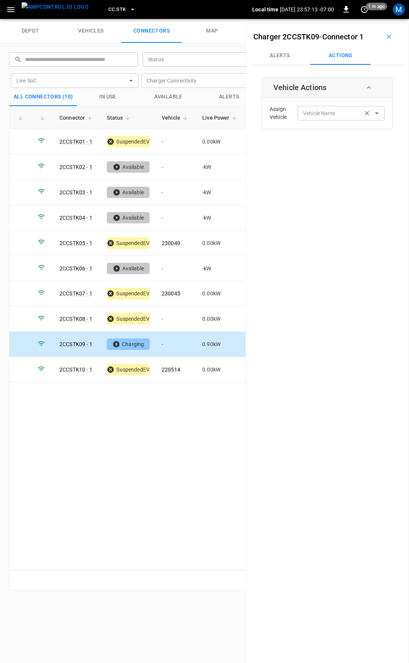
click at [316, 117] on input "Vehicle Name" at bounding box center [330, 112] width 60 height 9
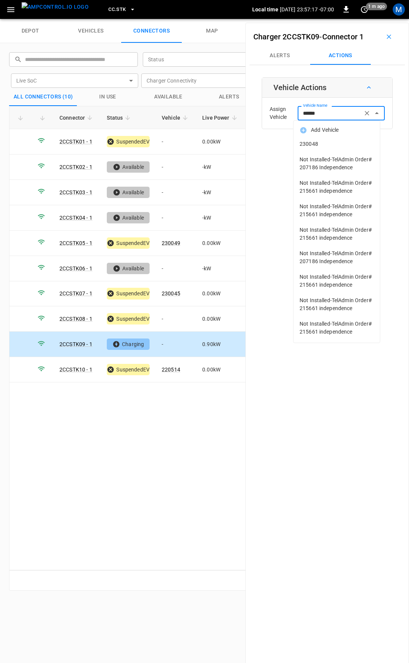
click at [333, 143] on span "230048" at bounding box center [337, 144] width 74 height 8
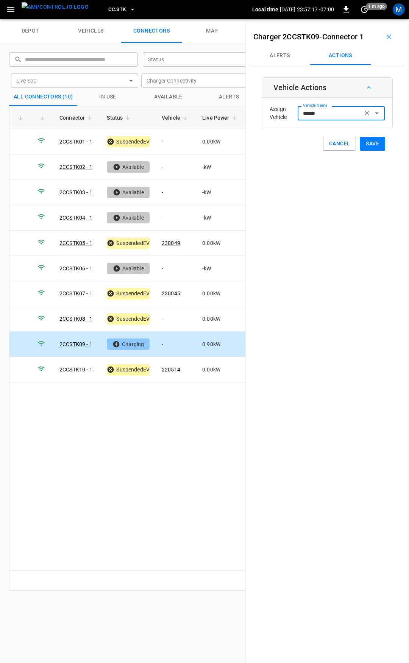
type input "******"
click at [361, 144] on button "Save" at bounding box center [372, 144] width 25 height 14
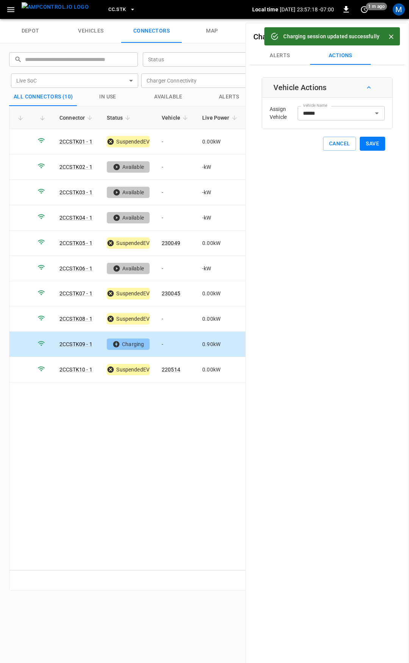
click at [109, 7] on span "CC.STK" at bounding box center [116, 9] width 17 height 9
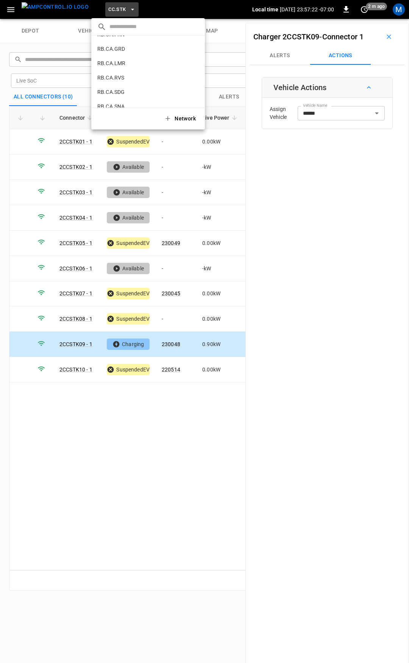
scroll to position [510, 0]
drag, startPoint x: 12, startPoint y: 13, endPoint x: 23, endPoint y: 27, distance: 17.6
click at [12, 13] on div at bounding box center [204, 331] width 409 height 663
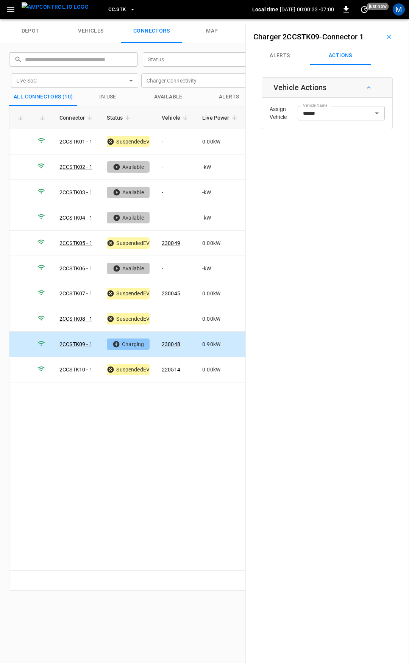
click at [11, 9] on icon "button" at bounding box center [10, 9] width 7 height 5
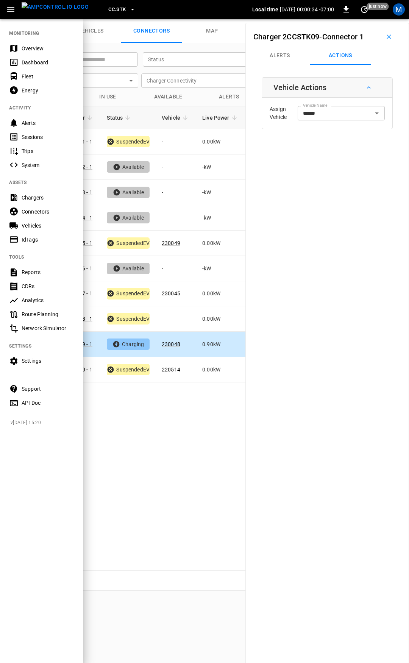
drag, startPoint x: 32, startPoint y: 43, endPoint x: 36, endPoint y: 51, distance: 8.5
click at [32, 44] on div "Overview" at bounding box center [41, 48] width 83 height 14
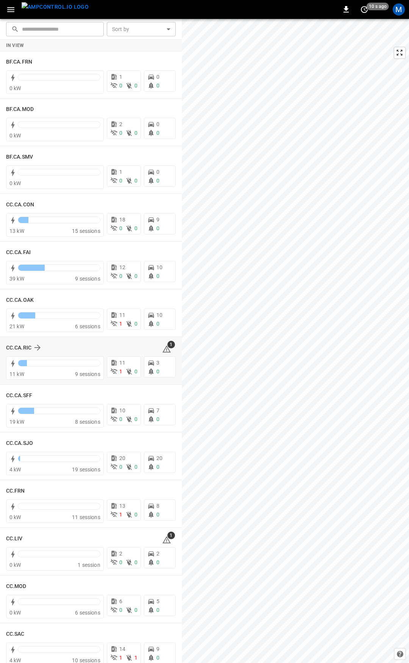
click at [162, 350] on icon at bounding box center [166, 349] width 9 height 9
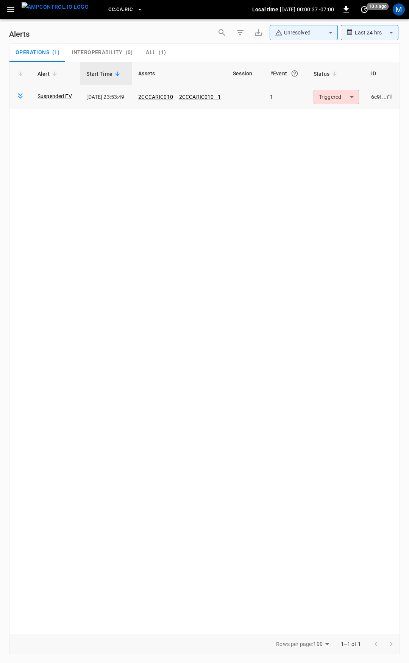
click at [344, 92] on body "**********" at bounding box center [204, 330] width 409 height 661
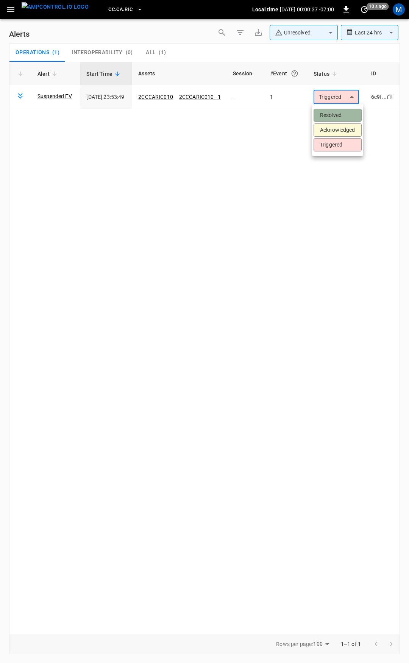
click at [340, 122] on li "Resolved" at bounding box center [338, 115] width 48 height 13
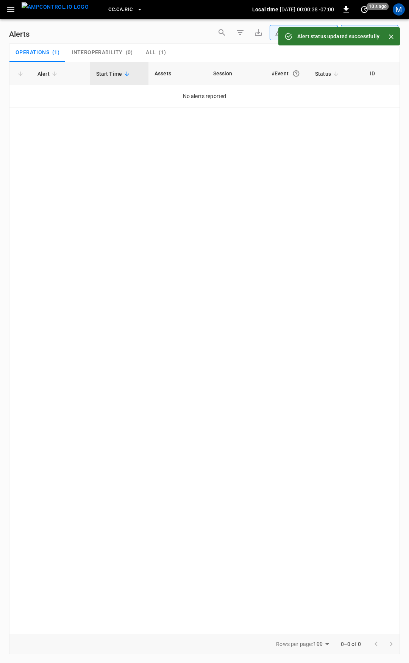
click at [11, 9] on icon "button" at bounding box center [10, 9] width 7 height 5
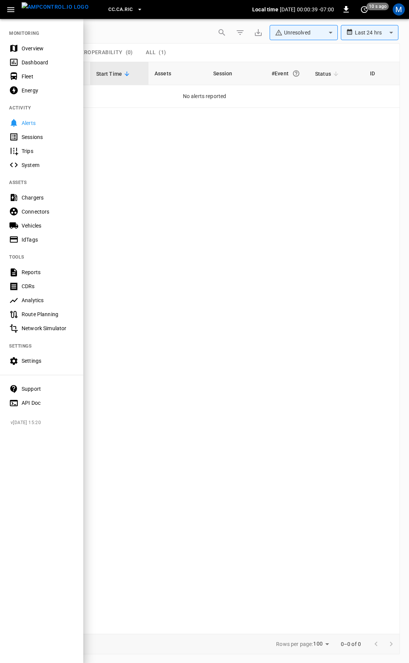
drag, startPoint x: 28, startPoint y: 50, endPoint x: 31, endPoint y: 54, distance: 4.9
click at [29, 50] on div "Overview" at bounding box center [48, 49] width 53 height 8
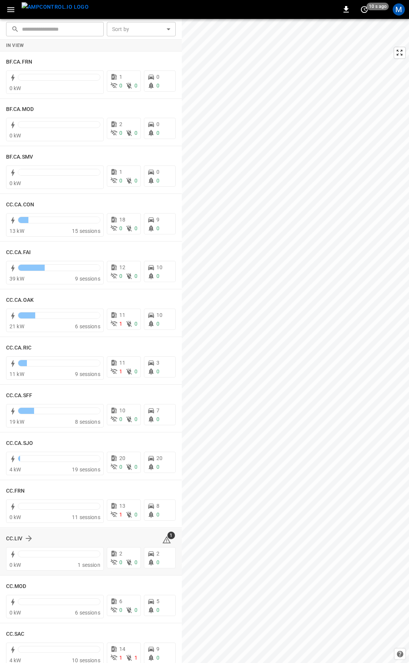
click at [164, 540] on icon at bounding box center [166, 540] width 9 height 9
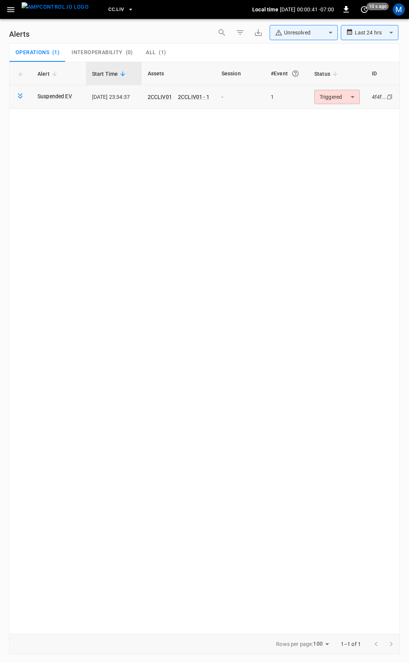
click at [346, 97] on body "**********" at bounding box center [204, 330] width 409 height 661
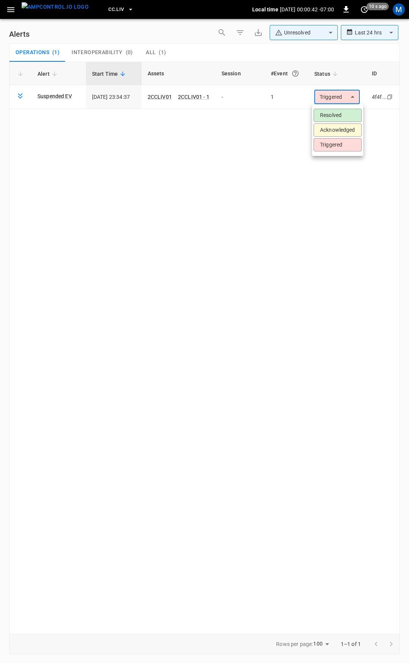
click at [337, 117] on li "Resolved" at bounding box center [338, 115] width 48 height 13
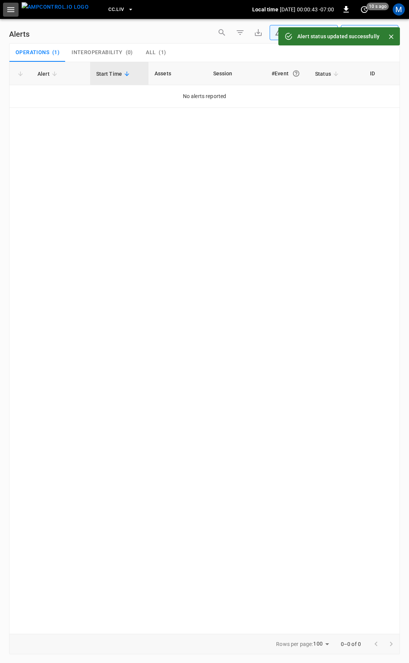
click at [15, 12] on icon "button" at bounding box center [10, 9] width 9 height 9
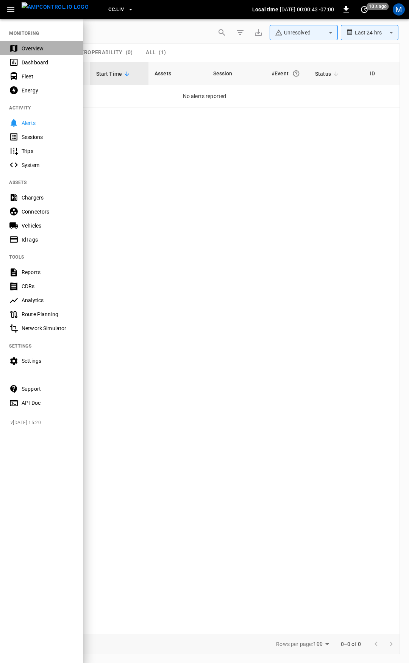
click at [41, 45] on div "Overview" at bounding box center [48, 49] width 53 height 8
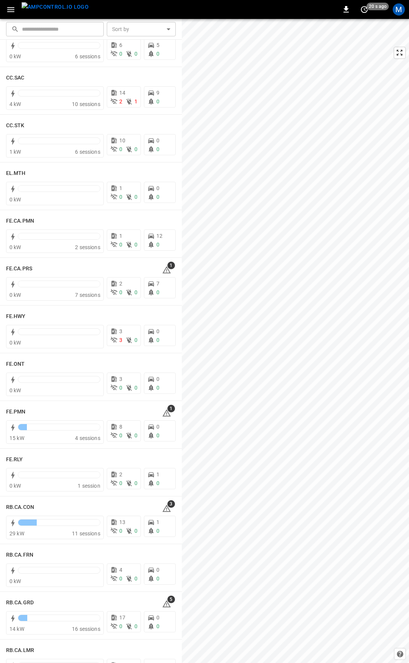
scroll to position [571, 0]
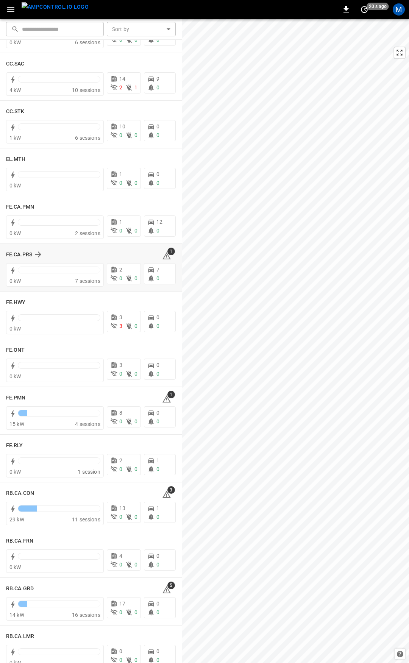
click at [163, 261] on div "FE.CA.PRS 1" at bounding box center [91, 254] width 170 height 14
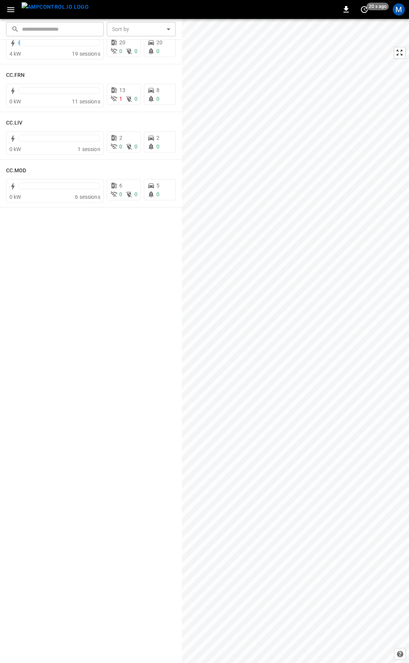
scroll to position [0, 0]
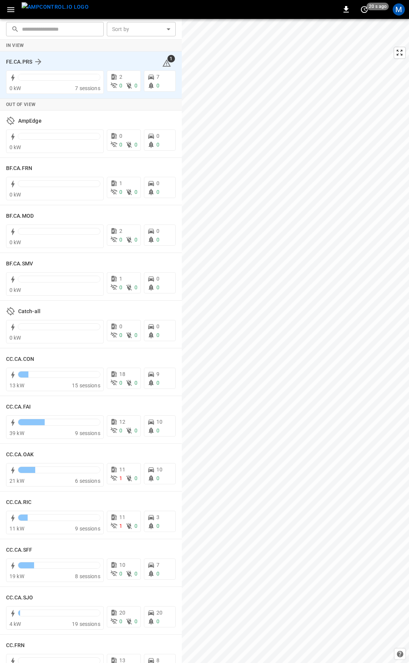
click at [165, 67] on icon at bounding box center [166, 63] width 9 height 9
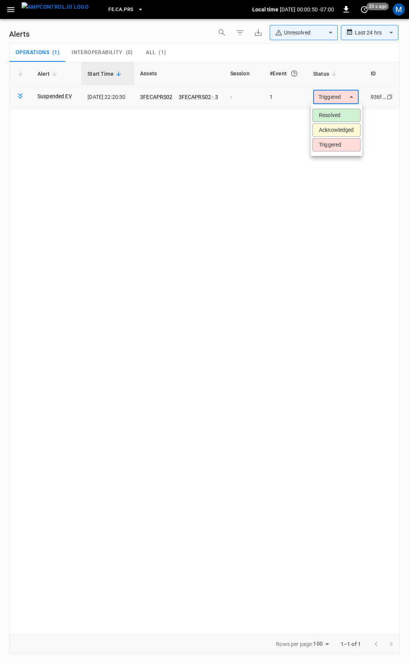
click at [332, 101] on body "**********" at bounding box center [204, 330] width 409 height 661
click at [337, 114] on li "Resolved" at bounding box center [337, 115] width 48 height 13
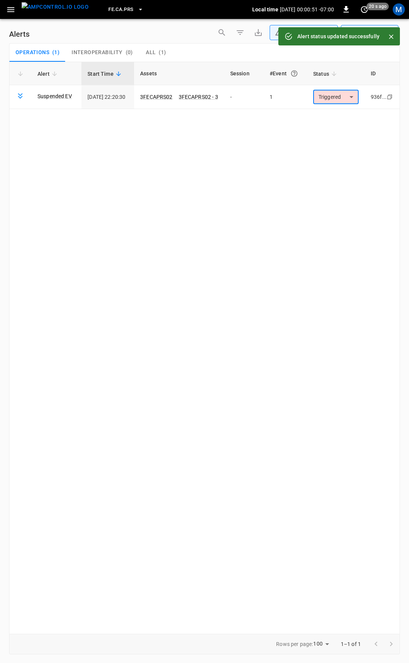
click at [13, 7] on icon "button" at bounding box center [10, 9] width 9 height 9
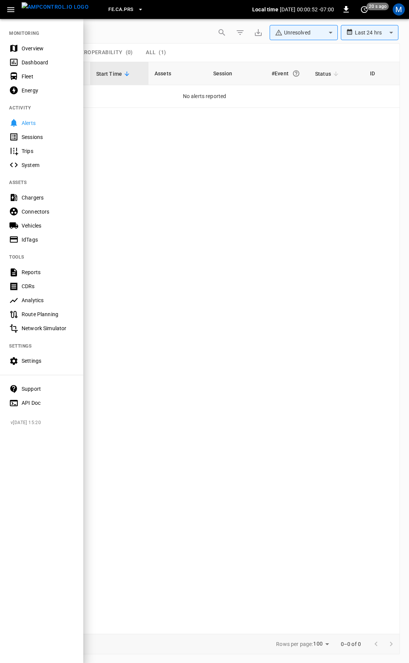
click at [35, 53] on div "Overview" at bounding box center [41, 48] width 83 height 14
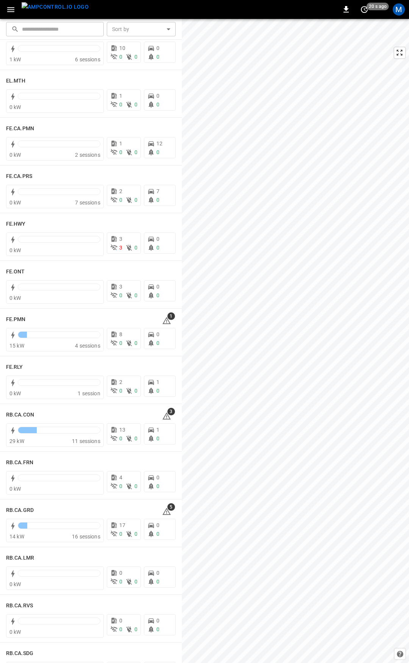
scroll to position [650, 0]
click at [167, 317] on span "1" at bounding box center [171, 315] width 8 height 8
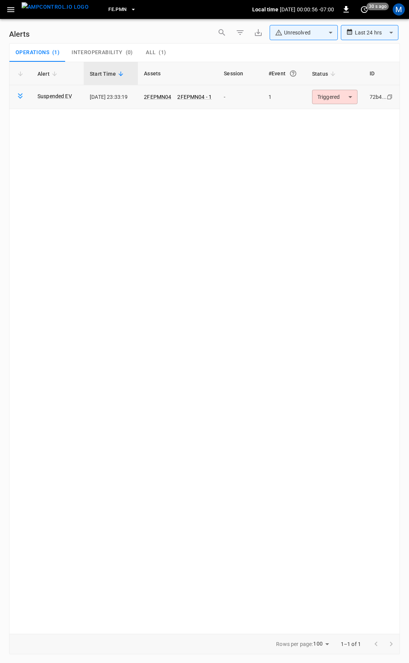
click at [341, 102] on body "**********" at bounding box center [204, 330] width 409 height 661
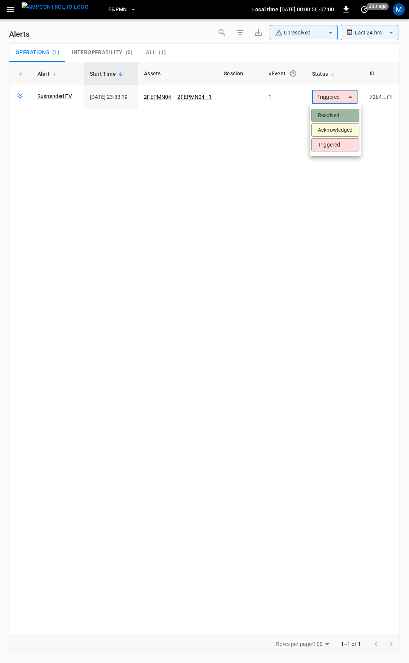
drag, startPoint x: 336, startPoint y: 117, endPoint x: 43, endPoint y: 55, distance: 299.0
click at [332, 117] on li "Resolved" at bounding box center [335, 115] width 48 height 13
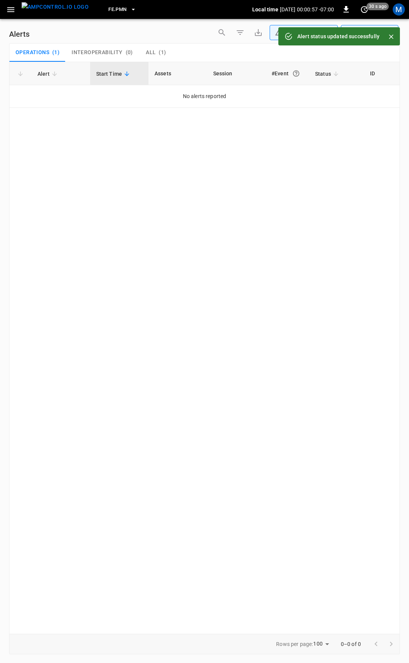
click at [9, 11] on icon "button" at bounding box center [10, 9] width 9 height 9
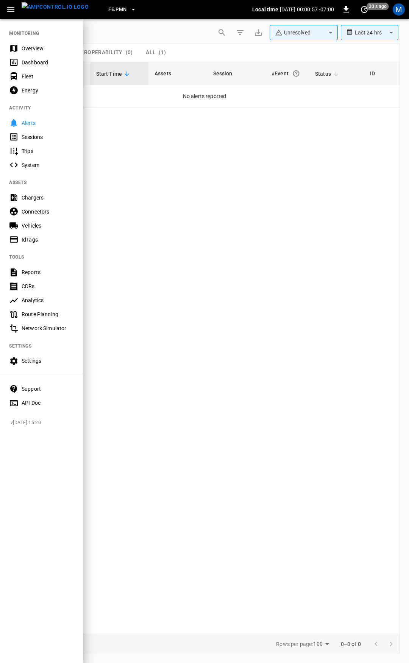
click at [34, 47] on div "Overview" at bounding box center [48, 49] width 53 height 8
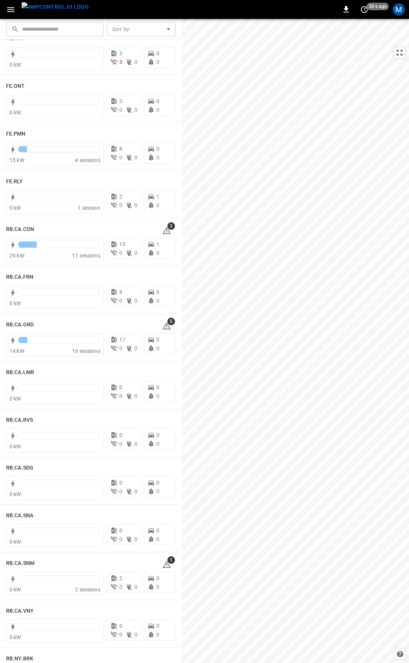
scroll to position [837, 0]
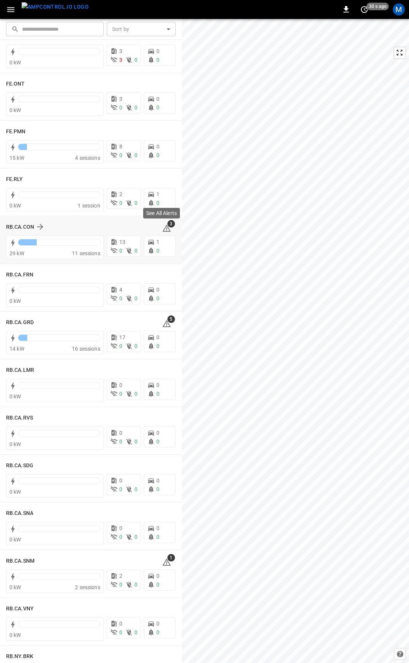
click at [167, 225] on span "3" at bounding box center [171, 224] width 8 height 8
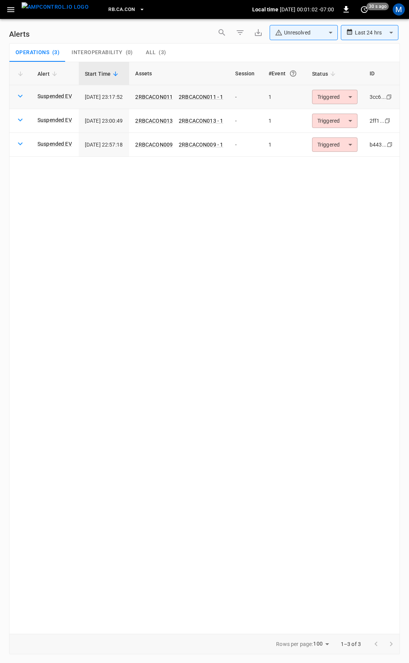
click at [337, 96] on body "**********" at bounding box center [204, 330] width 409 height 661
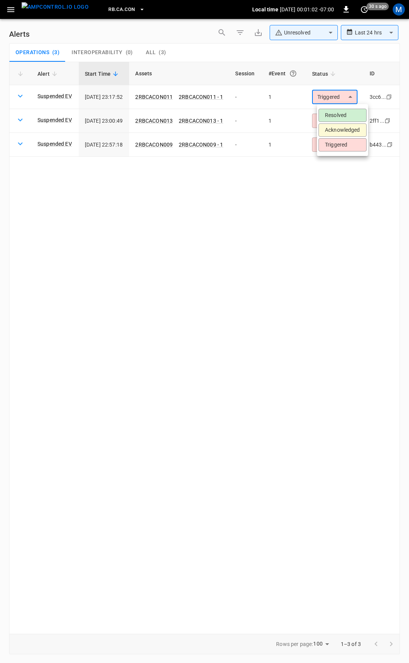
click at [337, 116] on li "Resolved" at bounding box center [343, 115] width 48 height 13
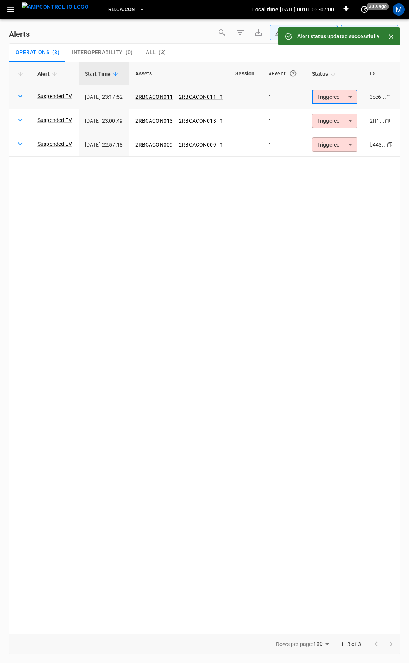
click at [344, 96] on body "**********" at bounding box center [204, 330] width 409 height 661
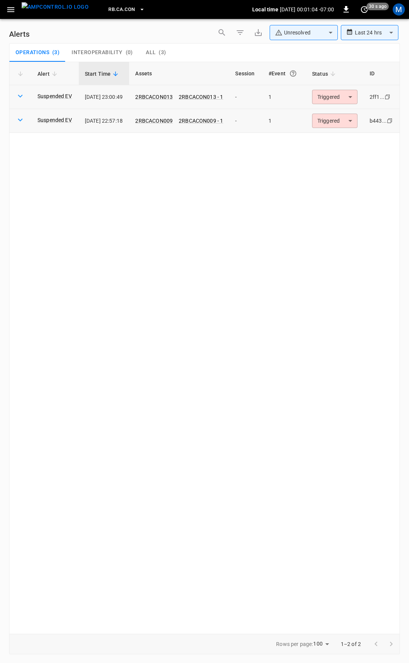
click at [337, 113] on td "Triggered ********* ​" at bounding box center [335, 121] width 58 height 24
click at [337, 119] on body "**********" at bounding box center [204, 330] width 409 height 661
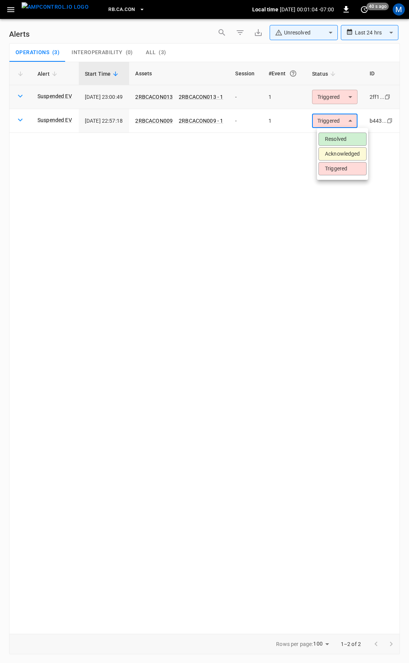
click at [337, 135] on li "Resolved" at bounding box center [343, 139] width 48 height 13
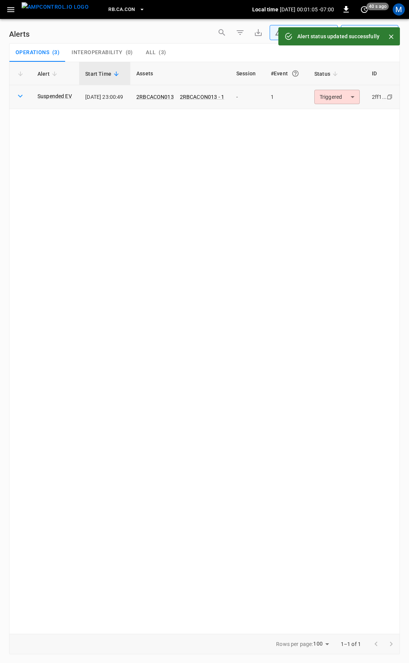
click at [342, 96] on body "**********" at bounding box center [204, 330] width 409 height 661
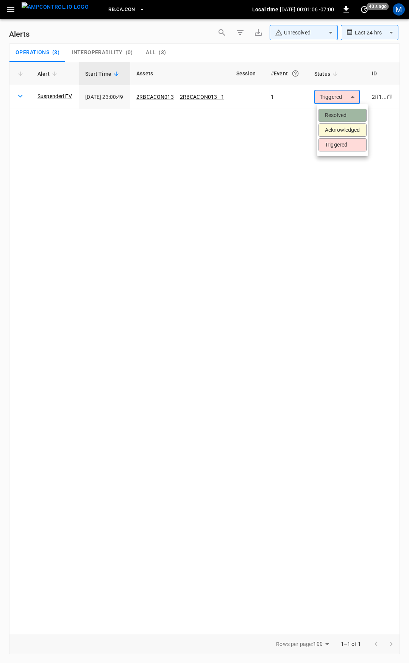
click at [340, 117] on li "Resolved" at bounding box center [343, 115] width 48 height 13
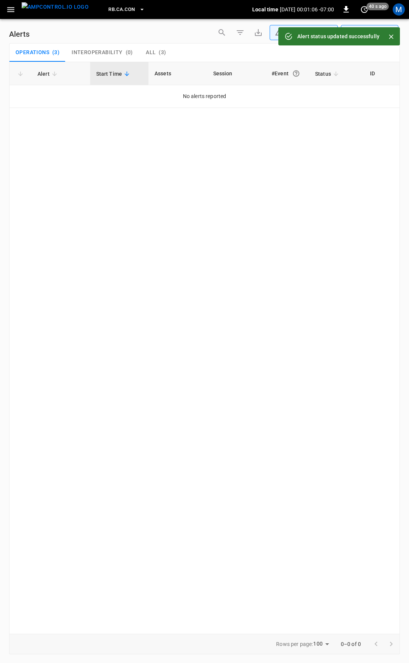
drag, startPoint x: 11, startPoint y: 10, endPoint x: 12, endPoint y: 18, distance: 7.6
click at [11, 11] on icon "button" at bounding box center [10, 9] width 9 height 9
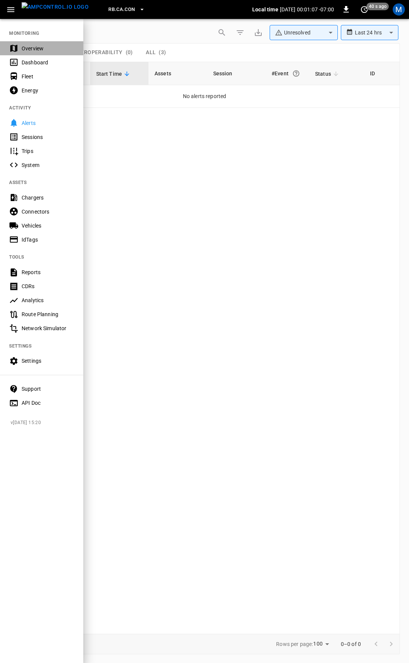
click at [41, 50] on div "Overview" at bounding box center [48, 49] width 53 height 8
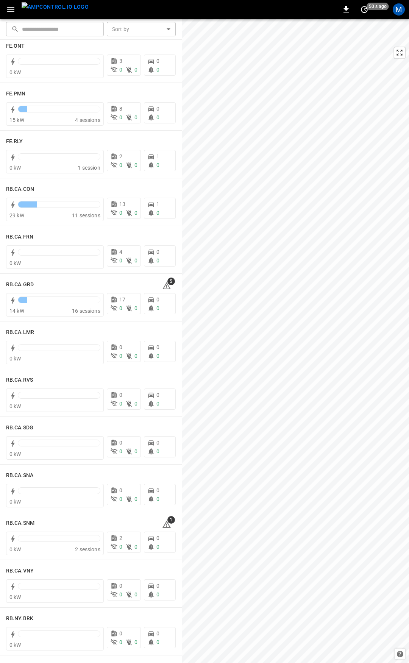
scroll to position [893, 0]
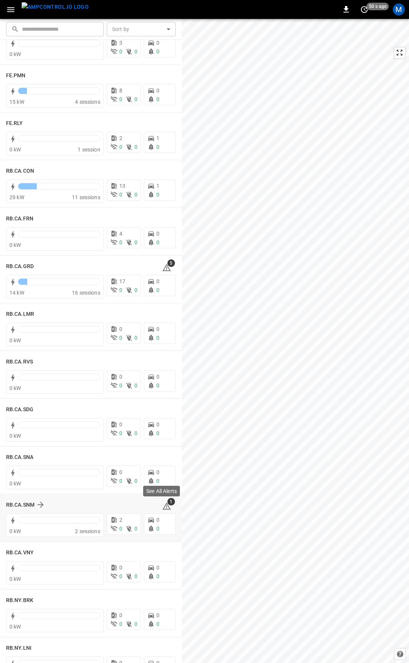
click at [166, 506] on icon at bounding box center [166, 507] width 1 height 3
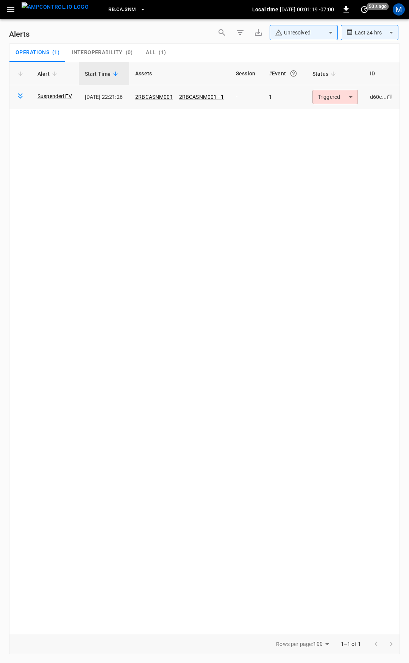
drag, startPoint x: 349, startPoint y: 87, endPoint x: 349, endPoint y: 95, distance: 8.0
click at [349, 87] on td "Triggered ********* ​" at bounding box center [336, 97] width 58 height 24
click at [349, 94] on body "**********" at bounding box center [204, 330] width 409 height 661
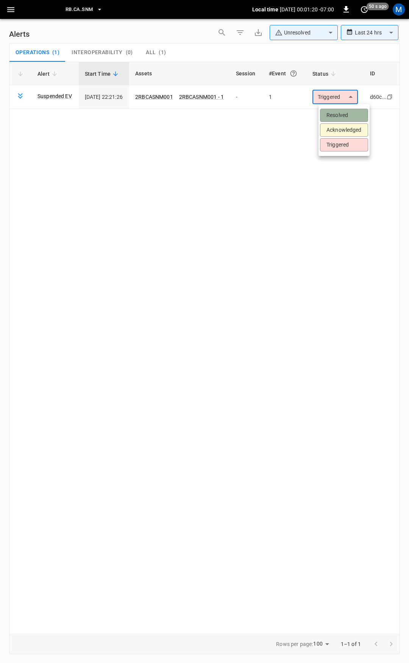
click at [354, 114] on li "Resolved" at bounding box center [344, 115] width 48 height 13
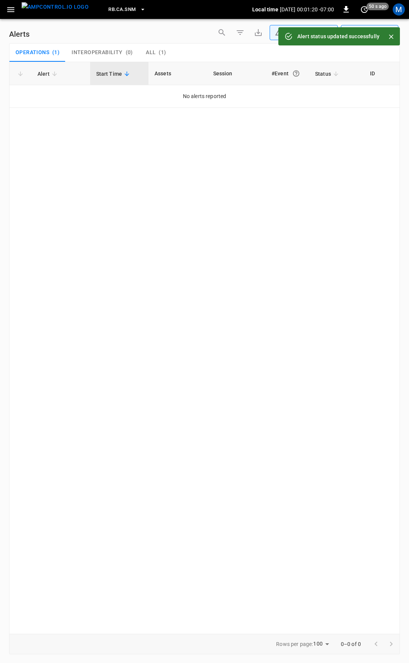
click at [5, 5] on button "button" at bounding box center [11, 10] width 16 height 14
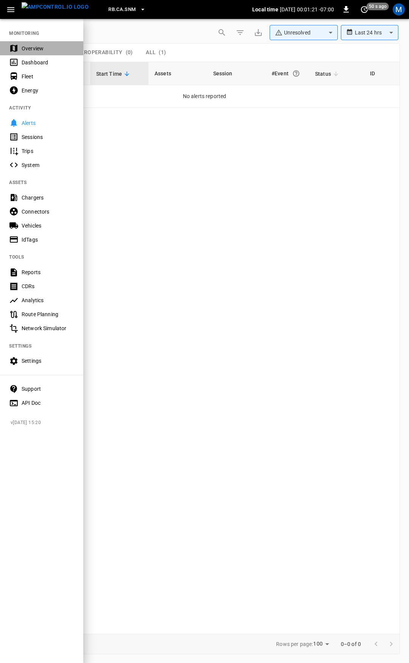
click at [31, 47] on div "Overview" at bounding box center [48, 49] width 53 height 8
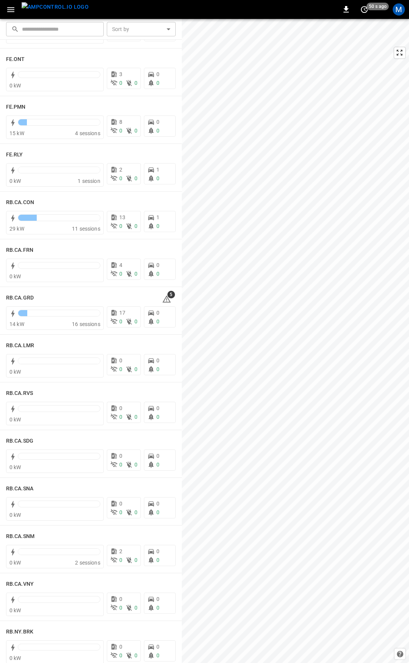
scroll to position [835, 0]
